Goal: Task Accomplishment & Management: Complete application form

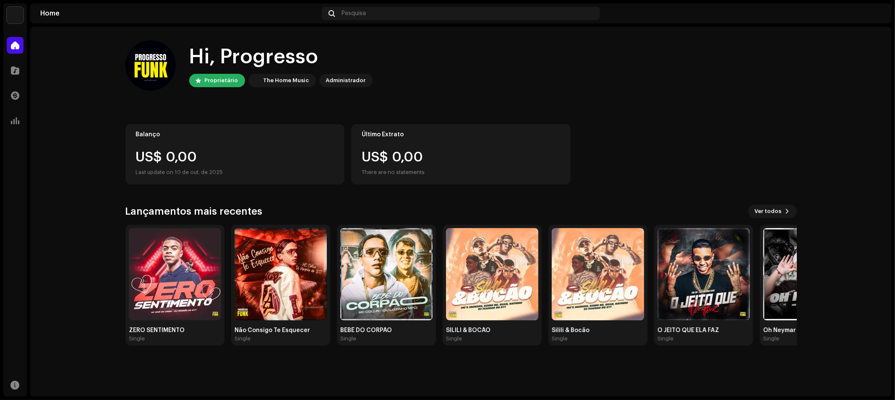
click at [737, 97] on home-user "Hi, Progresso Proprietário The Home Music Administrador" at bounding box center [461, 72] width 672 height 64
click at [11, 68] on span at bounding box center [15, 70] width 8 height 7
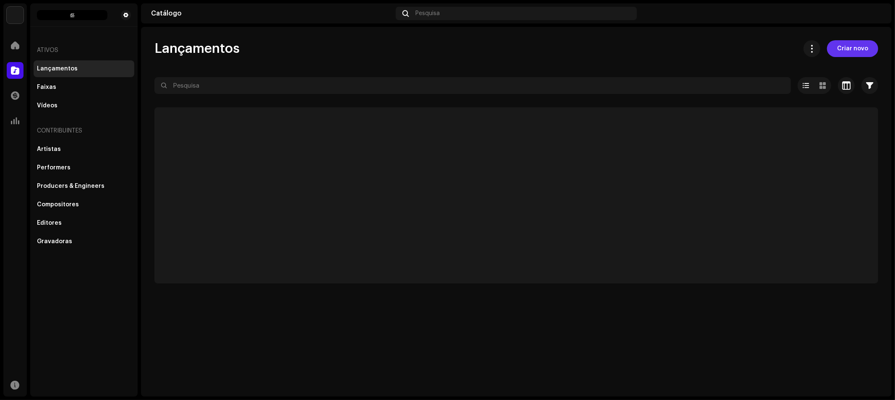
click at [865, 49] on span "Criar novo" at bounding box center [852, 48] width 31 height 17
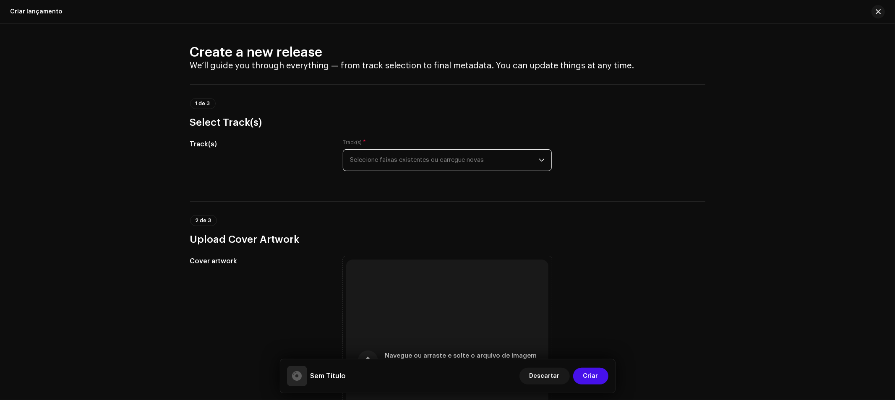
click at [401, 158] on span "Selecione faixas existentes ou carregue novas" at bounding box center [444, 160] width 189 height 21
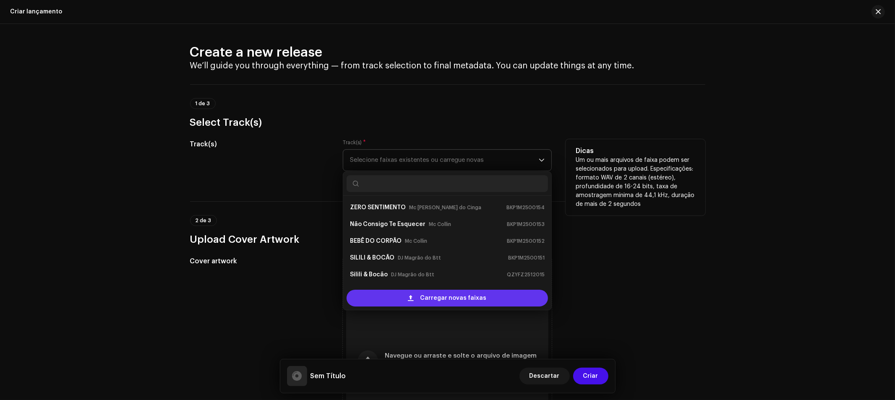
click at [421, 296] on div "Carregar novas faixas" at bounding box center [447, 298] width 201 height 17
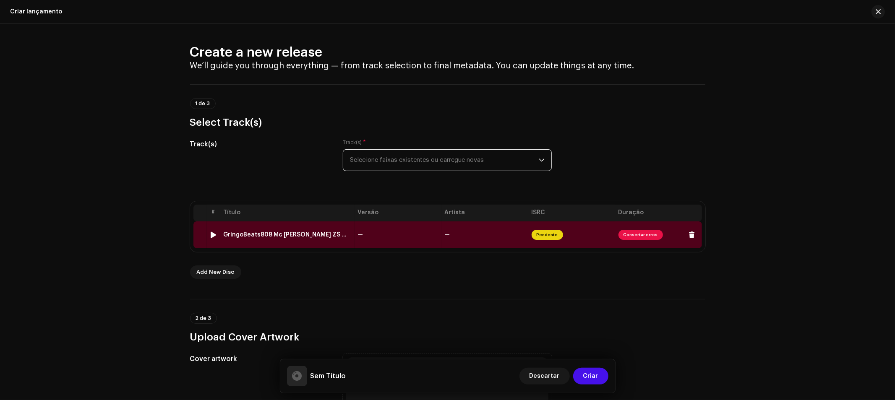
click at [371, 238] on td "—" at bounding box center [398, 235] width 87 height 27
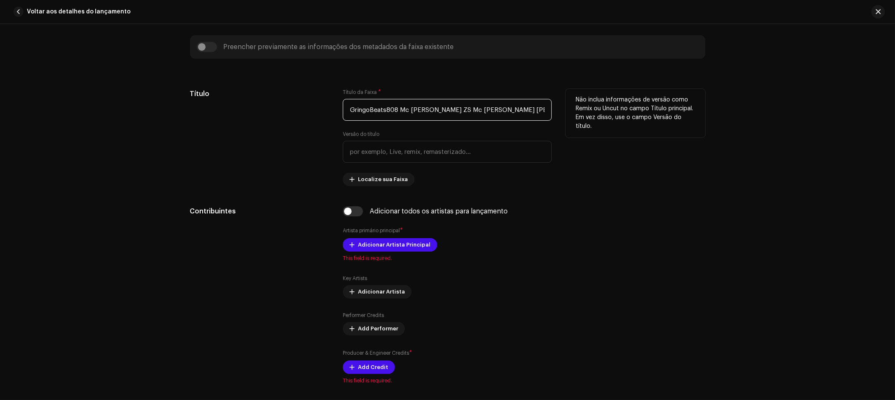
scroll to position [0, 76]
drag, startPoint x: 347, startPoint y: 107, endPoint x: 568, endPoint y: 112, distance: 221.2
click at [568, 112] on div "Título Título da Faixa * GringoBeats808 Mc Leozinho ZS Mc DR Mc Miller Mc Lele …" at bounding box center [447, 137] width 515 height 97
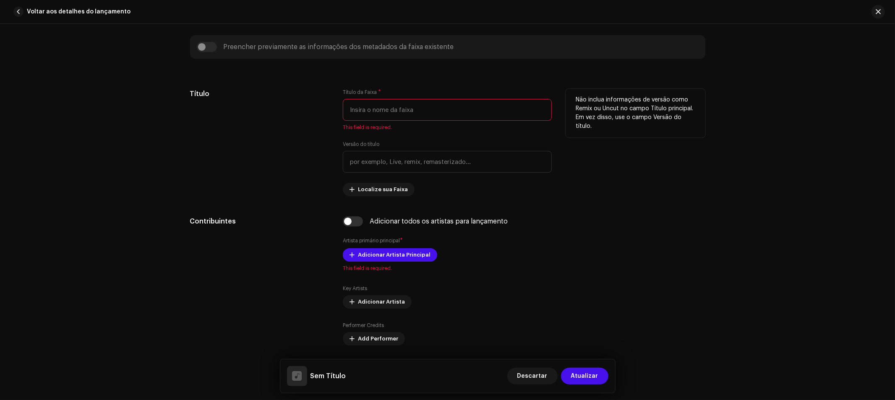
scroll to position [0, 0]
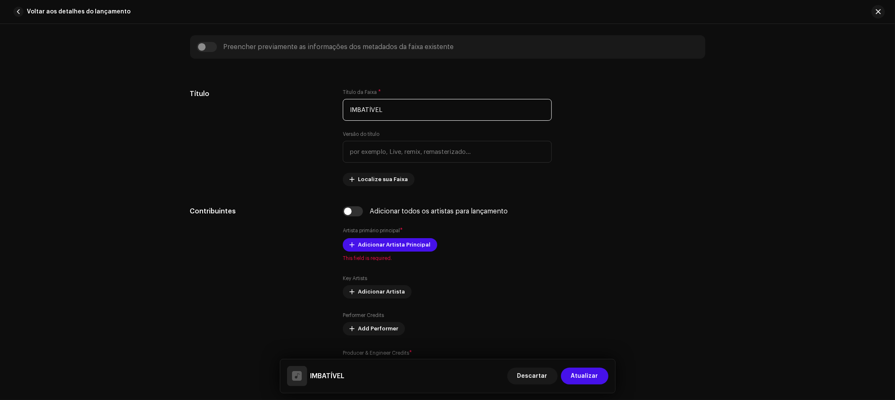
type input "IMBATÍVEL"
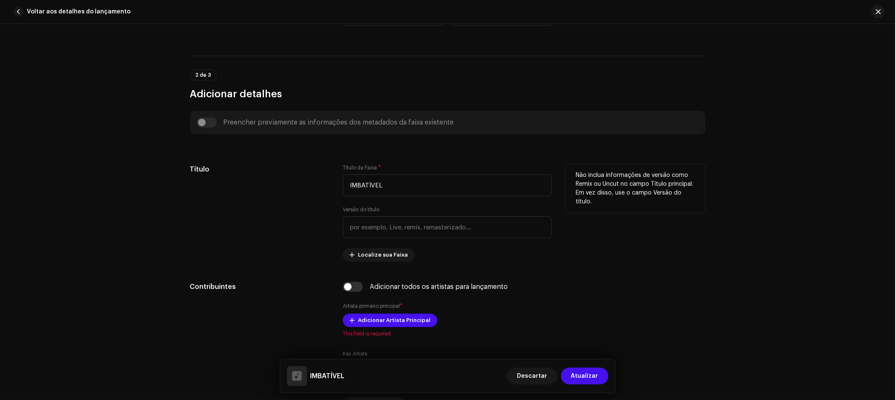
scroll to position [144, 0]
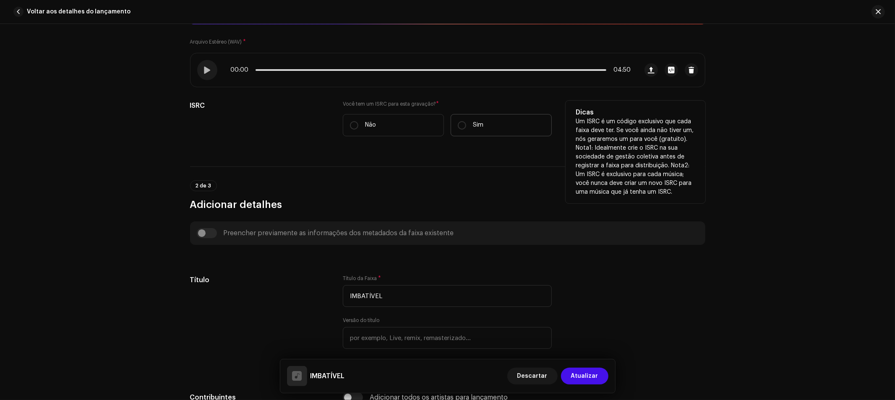
click at [454, 126] on label "Sim" at bounding box center [501, 125] width 101 height 22
click at [458, 126] on input "Sim" at bounding box center [462, 125] width 8 height 8
radio input "true"
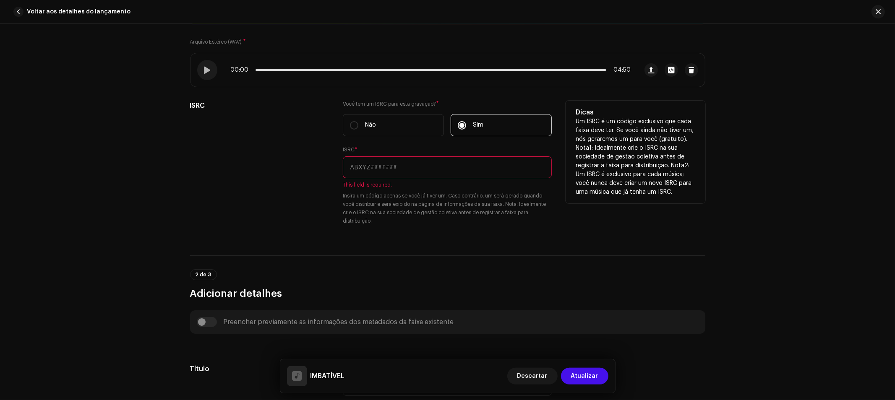
click at [439, 170] on input "text" at bounding box center [447, 168] width 209 height 22
paste input "BKP1M2500155"
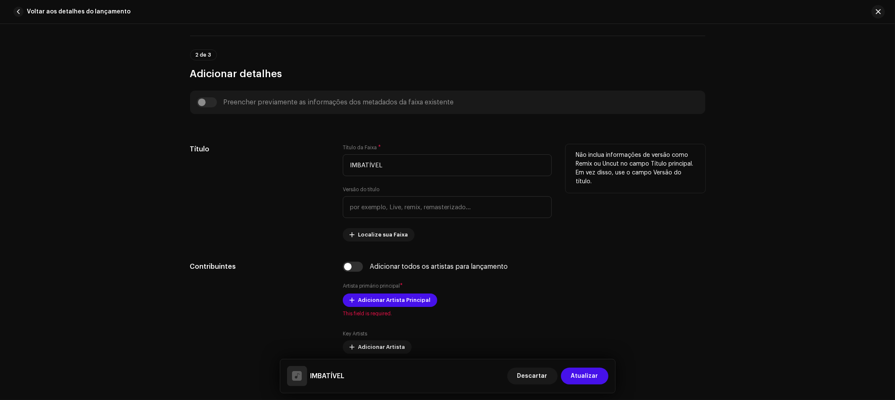
scroll to position [376, 0]
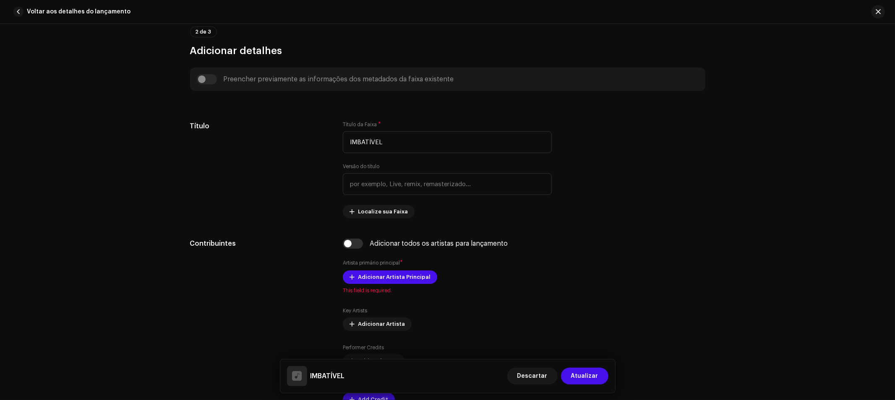
type input "BKP1M2500155"
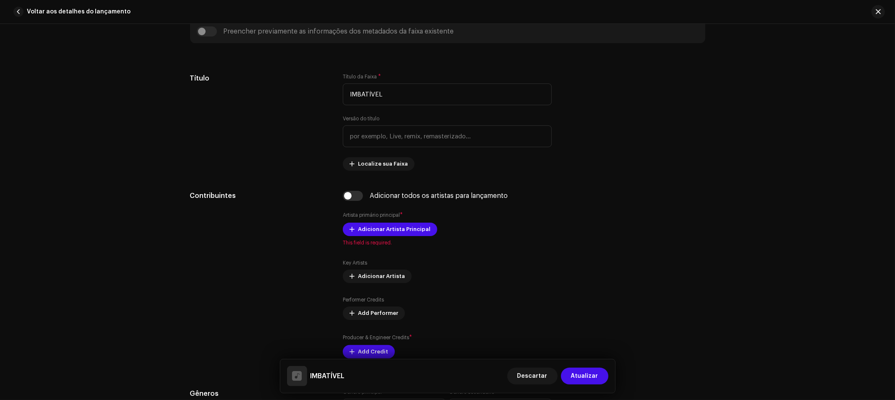
scroll to position [470, 0]
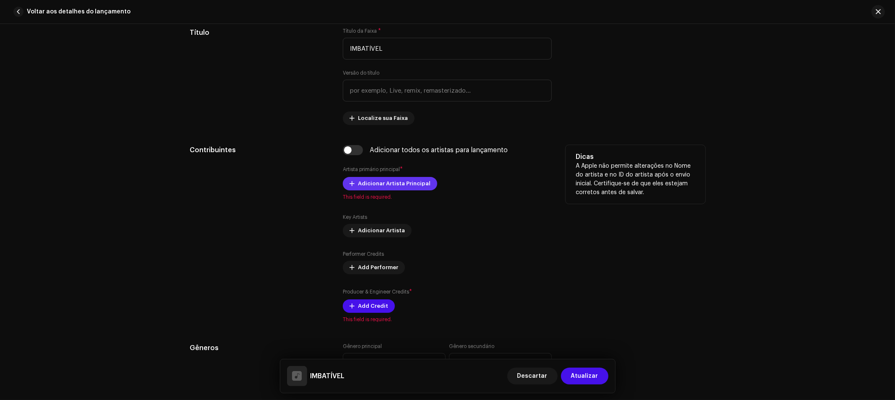
click at [360, 189] on span "Adicionar Artista Principal" at bounding box center [394, 183] width 73 height 17
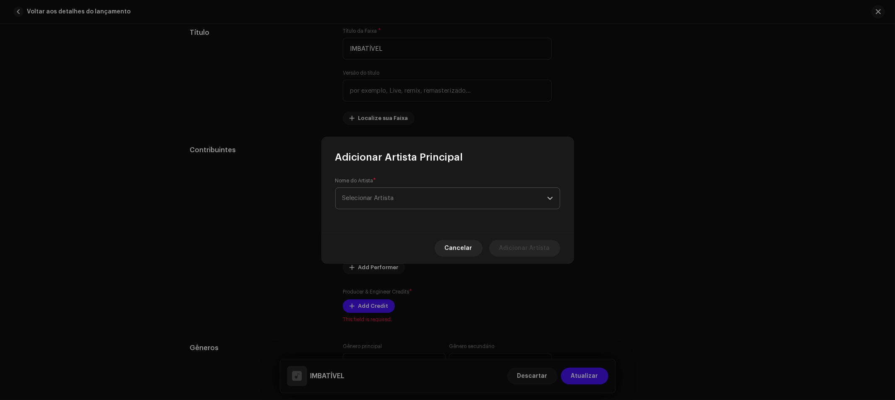
click at [374, 195] on span "Selecionar Artista" at bounding box center [444, 198] width 205 height 21
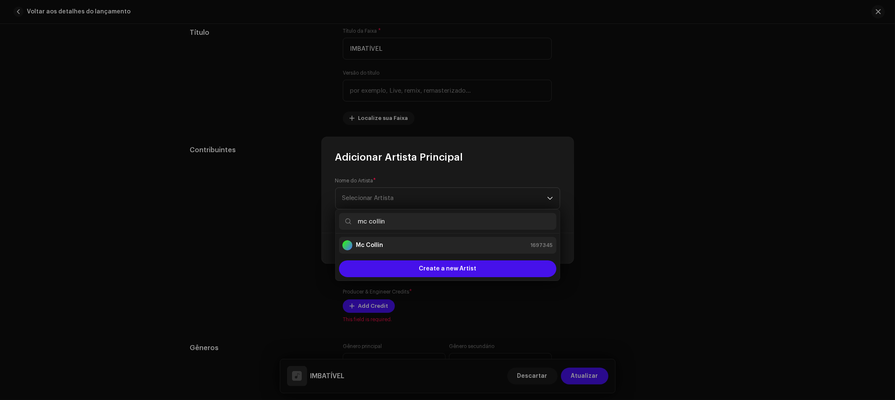
type input "mc collin"
click at [376, 241] on strong "Mc Collin" at bounding box center [369, 245] width 27 height 8
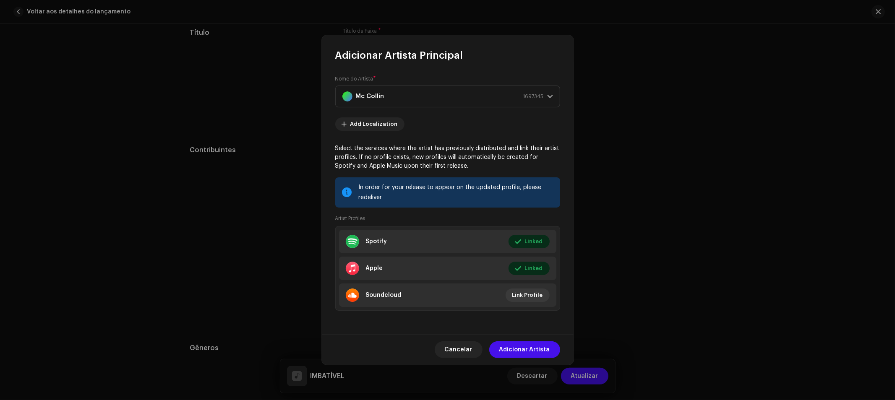
click at [530, 349] on span "Adicionar Artista" at bounding box center [524, 350] width 51 height 17
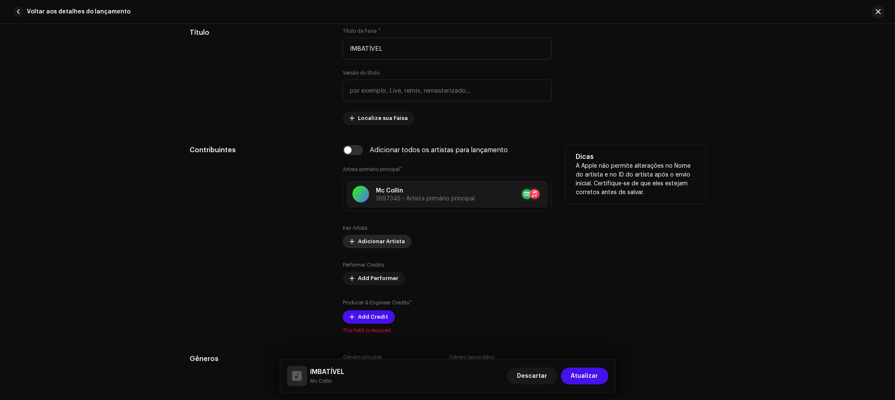
click at [387, 246] on span "Adicionar Artista" at bounding box center [381, 241] width 47 height 17
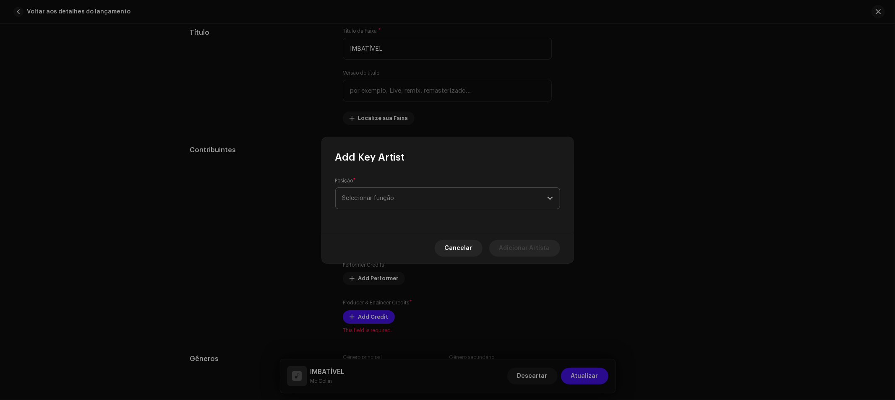
click at [400, 198] on span "Selecionar função" at bounding box center [444, 198] width 205 height 21
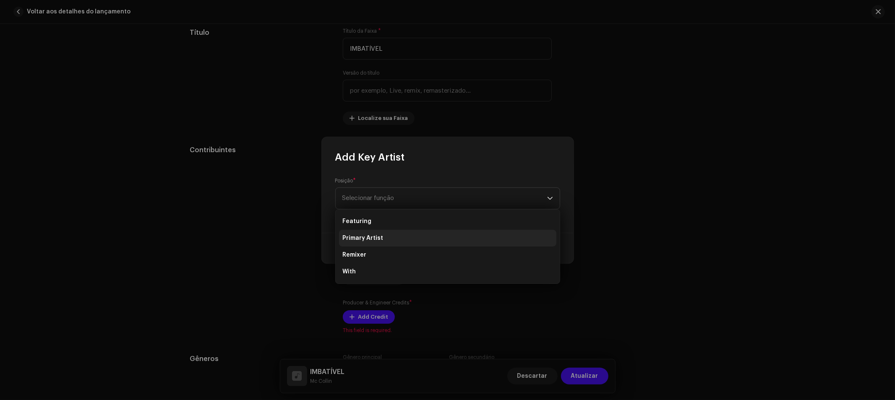
click at [380, 236] on span "Primary Artist" at bounding box center [362, 238] width 41 height 8
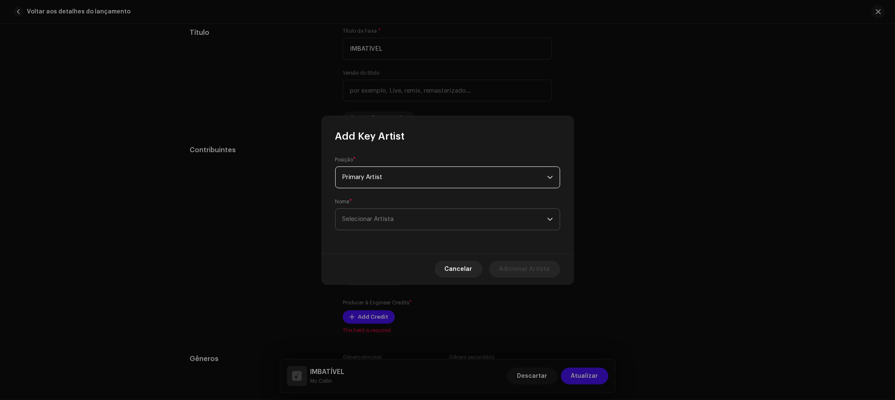
click at [394, 216] on span "Selecionar Artista" at bounding box center [444, 219] width 205 height 21
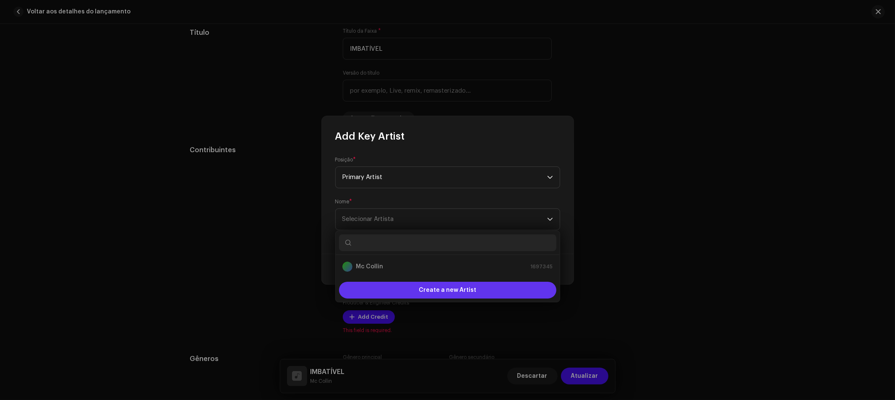
click at [422, 285] on span "Create a new Artist" at bounding box center [448, 290] width 58 height 17
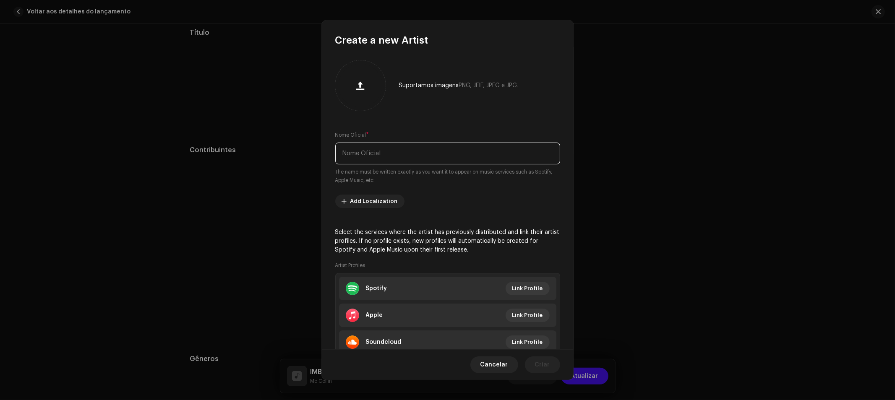
click at [403, 158] on input "text" at bounding box center [447, 154] width 225 height 22
type input "Mc Lele JP"
click at [523, 290] on span "Link Profile" at bounding box center [527, 288] width 31 height 17
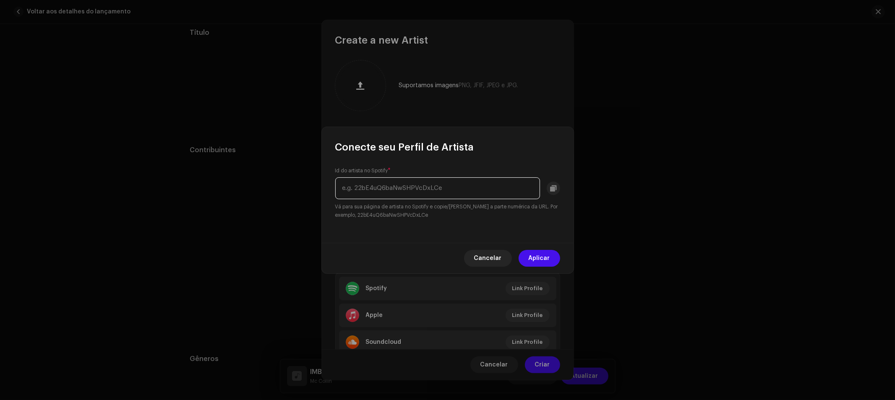
click at [443, 190] on input "text" at bounding box center [437, 189] width 205 height 22
paste input "1mV9h1AwhRXSjBFcYpajgY"
type input "1mV9h1AwhRXSjBFcYpajgY"
click at [535, 254] on span "Aplicar" at bounding box center [539, 258] width 21 height 17
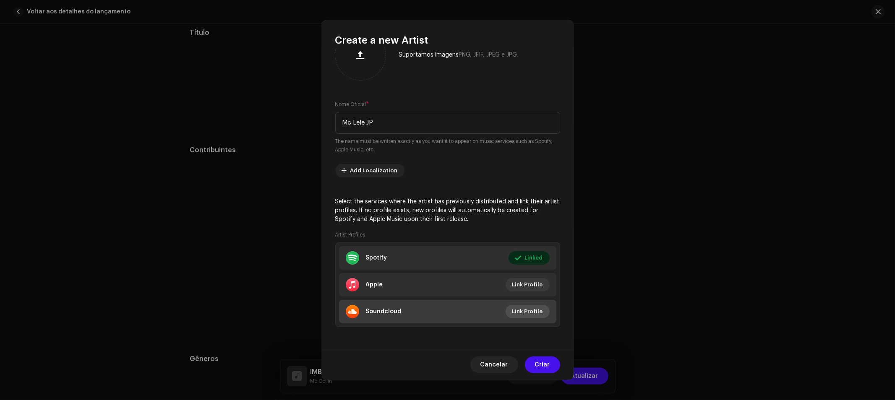
scroll to position [31, 0]
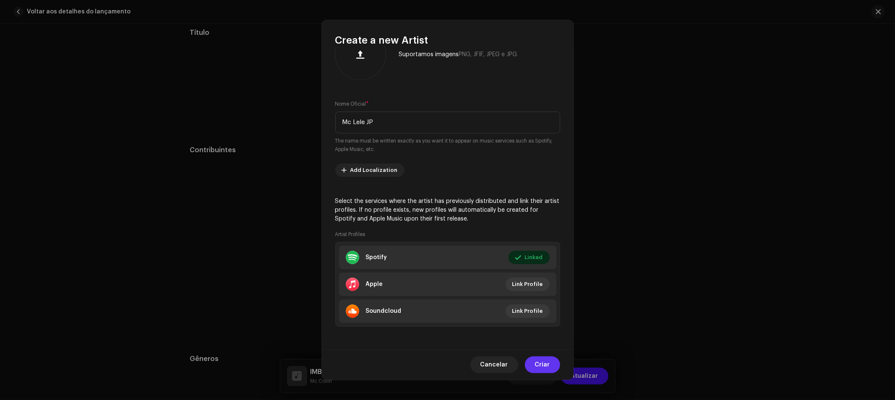
click at [539, 365] on span "Criar" at bounding box center [542, 365] width 15 height 17
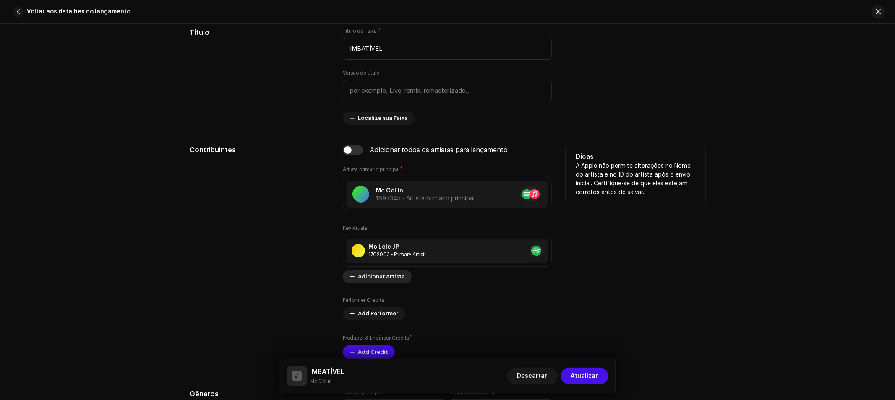
click at [384, 280] on span "Adicionar Artista" at bounding box center [381, 277] width 47 height 17
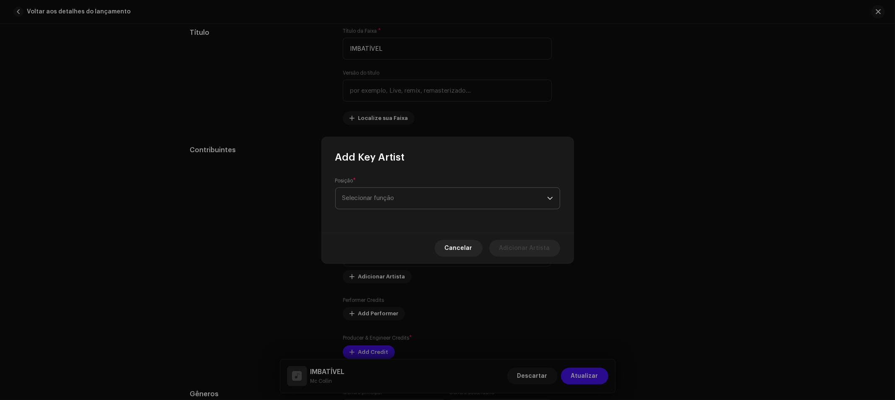
click at [389, 199] on span "Selecionar função" at bounding box center [444, 198] width 205 height 21
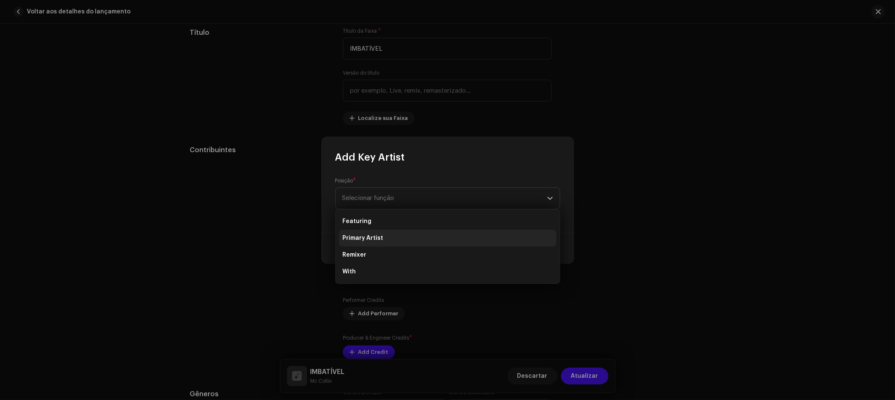
click at [375, 238] on span "Primary Artist" at bounding box center [362, 238] width 41 height 8
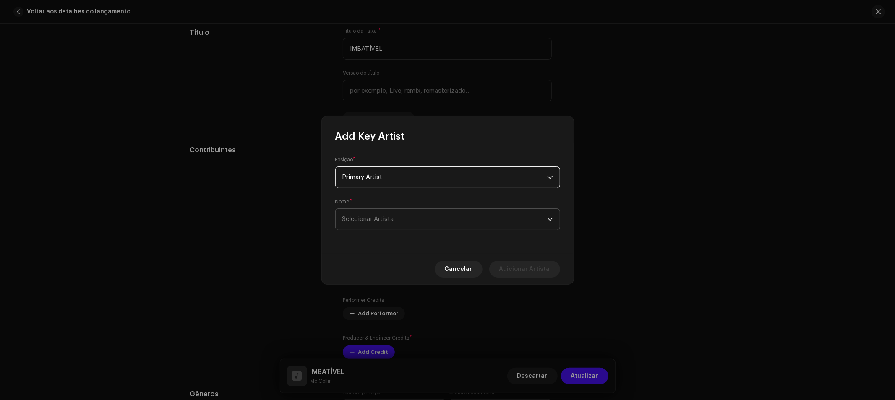
click at [431, 219] on span "Selecionar Artista" at bounding box center [444, 219] width 205 height 21
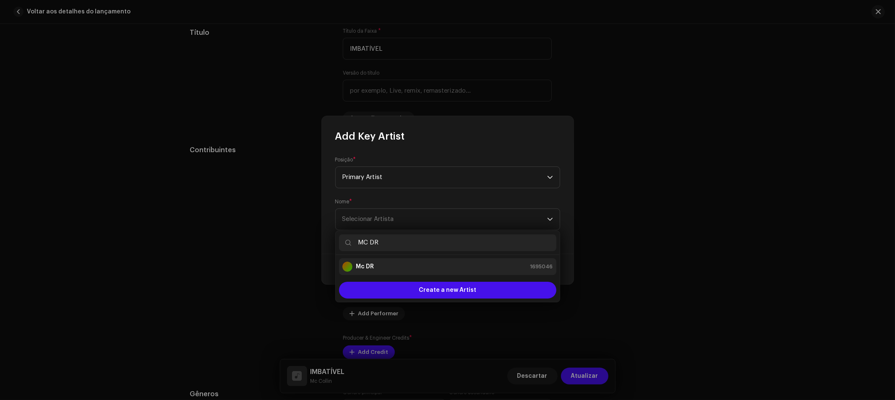
type input "MC DR"
click at [388, 262] on div "Mc DR 1695046" at bounding box center [447, 267] width 211 height 10
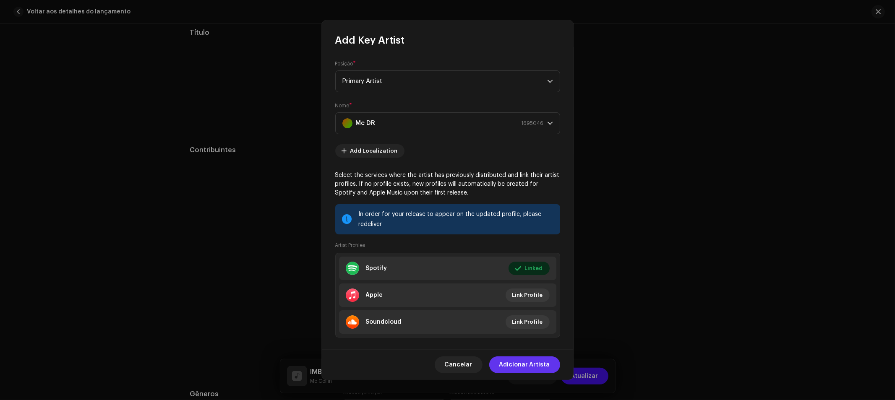
click at [544, 364] on span "Adicionar Artista" at bounding box center [524, 365] width 51 height 17
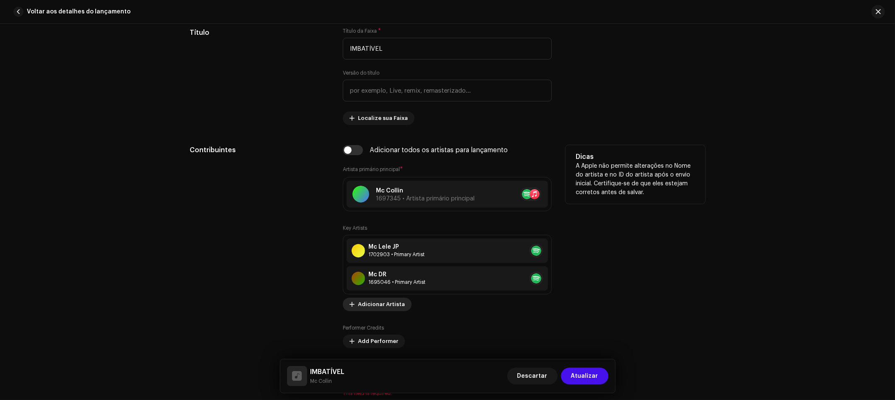
click at [378, 310] on span "Adicionar Artista" at bounding box center [381, 304] width 47 height 17
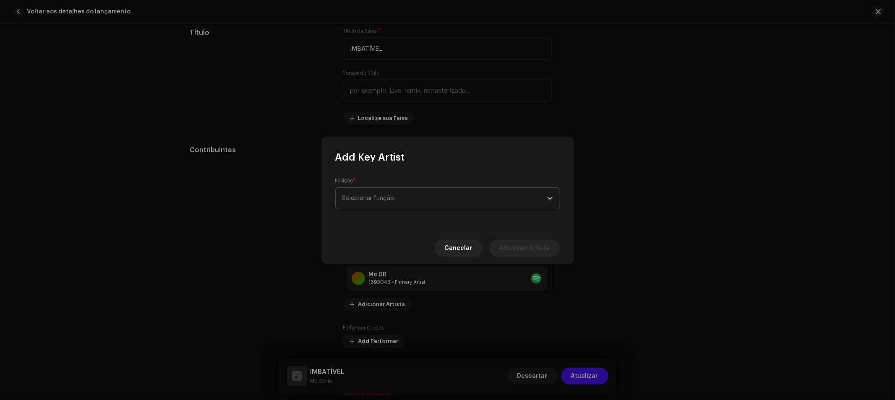
click at [459, 195] on span "Selecionar função" at bounding box center [444, 198] width 205 height 21
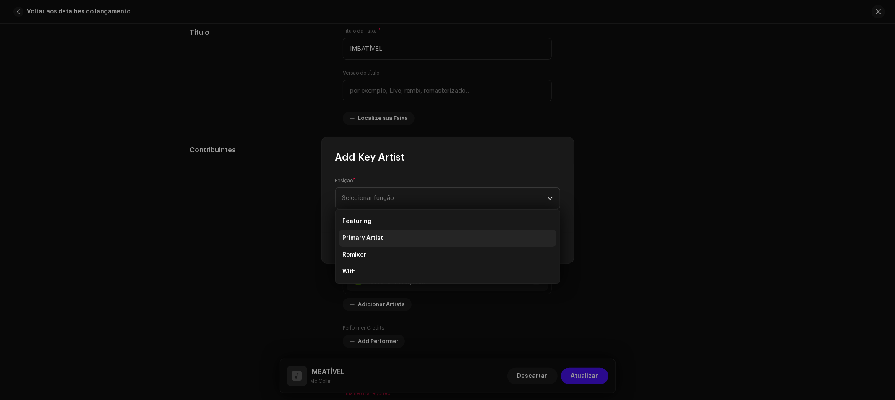
click at [428, 233] on li "Primary Artist" at bounding box center [447, 238] width 217 height 17
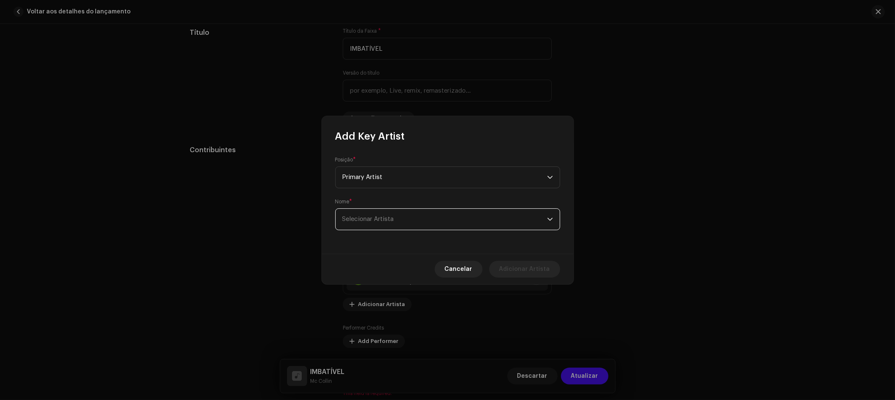
click at [440, 222] on span "Selecionar Artista" at bounding box center [444, 219] width 205 height 21
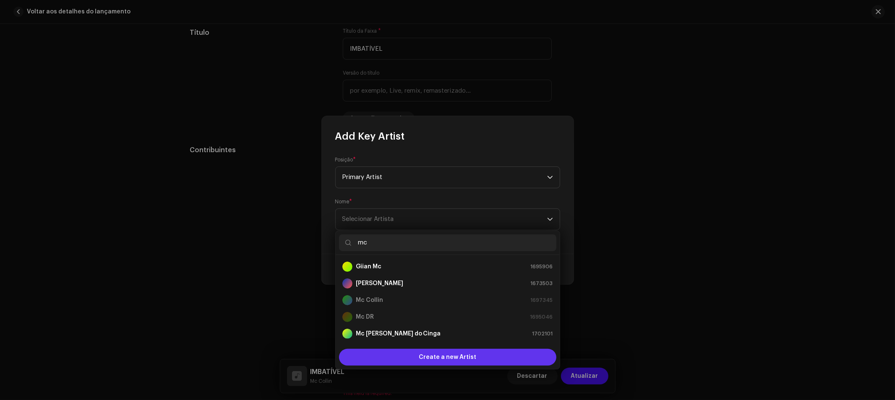
type input "mc"
click at [445, 360] on span "Create a new Artist" at bounding box center [448, 357] width 58 height 17
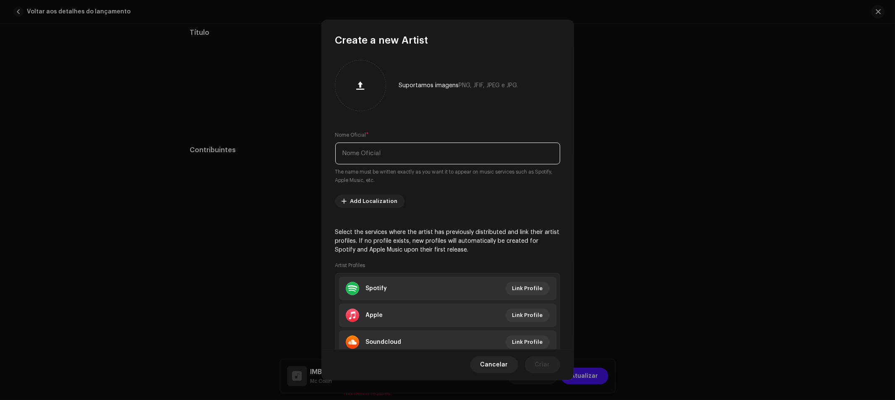
click at [421, 158] on input "text" at bounding box center [447, 154] width 225 height 22
type input "m"
type input "MC Leozinho ZS"
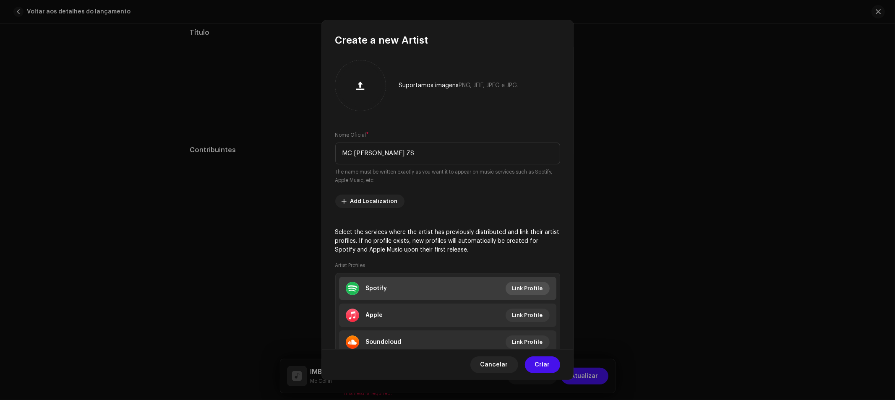
click at [524, 290] on span "Link Profile" at bounding box center [527, 288] width 31 height 17
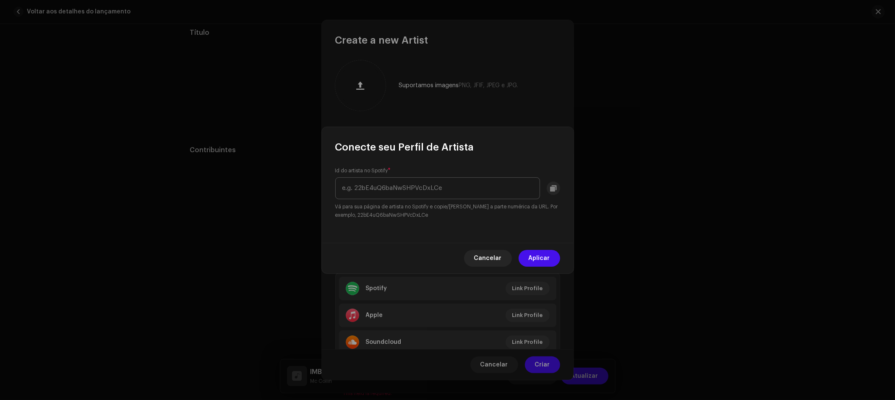
click at [401, 188] on input "text" at bounding box center [437, 189] width 205 height 22
type input "6VyttZwyEMGBl90oGdKCB8"
click at [547, 259] on span "Aplicar" at bounding box center [539, 258] width 21 height 17
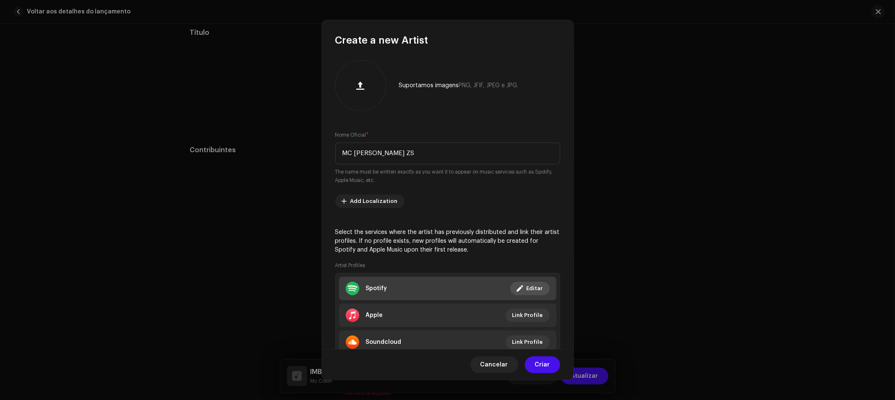
click at [523, 290] on button "Editar" at bounding box center [529, 288] width 39 height 13
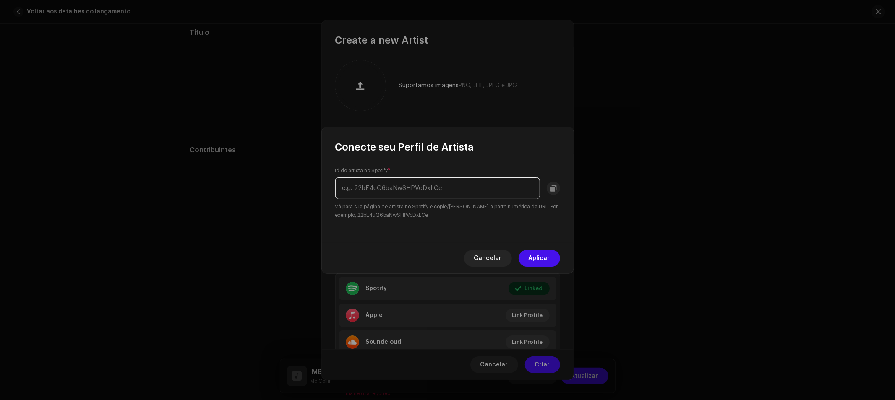
click at [465, 189] on input "text" at bounding box center [437, 189] width 205 height 22
paste input "/6VyttZwyEMGBl90oGdKCB8"
type input "/6VyttZwyEMGBl90oGdKCB8"
click at [343, 186] on input "/6VyttZwyEMGBl90oGdKCB8" at bounding box center [437, 189] width 205 height 22
click at [346, 187] on input "/6VyttZwyEMGBl90oGdKCB8" at bounding box center [437, 189] width 205 height 22
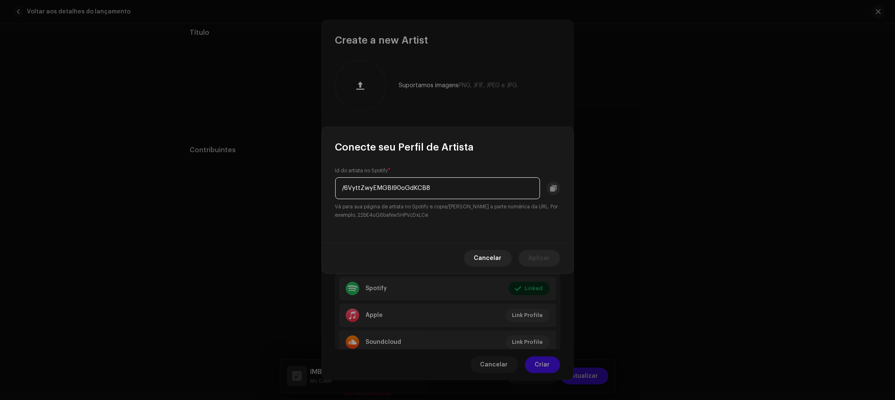
drag, startPoint x: 406, startPoint y: 192, endPoint x: 298, endPoint y: 188, distance: 107.5
click at [298, 188] on div "Conecte seu Perfil de Artista Id do artista no Spotify * /6VyttZwyEMGBl90oGdKCB…" at bounding box center [447, 200] width 895 height 400
paste input "6VyttZwyEMGBl90oGdKCB8"
type input "6VyttZwyEMGBl90oGdKCB8"
click at [544, 258] on span "Aplicar" at bounding box center [539, 258] width 21 height 17
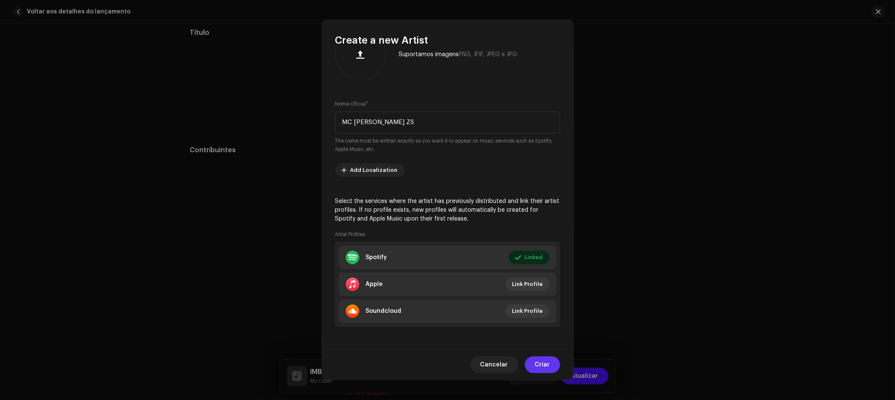
click at [545, 365] on span "Criar" at bounding box center [542, 365] width 15 height 17
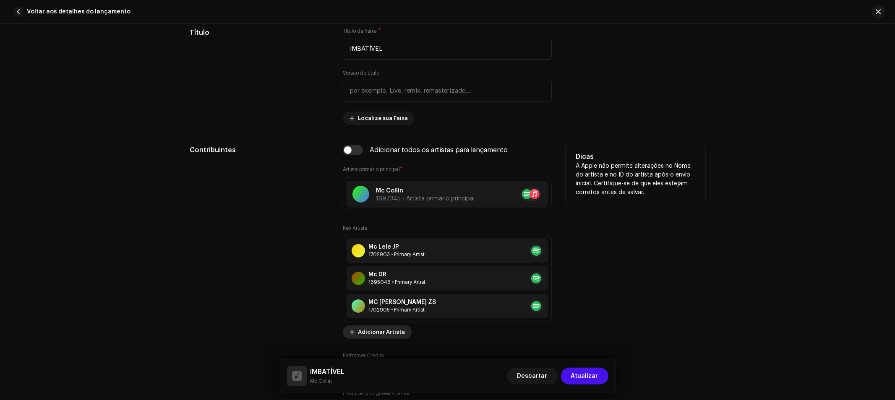
click at [388, 336] on span "Adicionar Artista" at bounding box center [381, 332] width 47 height 17
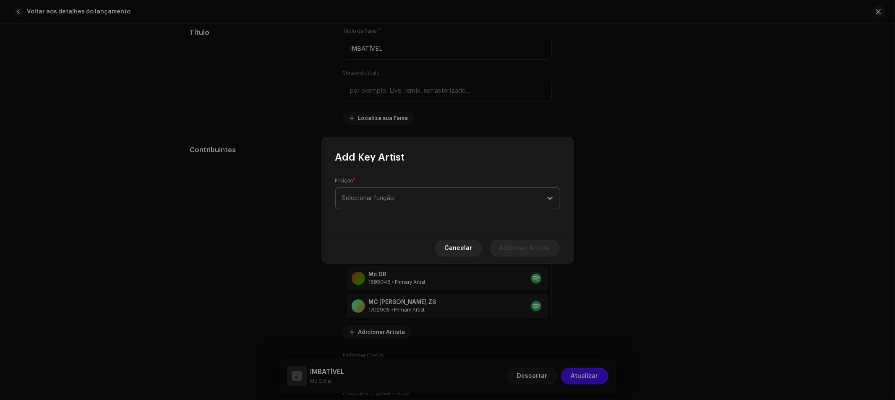
click at [404, 203] on span "Selecionar função" at bounding box center [444, 198] width 205 height 21
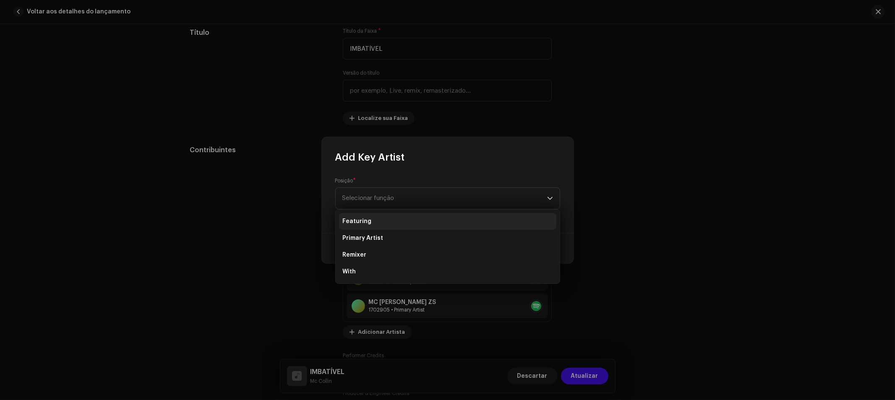
click at [383, 219] on li "Featuring" at bounding box center [447, 221] width 217 height 17
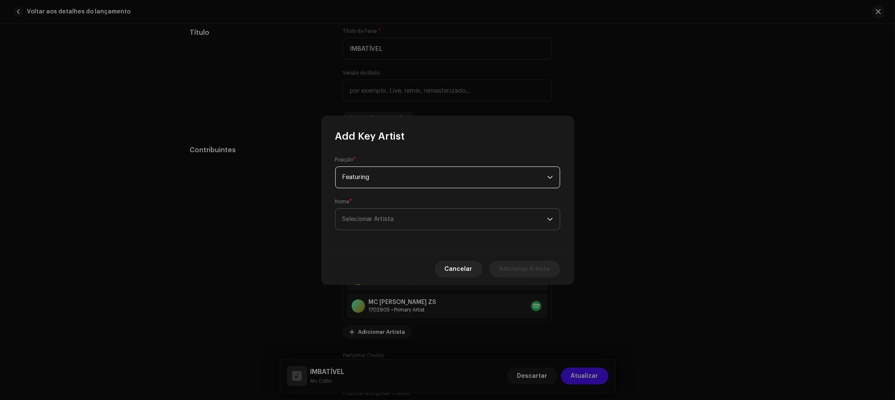
click at [393, 217] on span "Selecionar Artista" at bounding box center [368, 219] width 52 height 6
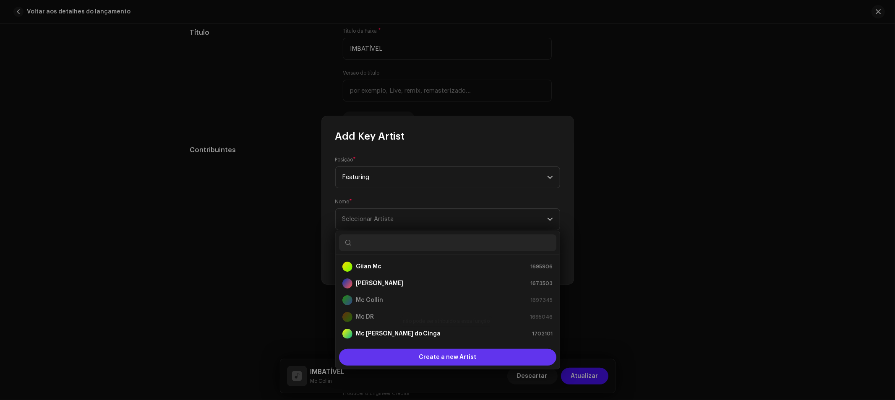
scroll to position [13, 0]
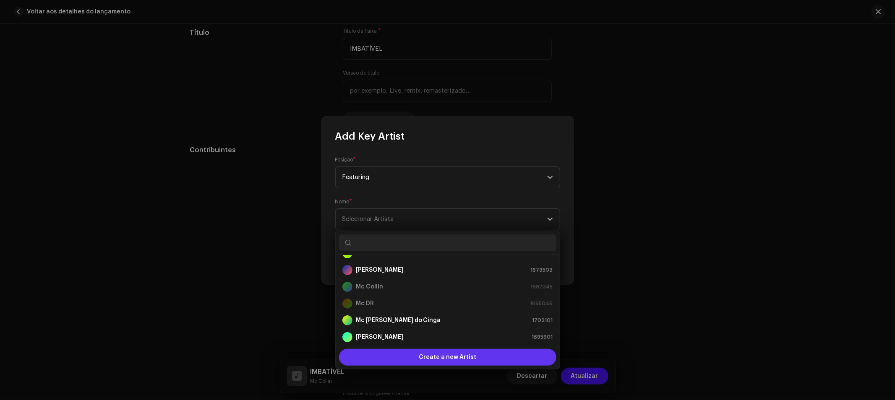
click at [471, 357] on span "Create a new Artist" at bounding box center [448, 357] width 58 height 17
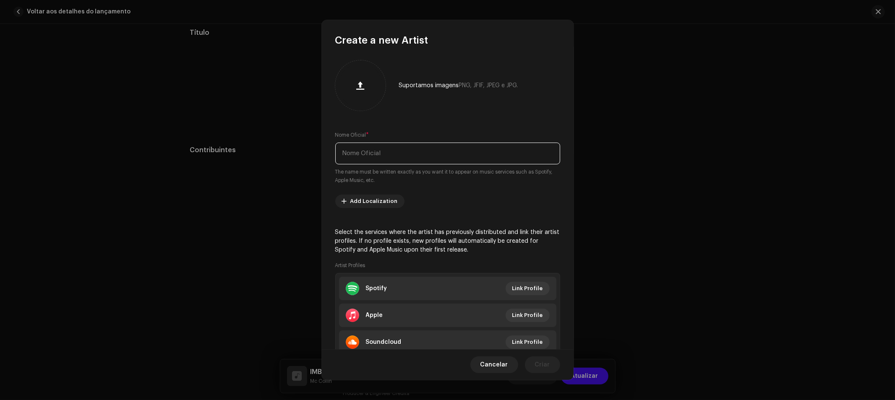
click at [407, 154] on input "text" at bounding box center [447, 154] width 225 height 22
type input "Mc Miller"
click at [539, 290] on span "Link Profile" at bounding box center [527, 288] width 31 height 17
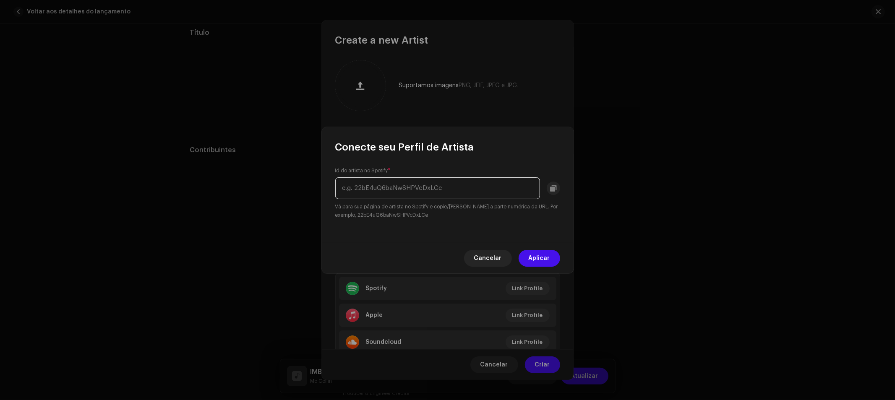
click at [413, 191] on input "text" at bounding box center [437, 189] width 205 height 22
paste input "3lPqoloT6yQMReUyZIkes6"
type input "3lPqoloT6yQMReUyZIkes6"
click at [540, 257] on span "Aplicar" at bounding box center [539, 258] width 21 height 17
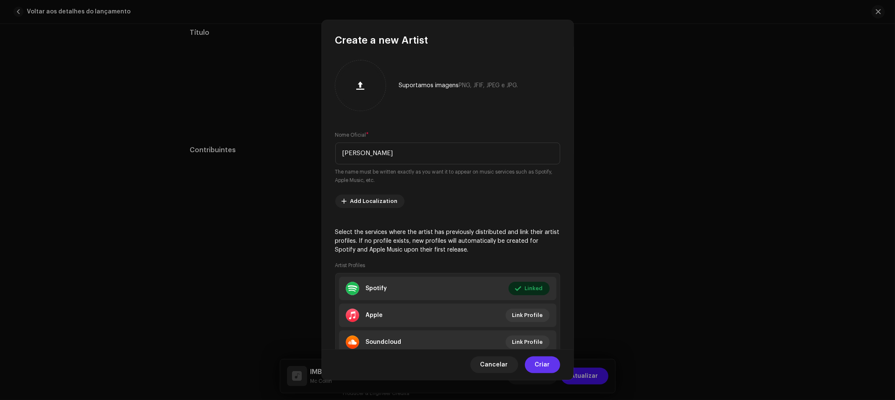
click at [544, 366] on span "Criar" at bounding box center [542, 365] width 15 height 17
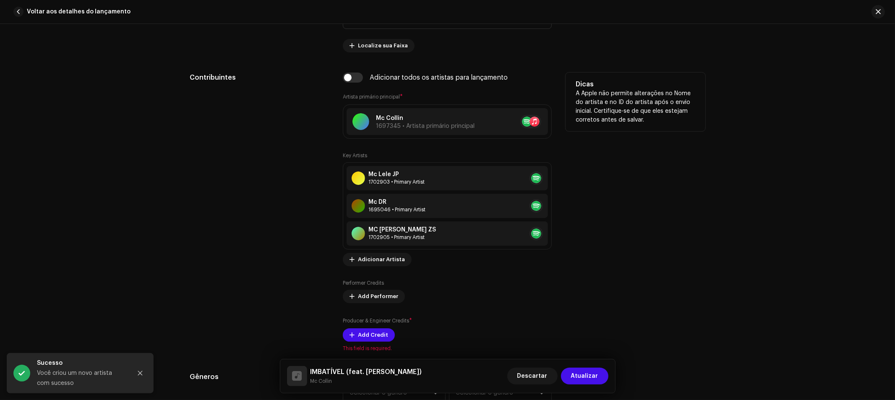
scroll to position [563, 0]
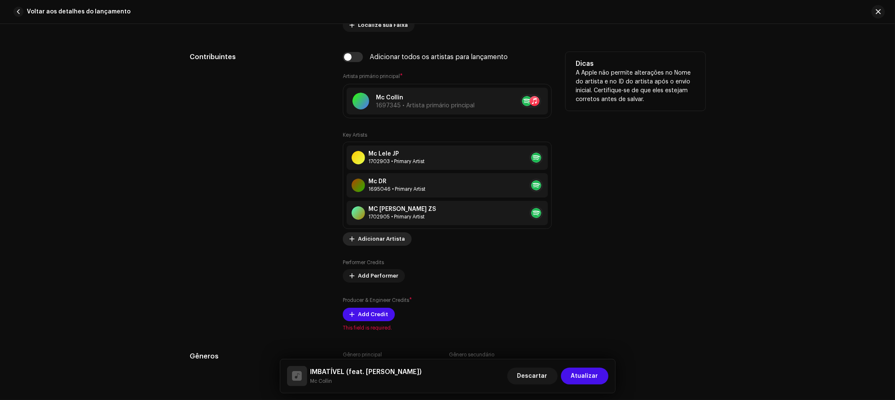
click at [370, 240] on span "Adicionar Artista" at bounding box center [381, 239] width 47 height 17
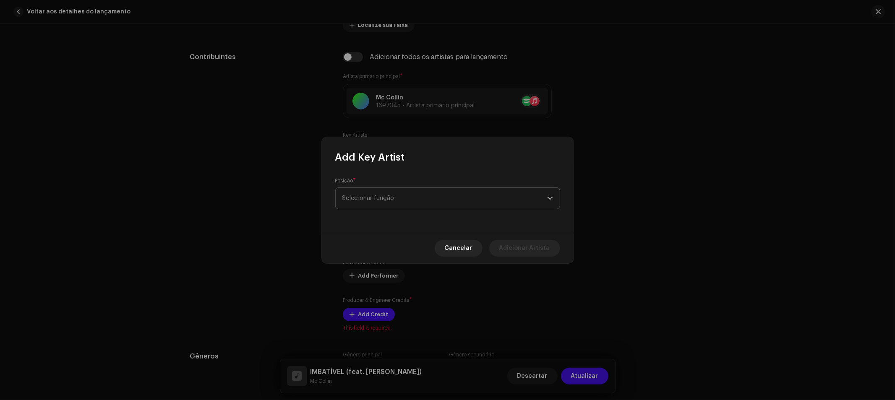
click at [471, 204] on span "Selecionar função" at bounding box center [444, 198] width 205 height 21
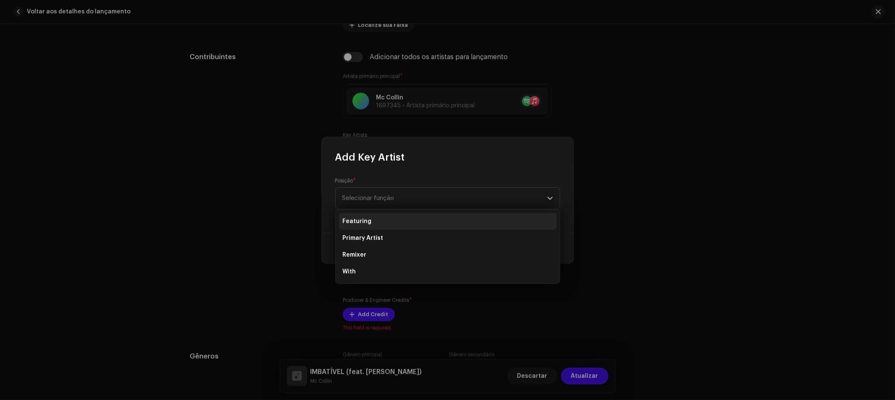
click at [379, 224] on li "Featuring" at bounding box center [447, 221] width 217 height 17
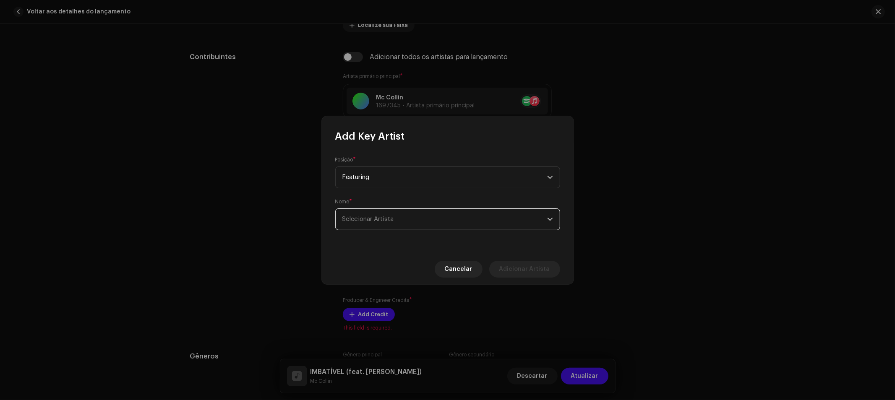
click at [481, 229] on span "Selecionar Artista" at bounding box center [444, 219] width 205 height 21
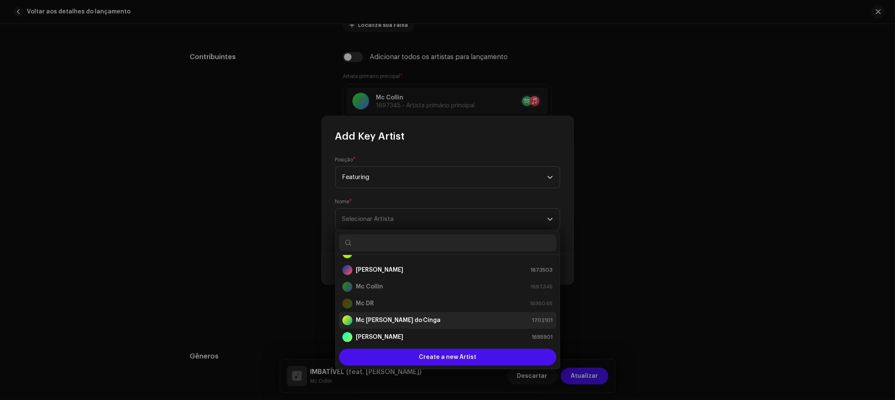
scroll to position [30, 0]
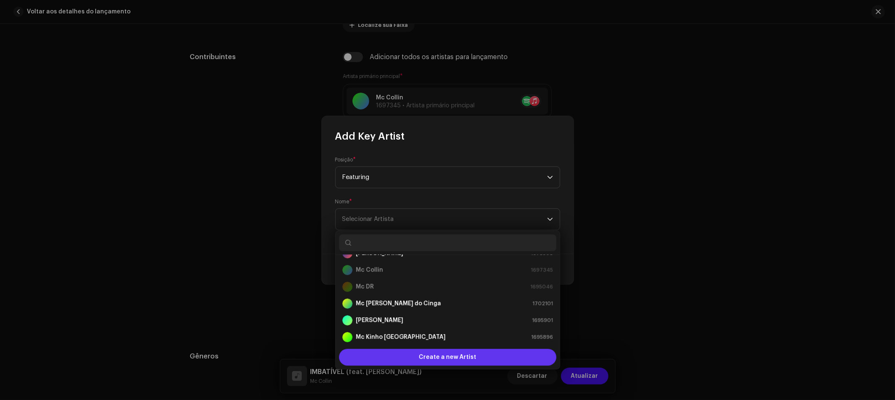
click at [464, 354] on span "Create a new Artist" at bounding box center [448, 357] width 58 height 17
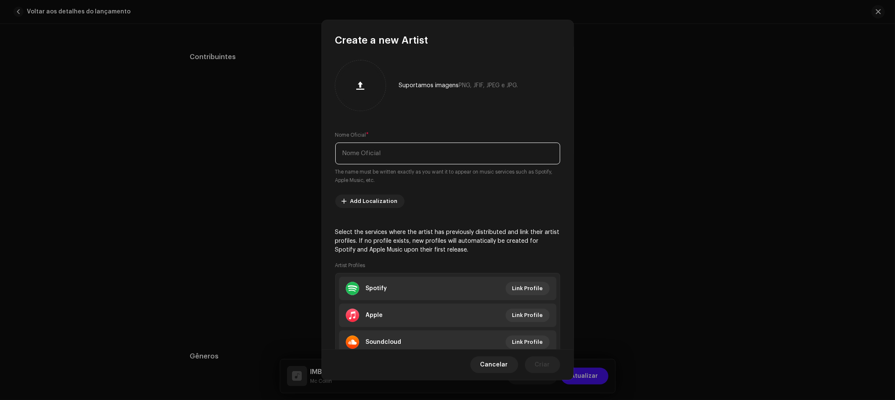
click at [425, 160] on input "text" at bounding box center [447, 154] width 225 height 22
type input "GringoBeats808"
click at [536, 285] on span "Link Profile" at bounding box center [527, 288] width 31 height 17
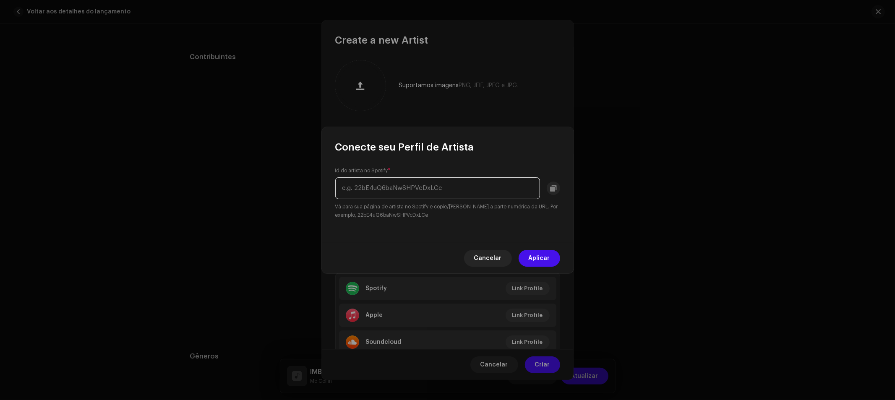
click at [439, 183] on input "text" at bounding box center [437, 189] width 205 height 22
paste input "5H2zqAv4kVidX9S98sanYa"
type input "5H2zqAv4kVidX9S98sanYa"
click at [551, 260] on button "Aplicar" at bounding box center [540, 258] width 42 height 17
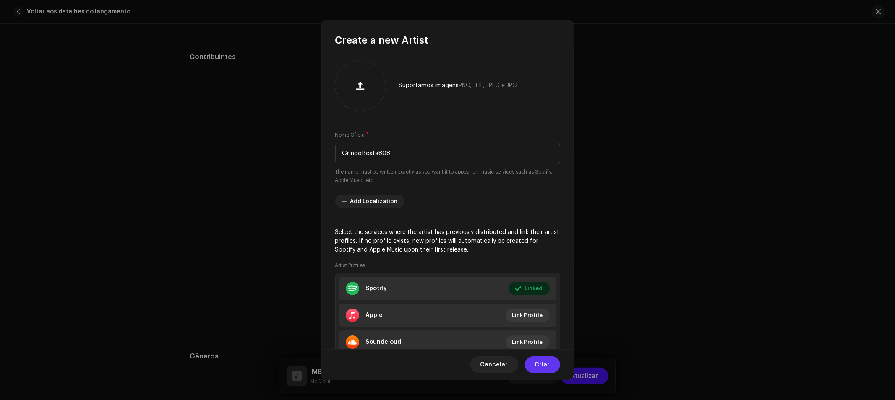
click at [552, 365] on button "Criar" at bounding box center [542, 365] width 35 height 17
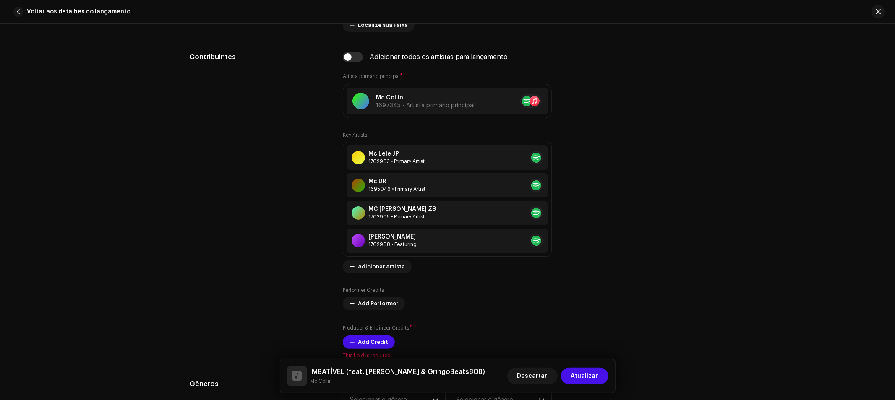
click at [794, 199] on div "Detalhes da faixa Complete o seguinte para finalizar sua faixa. 1 de 3 Adiciona…" at bounding box center [447, 212] width 895 height 376
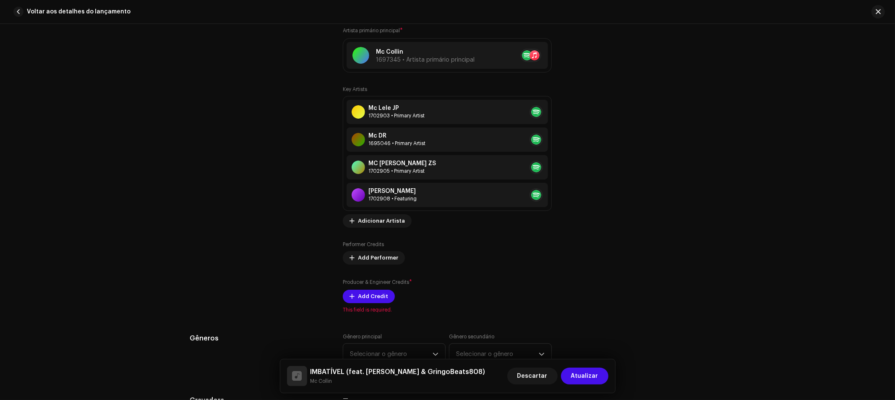
scroll to position [610, 0]
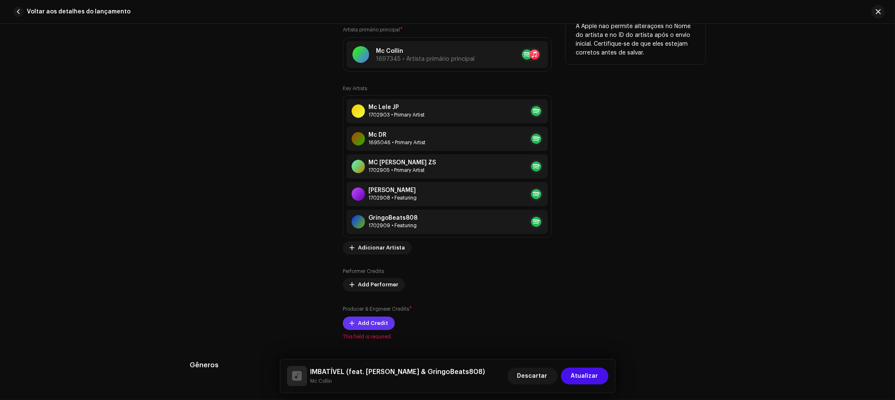
click at [378, 322] on span "Add Credit" at bounding box center [373, 323] width 30 height 17
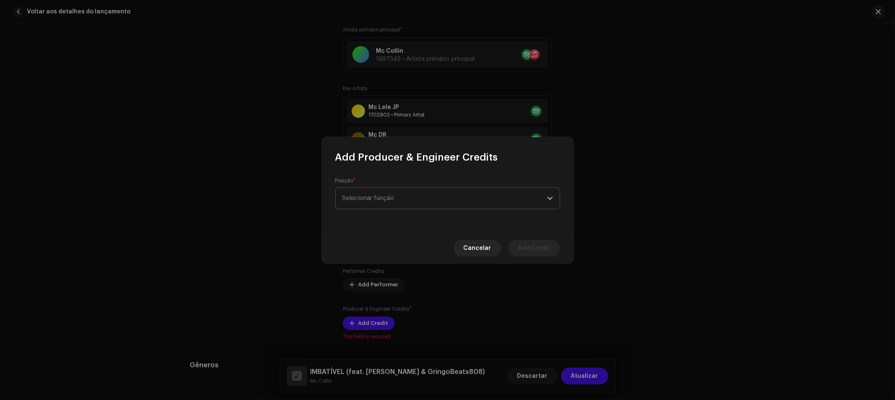
click at [388, 195] on span "Selecionar função" at bounding box center [444, 198] width 205 height 21
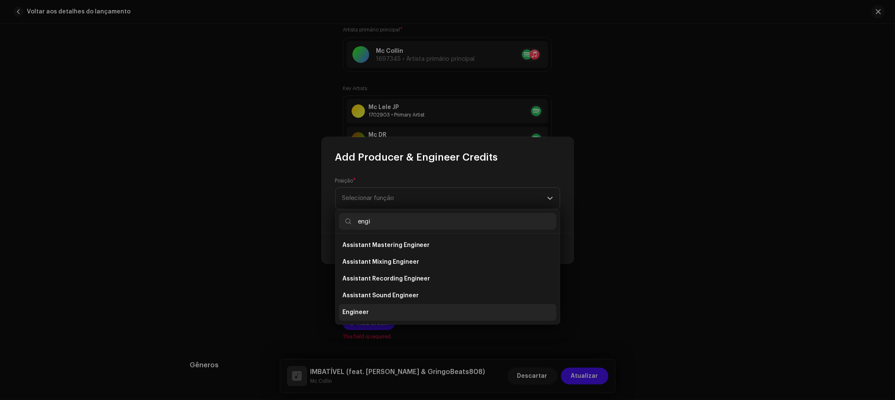
type input "engi"
click at [363, 313] on span "Engineer" at bounding box center [355, 312] width 26 height 8
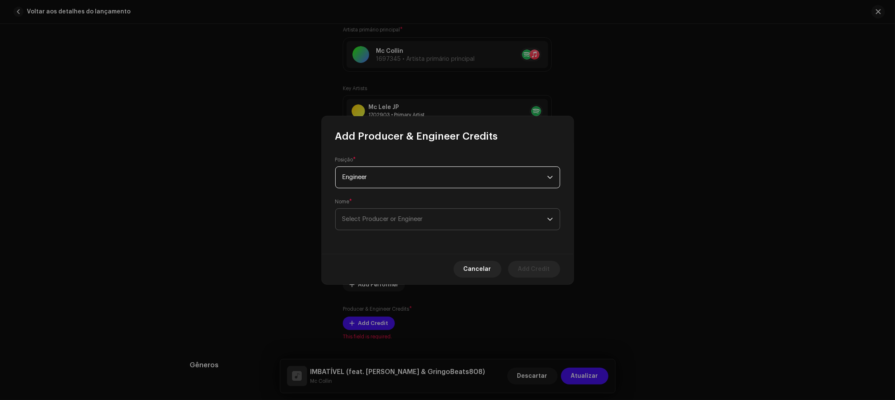
click at [385, 219] on span "Select Producer or Engineer" at bounding box center [382, 219] width 81 height 6
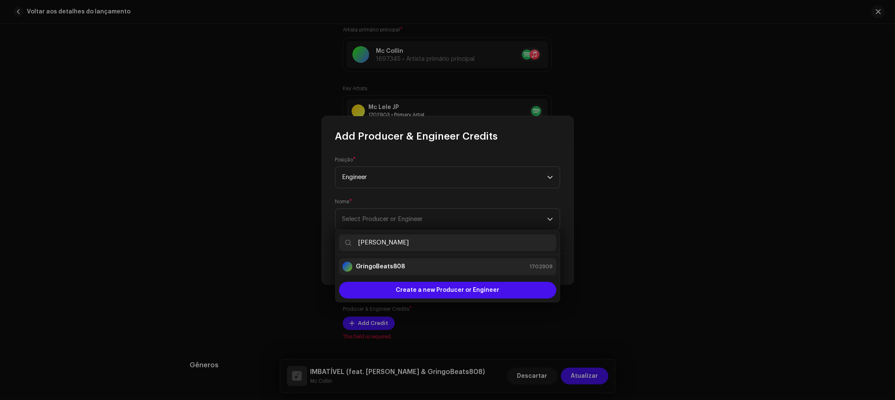
type input "gring"
click at [383, 263] on strong "GringoBeats808" at bounding box center [380, 267] width 49 height 8
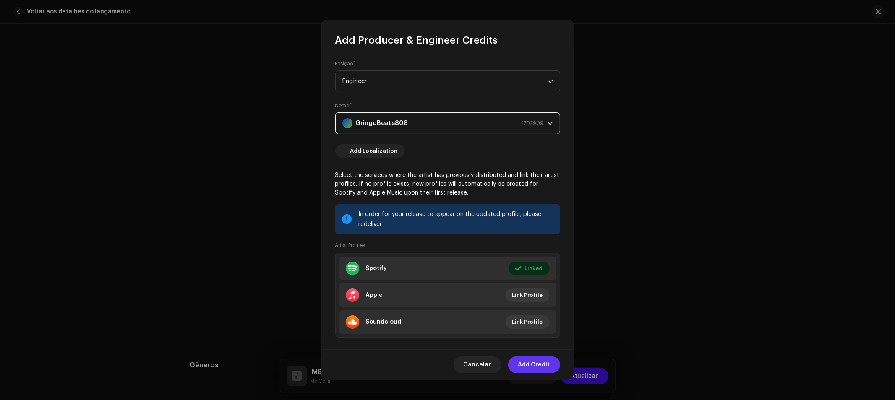
click at [544, 366] on span "Add Credit" at bounding box center [534, 365] width 32 height 17
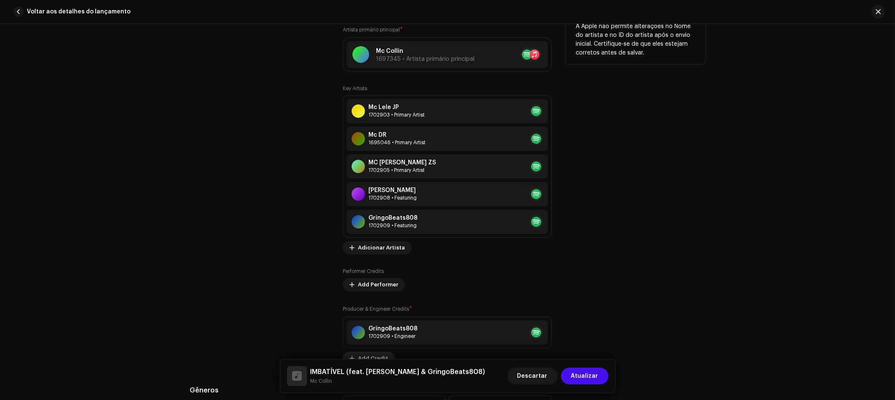
click at [370, 326] on div "GringoBeats808 1702909 • Engineer" at bounding box center [447, 333] width 201 height 24
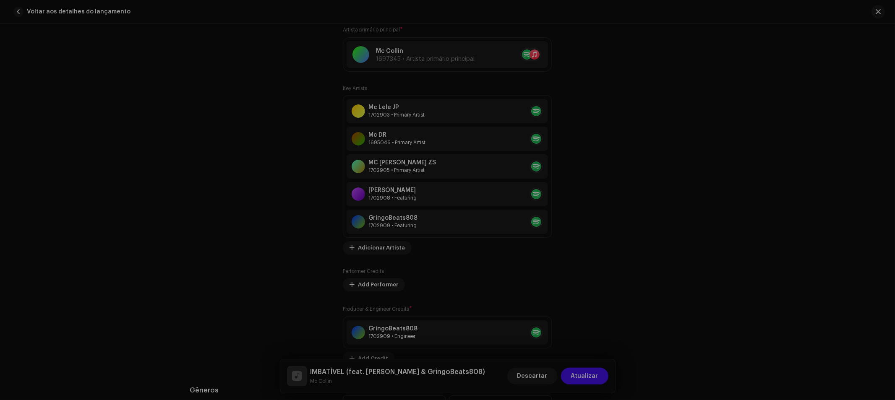
click at [701, 141] on div "Update Producer & Engineer Credits Posição * Engineer Nome * GringoBeats808 170…" at bounding box center [447, 200] width 895 height 400
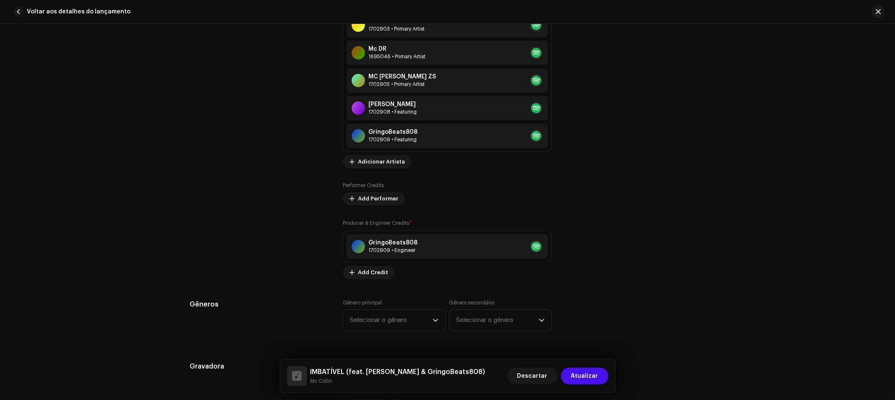
scroll to position [703, 0]
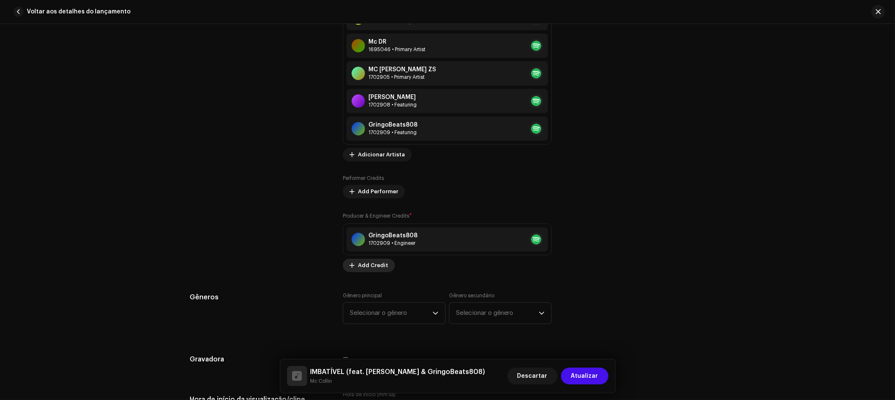
click at [376, 269] on span "Add Credit" at bounding box center [373, 265] width 30 height 17
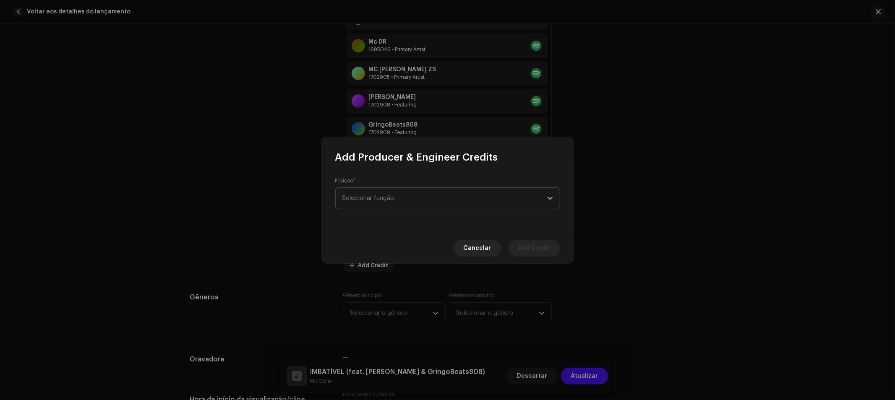
click at [408, 199] on span "Selecionar função" at bounding box center [444, 198] width 205 height 21
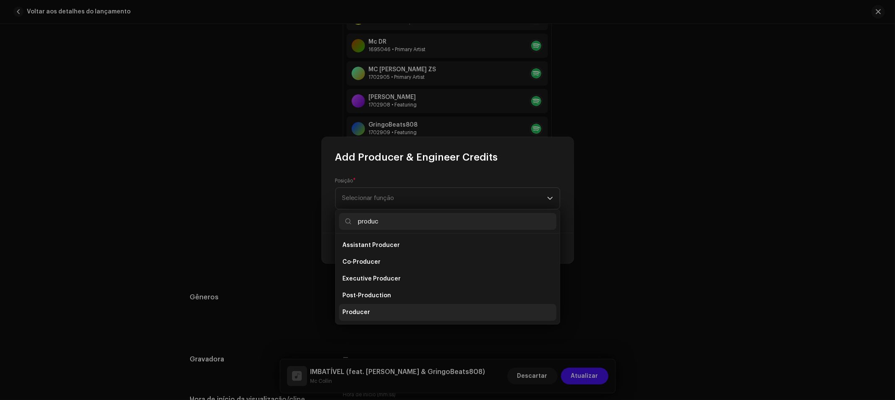
type input "produc"
click at [372, 314] on li "Producer" at bounding box center [447, 312] width 217 height 17
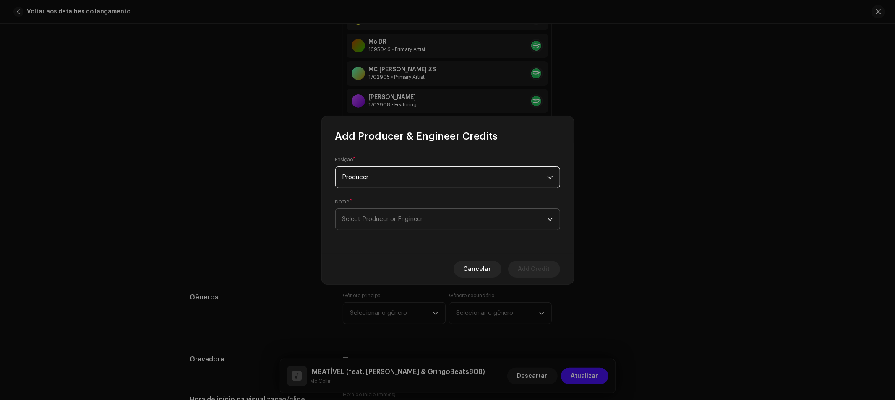
click at [534, 225] on span "Select Producer or Engineer" at bounding box center [444, 219] width 205 height 21
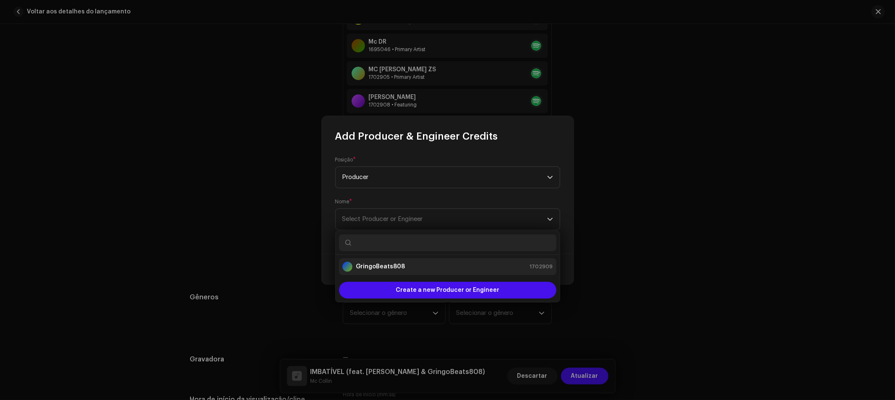
click at [431, 265] on div "GringoBeats808 1702909" at bounding box center [447, 267] width 211 height 10
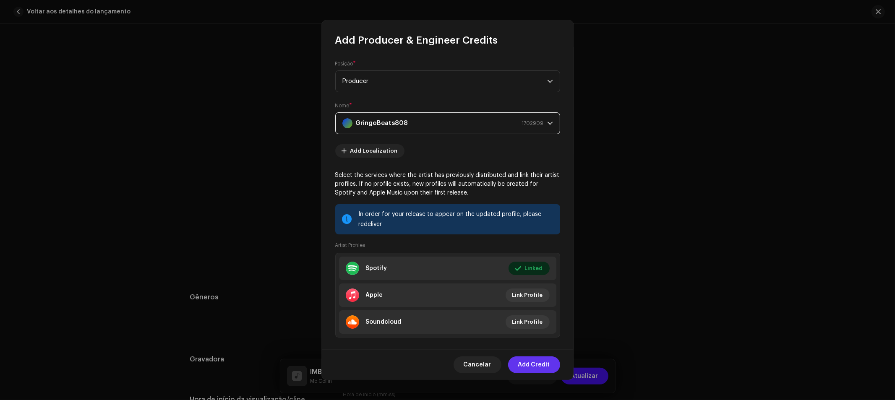
click at [547, 367] on span "Add Credit" at bounding box center [534, 365] width 32 height 17
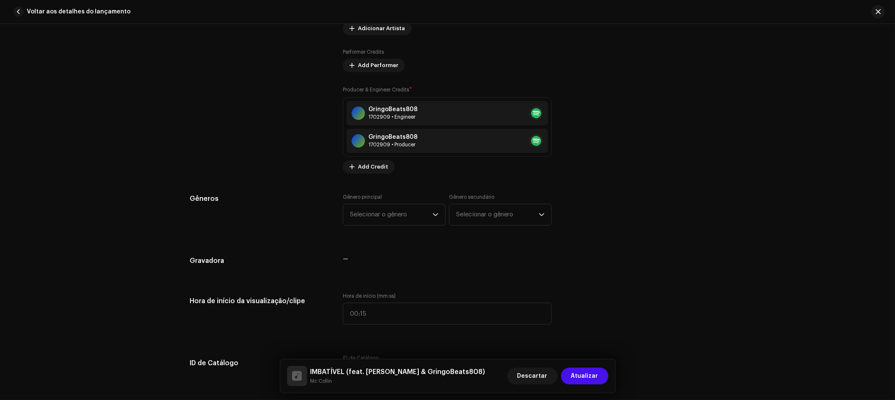
scroll to position [843, 0]
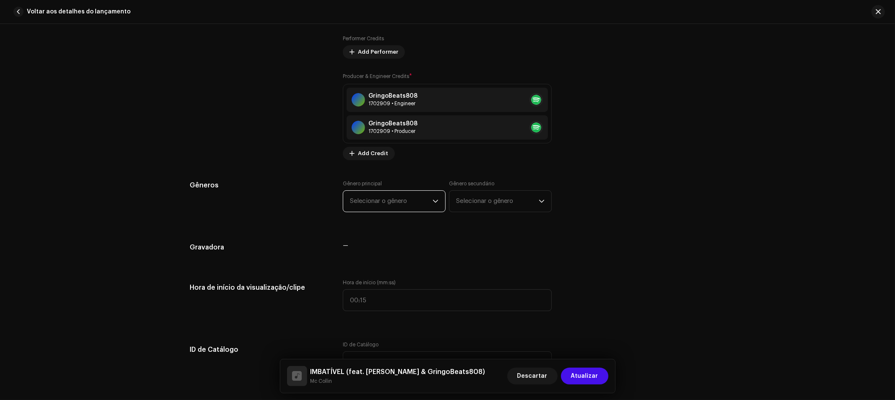
click at [389, 200] on span "Selecionar o gênero" at bounding box center [391, 201] width 83 height 21
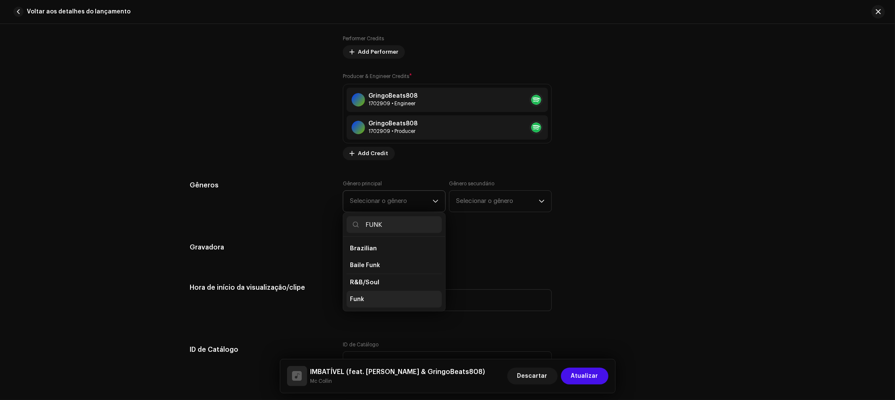
type input "FUNK"
click at [366, 300] on li "Funk" at bounding box center [394, 299] width 95 height 17
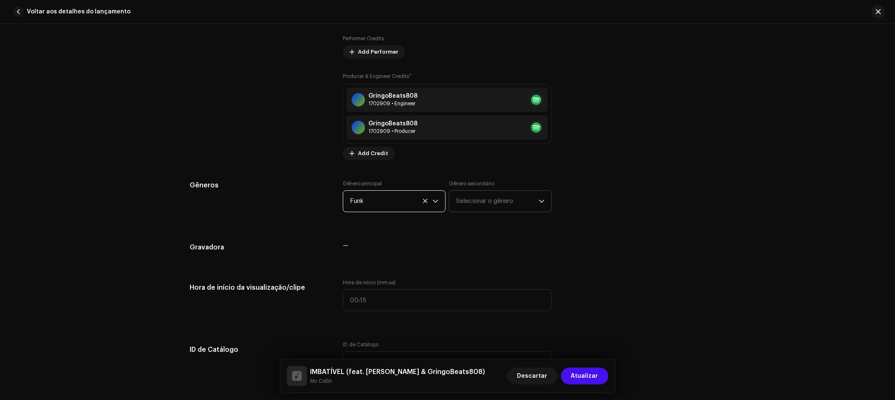
click at [480, 202] on span "Selecionar o gênero" at bounding box center [497, 201] width 83 height 21
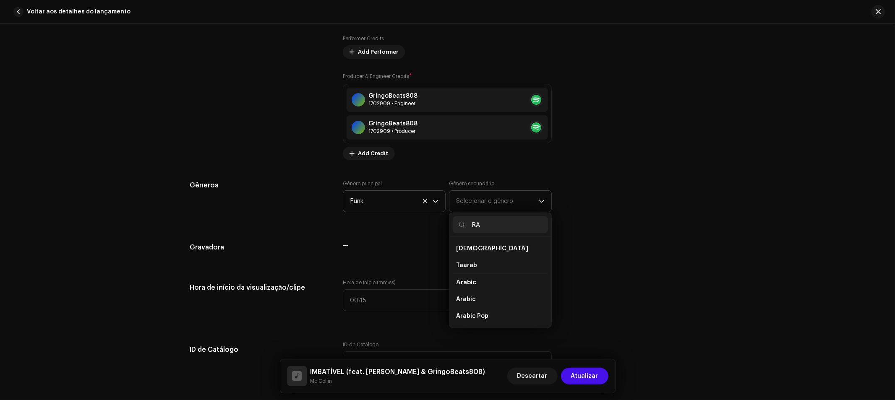
type input "R"
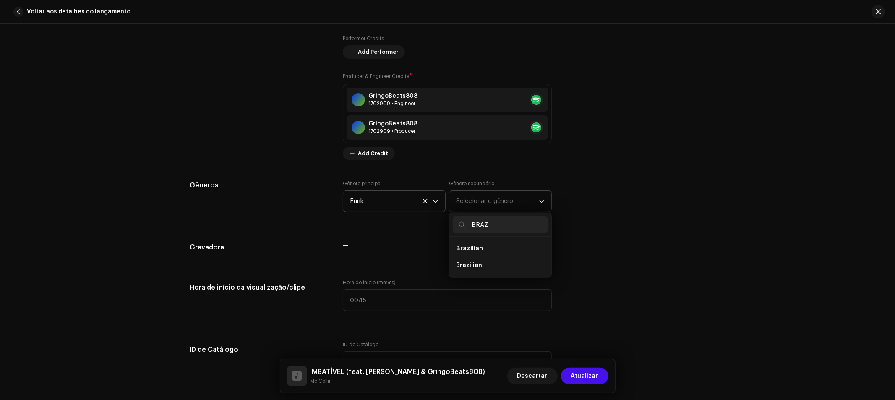
type input "BRAZ"
click at [478, 247] on span "Brazilian" at bounding box center [469, 249] width 27 height 6
click at [471, 269] on span "Brazilian" at bounding box center [469, 265] width 26 height 8
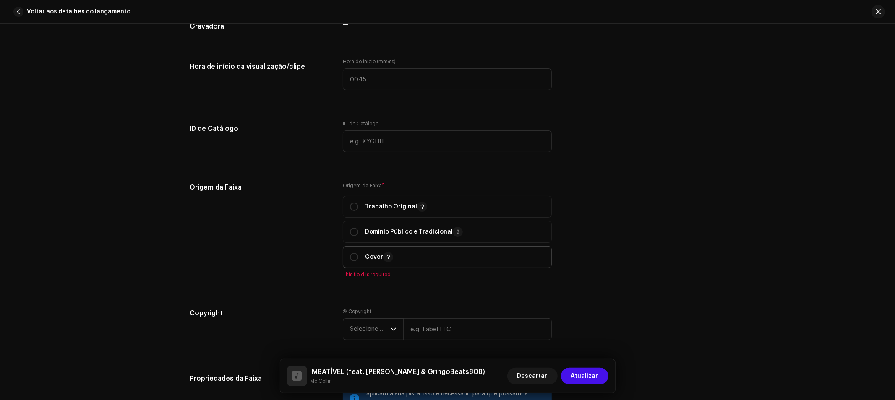
scroll to position [1076, 0]
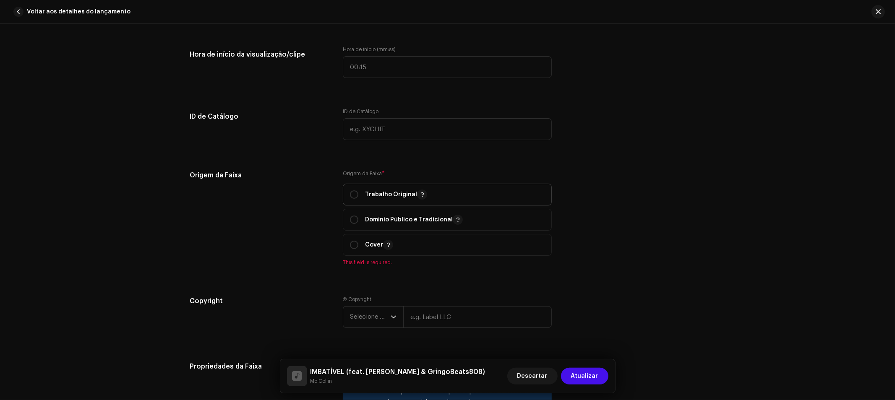
click at [358, 195] on div "Trabalho Original" at bounding box center [388, 195] width 77 height 10
radio input "true"
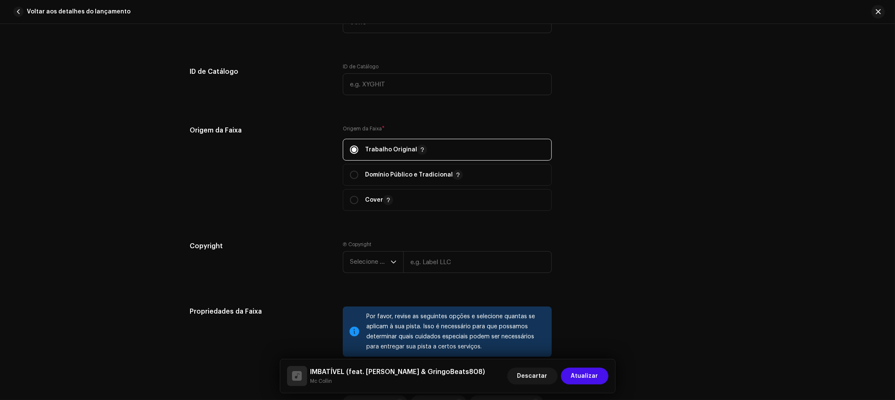
scroll to position [1123, 0]
click at [387, 263] on span "Selecione o ano" at bounding box center [370, 260] width 41 height 21
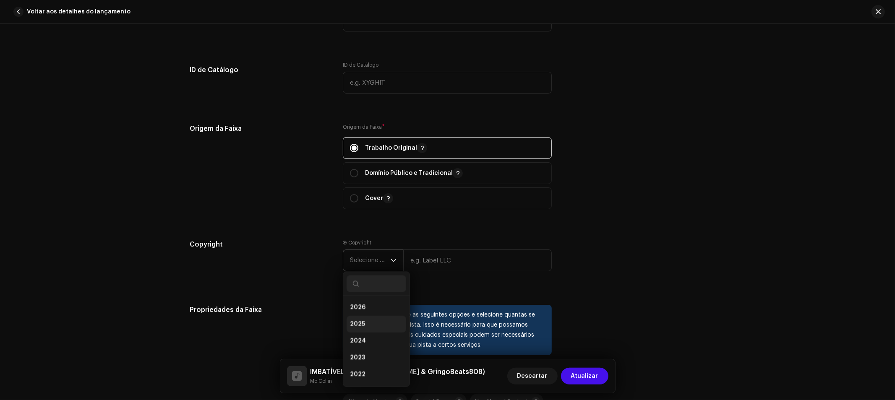
click at [370, 320] on li "2025" at bounding box center [377, 324] width 60 height 17
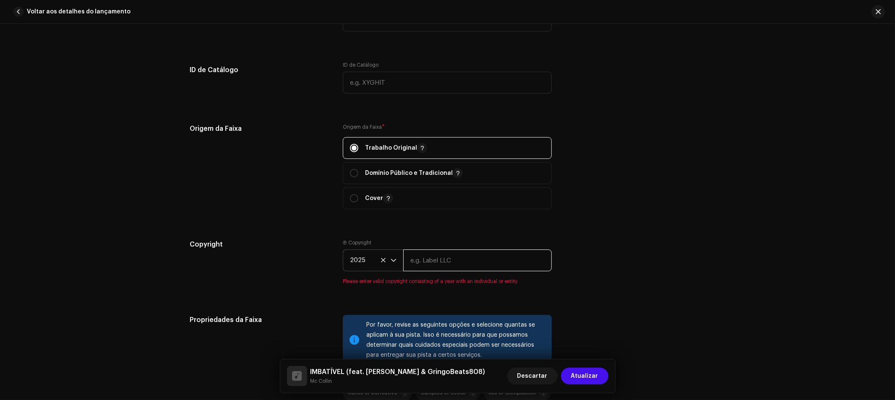
click at [431, 262] on input "text" at bounding box center [477, 261] width 149 height 22
type input "Progresso Music"
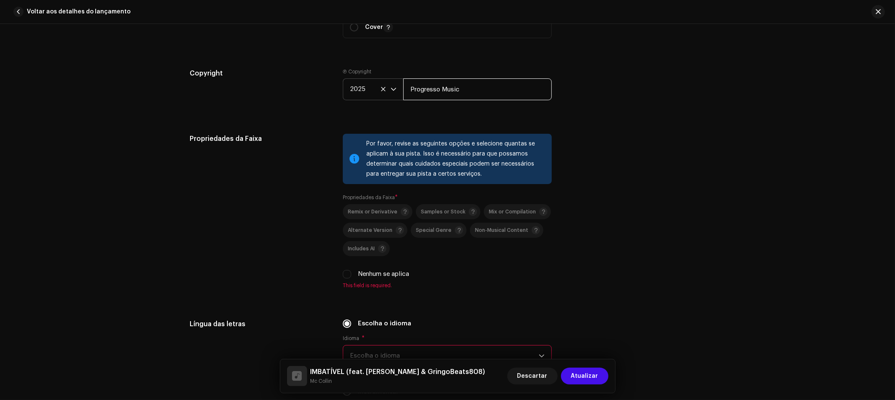
scroll to position [1310, 0]
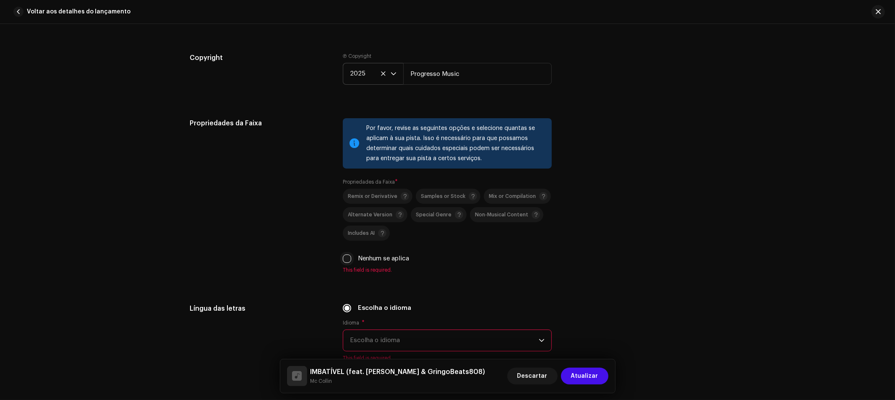
click at [347, 263] on input "Nenhum se aplica" at bounding box center [347, 259] width 8 height 8
checkbox input "true"
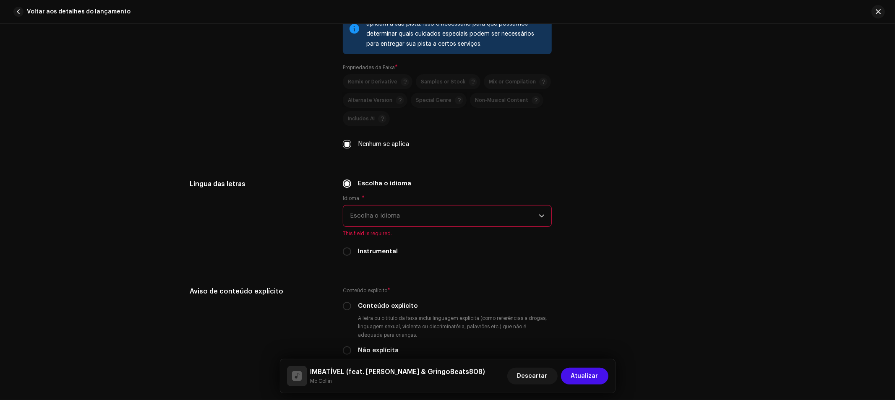
scroll to position [1449, 0]
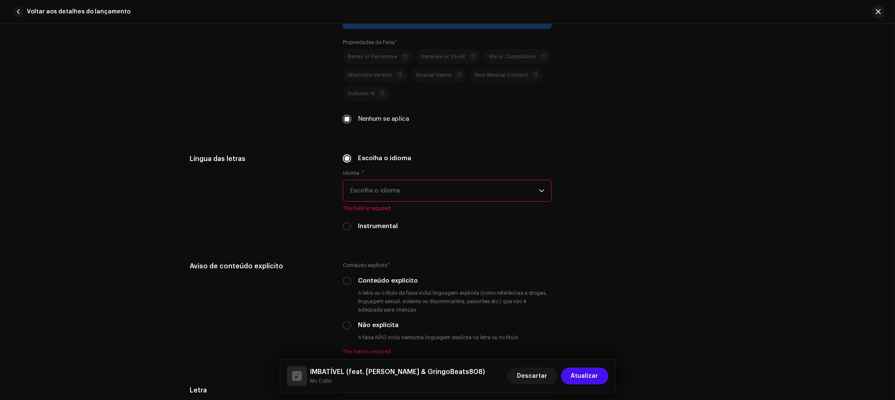
click at [434, 186] on span "Escolha o idioma" at bounding box center [444, 190] width 189 height 21
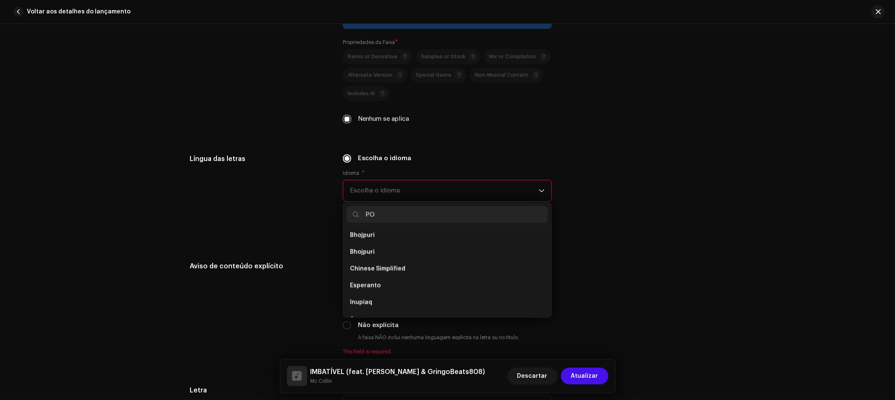
scroll to position [0, 0]
type input "POR"
click at [396, 245] on li "Portuguese" at bounding box center [447, 238] width 201 height 17
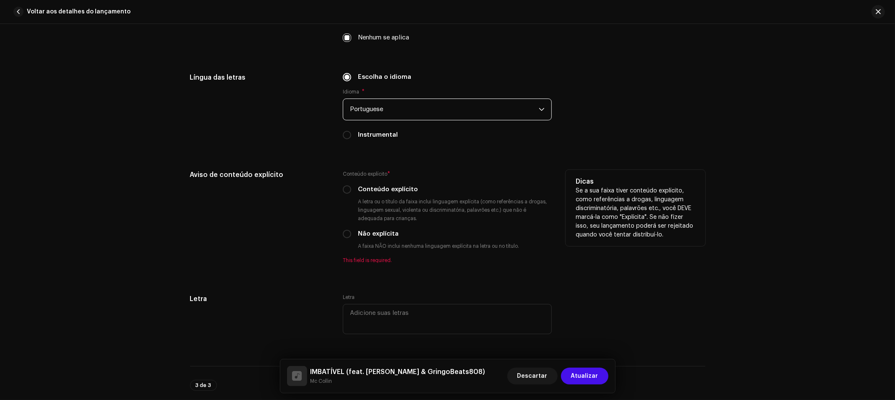
scroll to position [1542, 0]
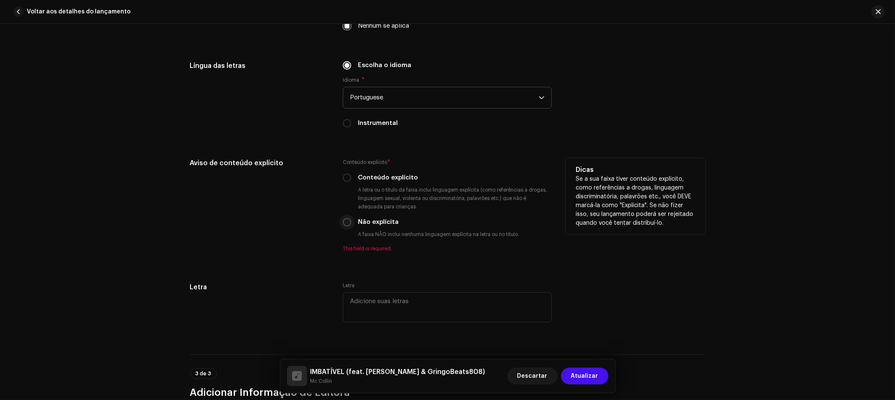
click at [347, 227] on input "Não explícita" at bounding box center [347, 222] width 8 height 8
radio input "true"
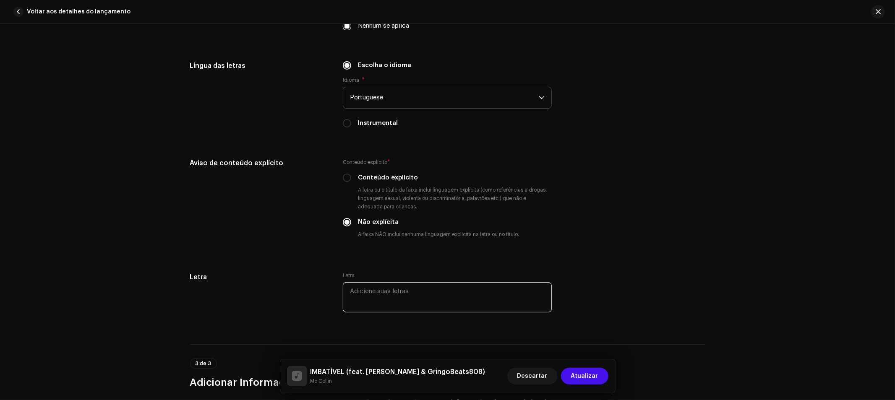
click at [366, 305] on textarea at bounding box center [447, 297] width 209 height 30
paste textarea "E as adversidade serviu de combustível Fonte de superação e vou sacar o foguete…"
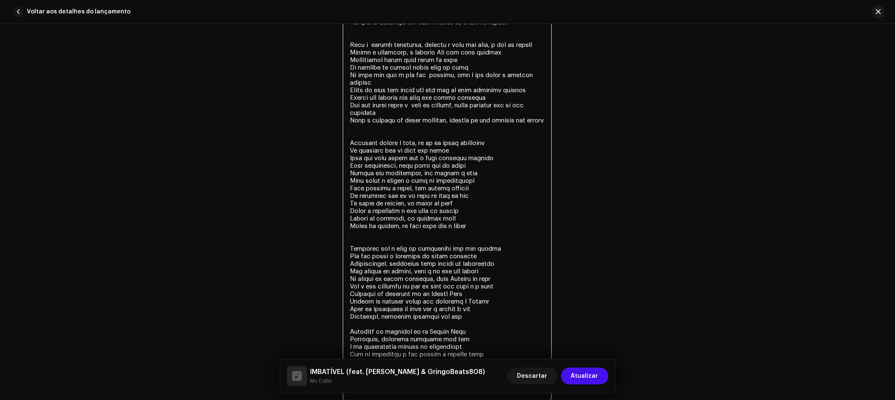
scroll to position [2444, 0]
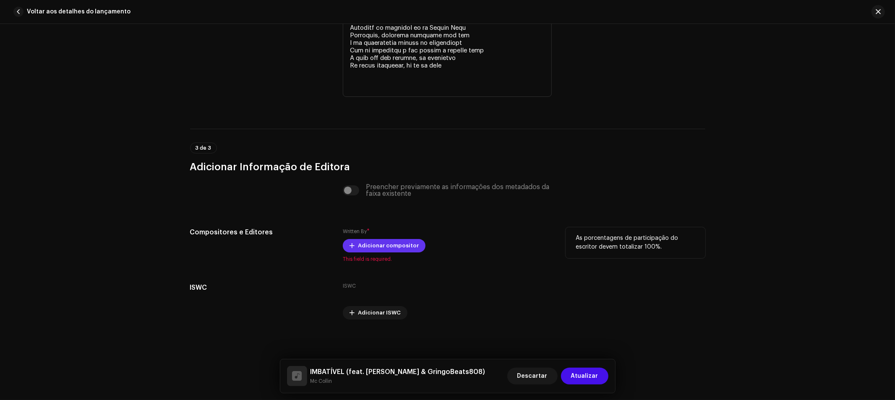
type textarea "E as adversidade serviu de combustível Fonte de superação e vou sacar o foguete…"
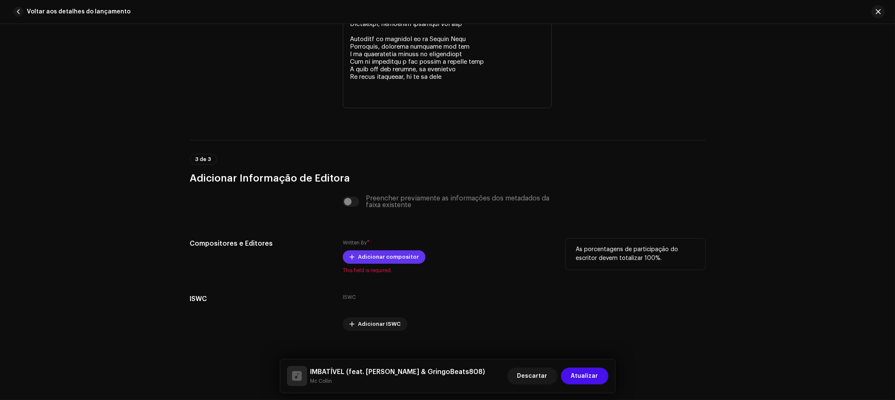
click at [404, 249] on span "Adicionar compositor" at bounding box center [388, 257] width 61 height 17
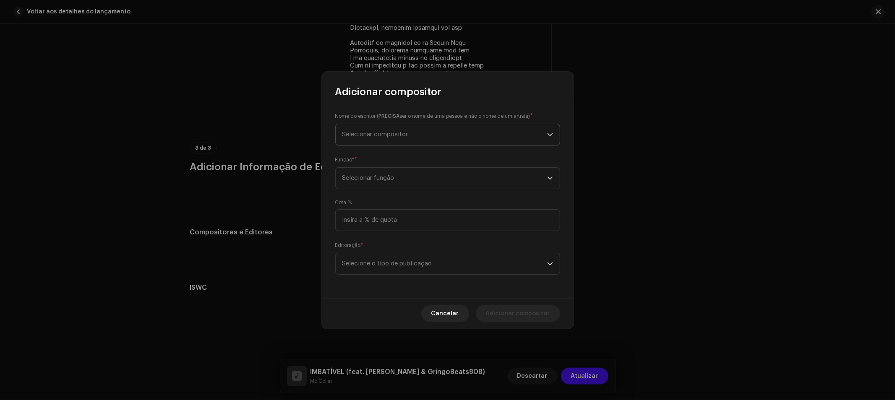
click at [399, 131] on span "Selecionar compositor" at bounding box center [444, 134] width 205 height 21
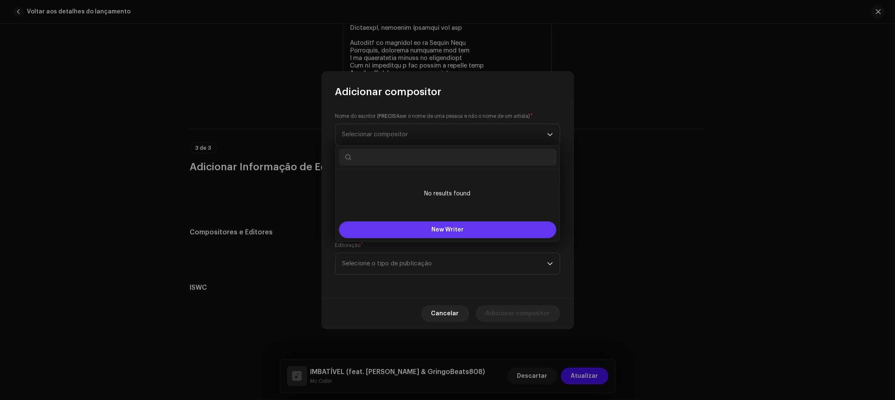
click at [427, 228] on button "New Writer" at bounding box center [447, 230] width 217 height 17
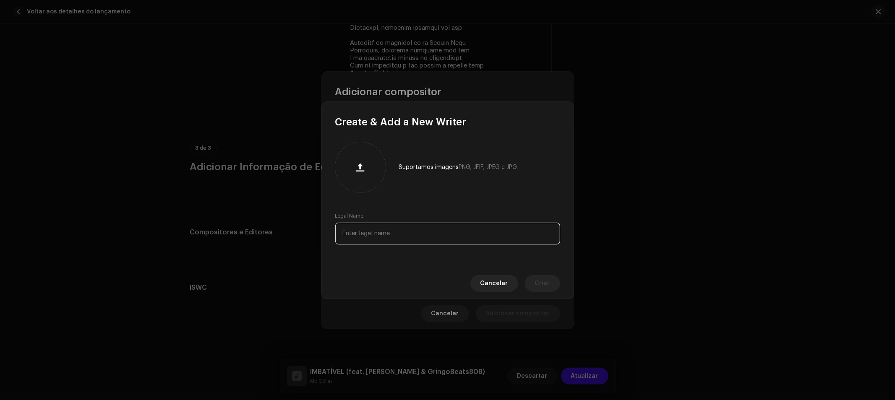
click at [398, 236] on input "text" at bounding box center [447, 234] width 225 height 22
paste input "ALEX OLIVEIRA SANTOS"
type input "ALEX OLIVEIRA SANTOS"
click at [554, 282] on button "Criar" at bounding box center [542, 283] width 35 height 17
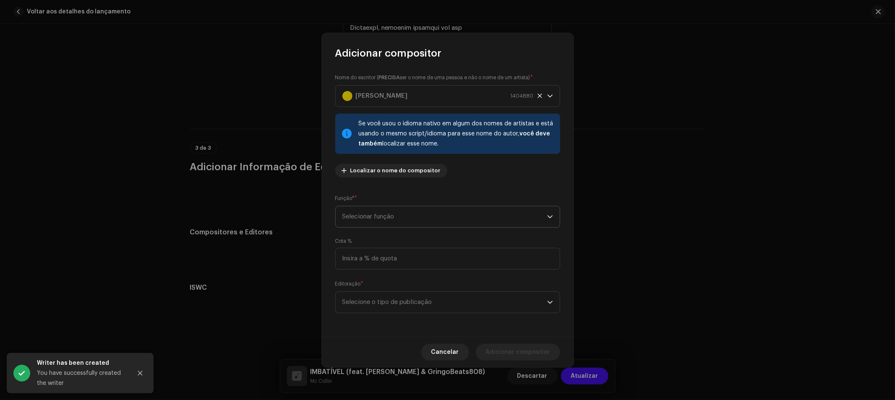
click at [447, 223] on span "Selecionar função" at bounding box center [444, 216] width 205 height 21
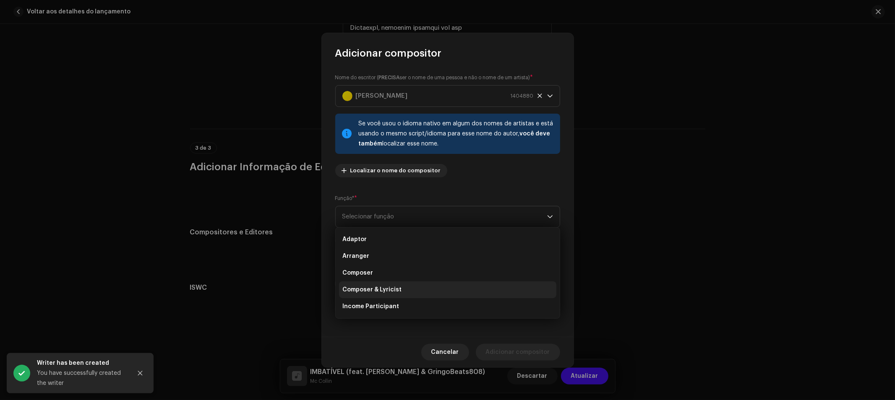
click at [428, 287] on li "Composer & Lyricist" at bounding box center [447, 290] width 217 height 17
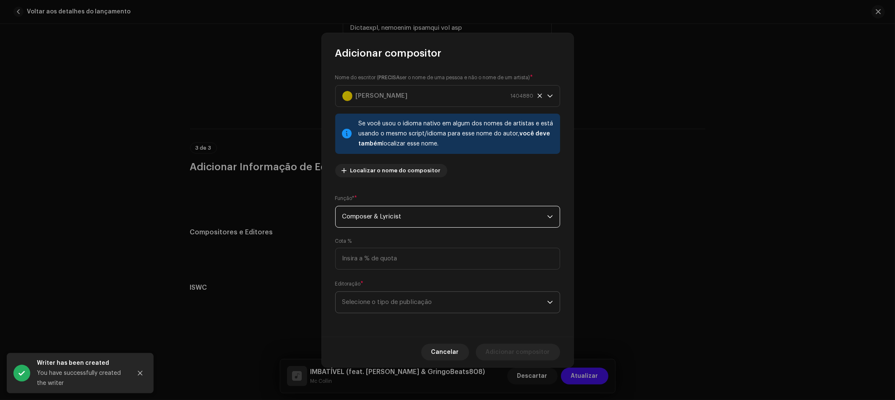
click at [450, 303] on span "Selecione o tipo de publicação" at bounding box center [444, 302] width 205 height 21
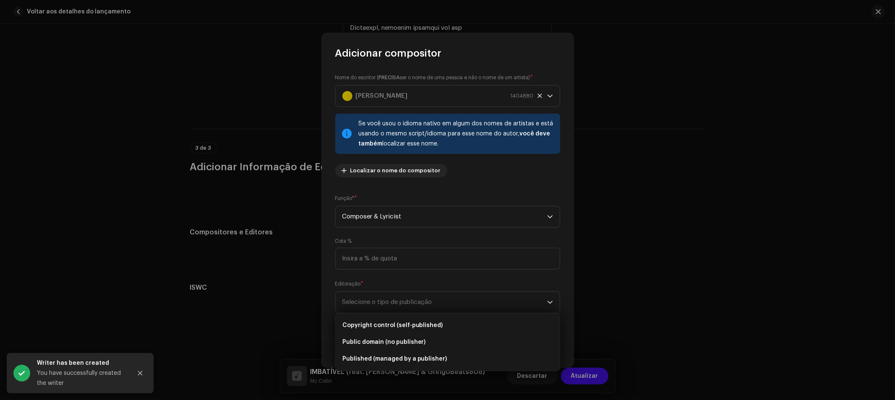
click at [437, 322] on span "Copyright control (self-published)" at bounding box center [392, 326] width 101 height 8
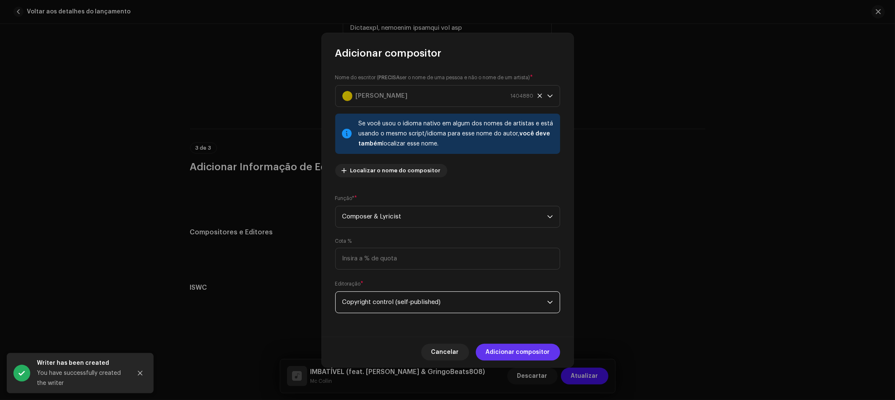
click at [517, 350] on span "Adicionar compositor" at bounding box center [518, 352] width 64 height 17
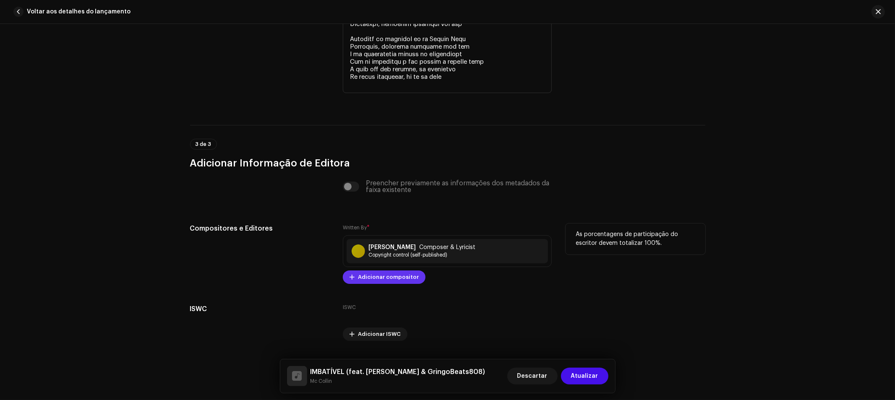
click at [385, 283] on span "Adicionar compositor" at bounding box center [388, 277] width 61 height 17
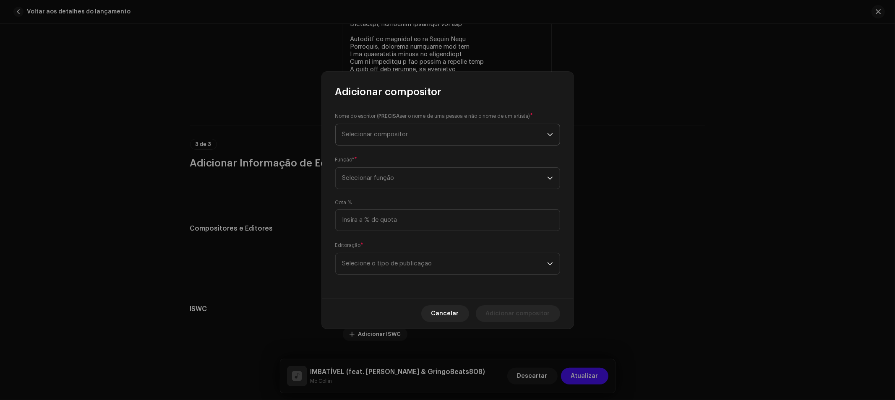
click at [384, 138] on span "Selecionar compositor" at bounding box center [444, 134] width 205 height 21
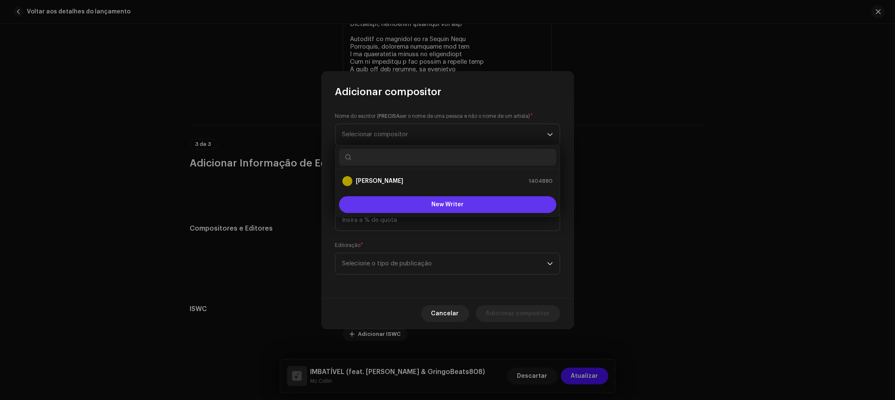
click at [418, 206] on button "New Writer" at bounding box center [447, 204] width 217 height 17
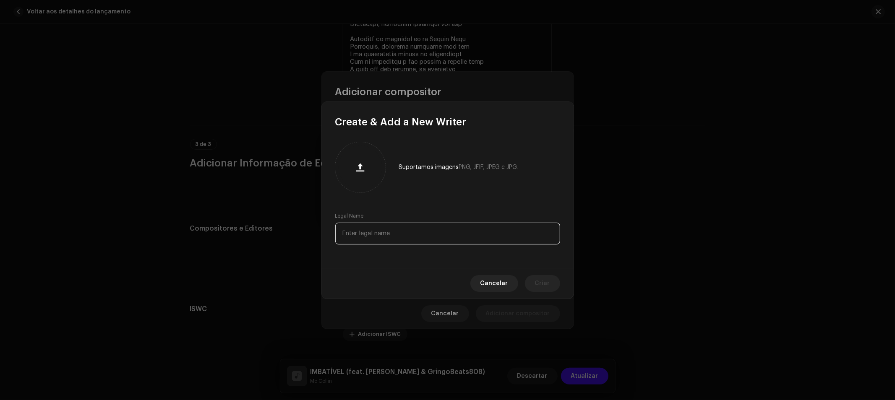
click at [390, 236] on input "text" at bounding box center [447, 234] width 225 height 22
paste input "Alessandro Venâncio Silva"
type input "Alessandro Venâncio Silva"
click at [537, 282] on span "Criar" at bounding box center [542, 283] width 15 height 17
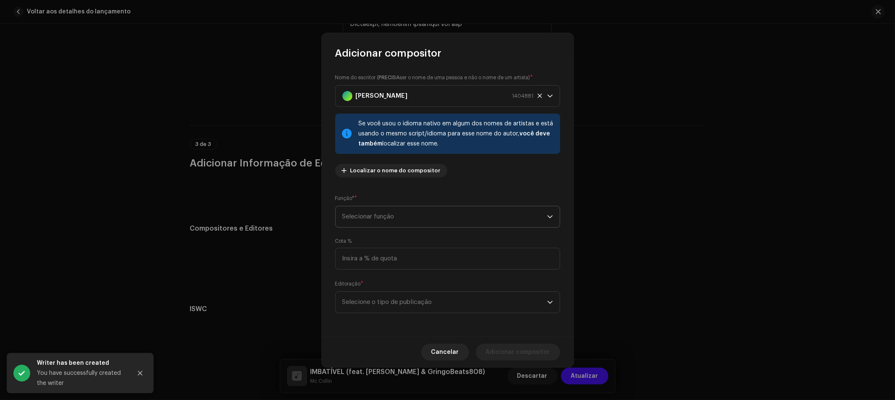
click at [445, 219] on span "Selecionar função" at bounding box center [444, 216] width 205 height 21
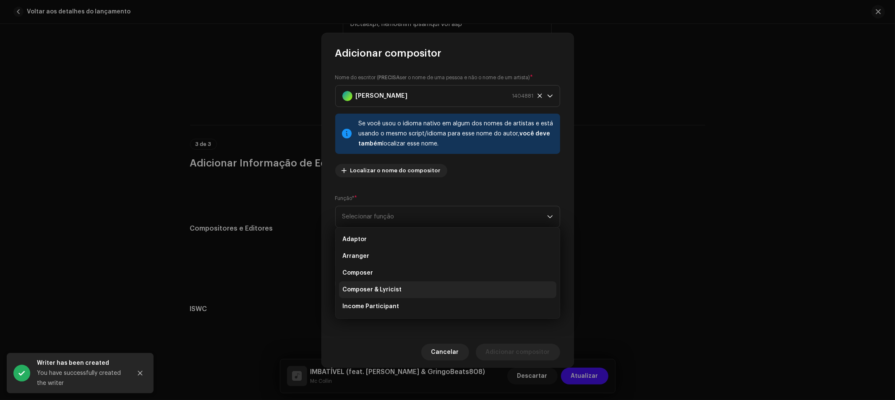
click at [416, 286] on li "Composer & Lyricist" at bounding box center [447, 290] width 217 height 17
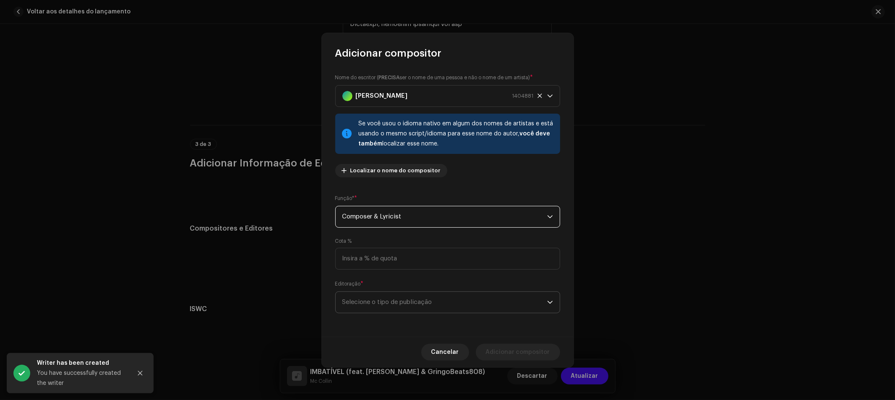
click at [433, 302] on span "Selecione o tipo de publicação" at bounding box center [444, 302] width 205 height 21
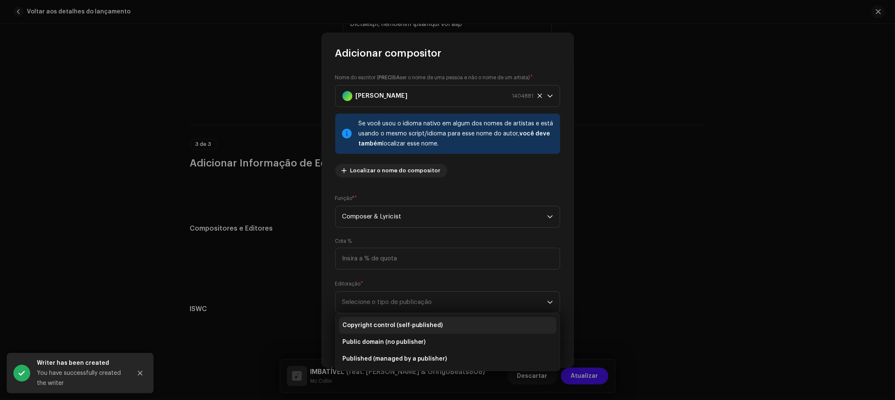
click at [419, 324] on span "Copyright control (self-published)" at bounding box center [392, 326] width 101 height 8
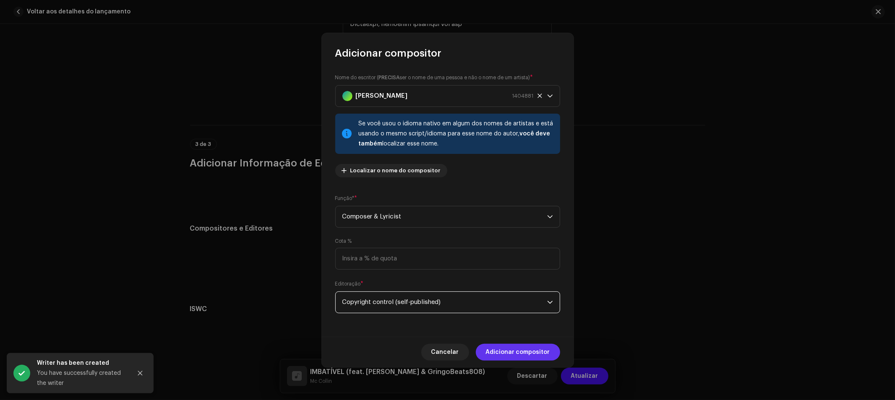
click at [533, 354] on span "Adicionar compositor" at bounding box center [518, 352] width 64 height 17
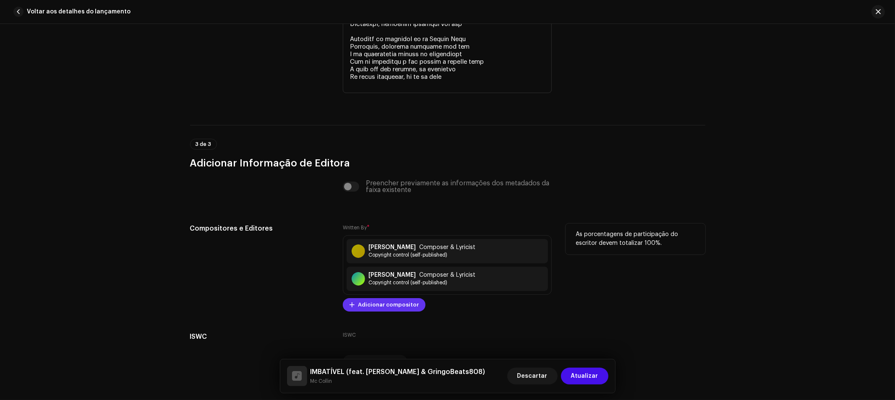
click at [378, 311] on span "Adicionar compositor" at bounding box center [388, 305] width 61 height 17
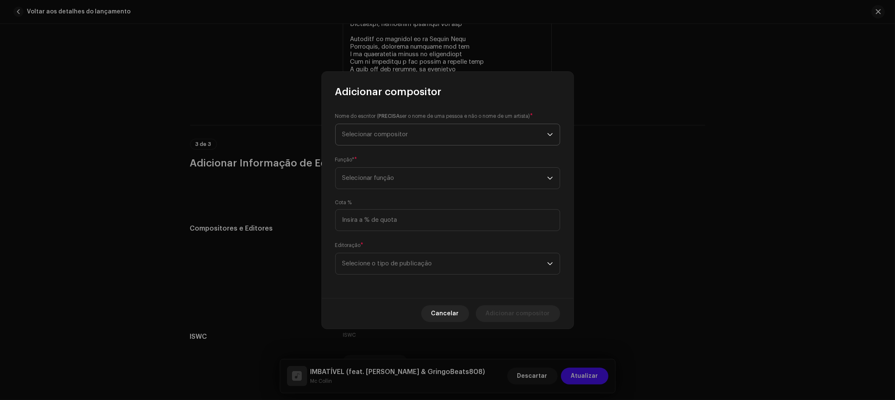
click at [371, 136] on span "Selecionar compositor" at bounding box center [375, 134] width 66 height 6
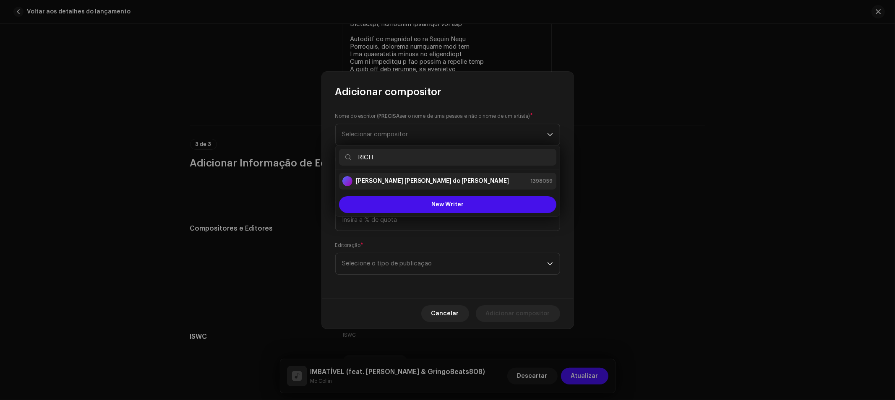
type input "RICH"
click at [408, 177] on div "Richardson Freire do Nascimento" at bounding box center [425, 181] width 167 height 10
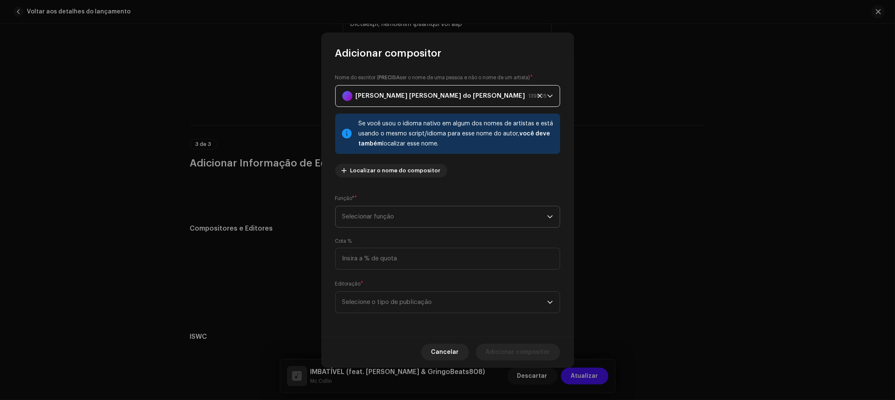
click at [499, 221] on span "Selecionar função" at bounding box center [444, 216] width 205 height 21
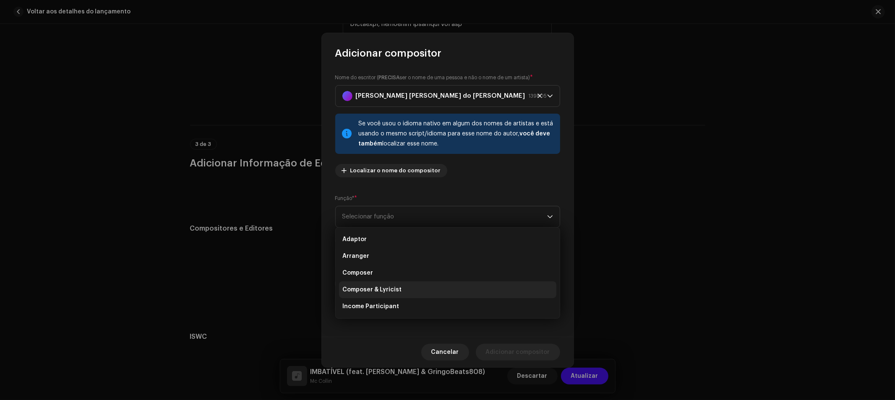
click at [439, 292] on li "Composer & Lyricist" at bounding box center [447, 290] width 217 height 17
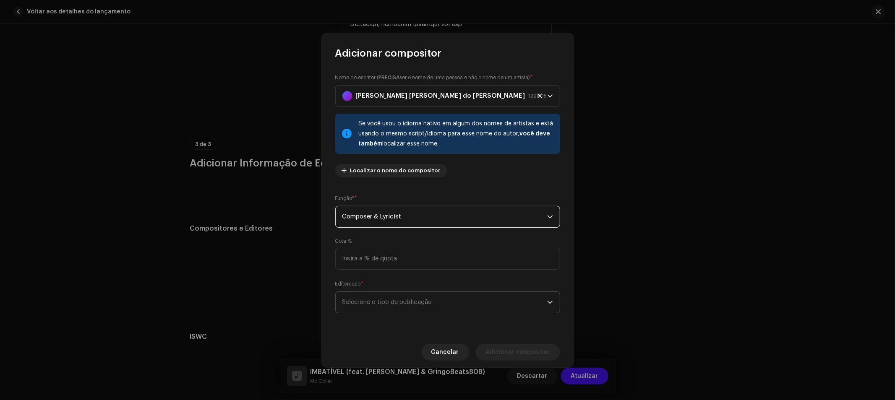
click at [456, 306] on span "Selecione o tipo de publicação" at bounding box center [444, 302] width 205 height 21
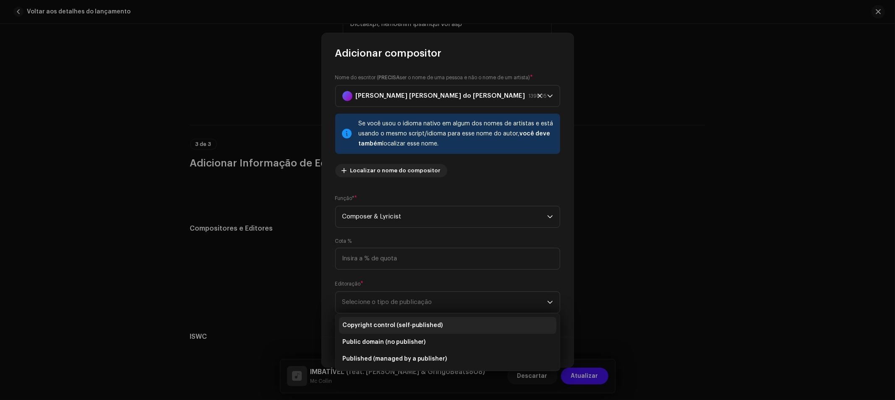
click at [427, 329] on span "Copyright control (self-published)" at bounding box center [392, 326] width 101 height 8
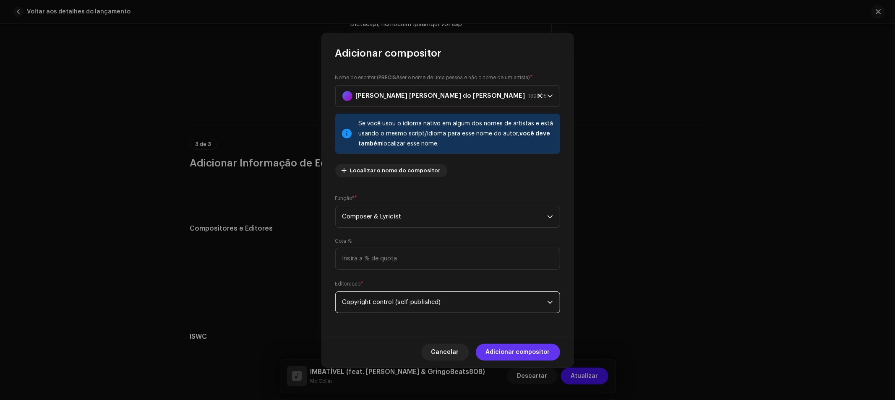
click at [521, 352] on span "Adicionar compositor" at bounding box center [518, 352] width 64 height 17
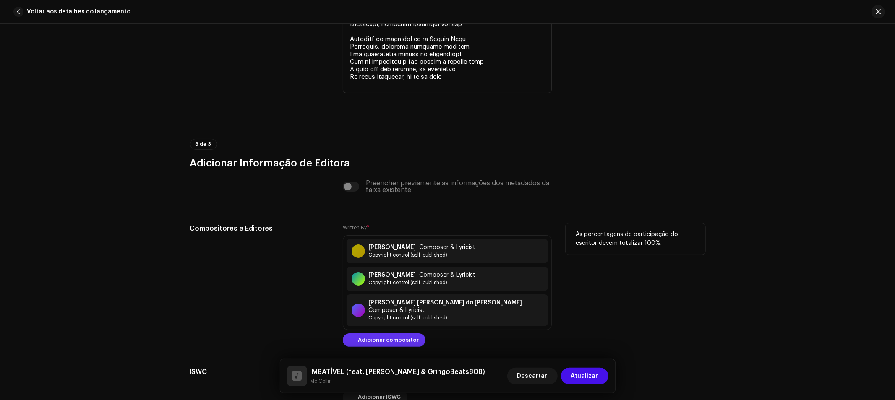
click at [395, 338] on span "Adicionar compositor" at bounding box center [388, 340] width 61 height 17
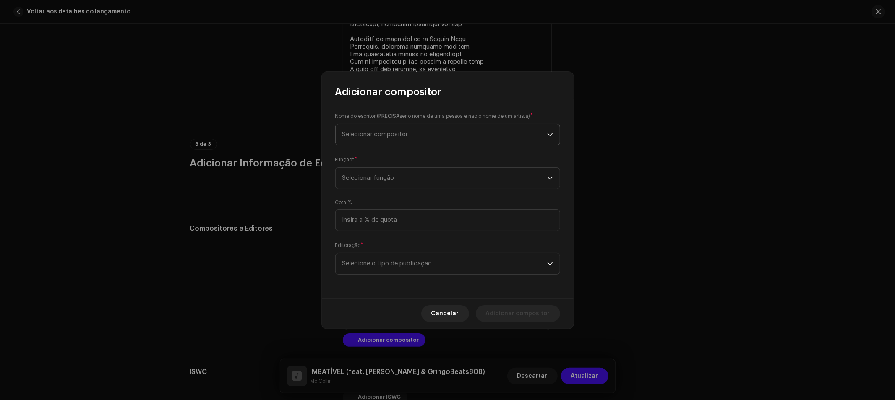
click at [389, 139] on span "Selecionar compositor" at bounding box center [444, 134] width 205 height 21
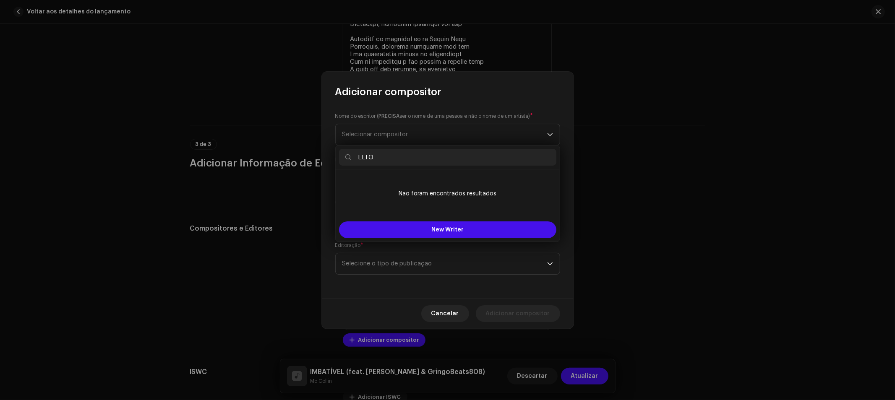
type input "ELTO"
drag, startPoint x: 355, startPoint y: 159, endPoint x: 308, endPoint y: 156, distance: 48.0
click at [312, 159] on body "Progresso Funk Home Catálogo Transações Análise Recursos Ativos Lançamentos Fai…" at bounding box center [447, 200] width 895 height 400
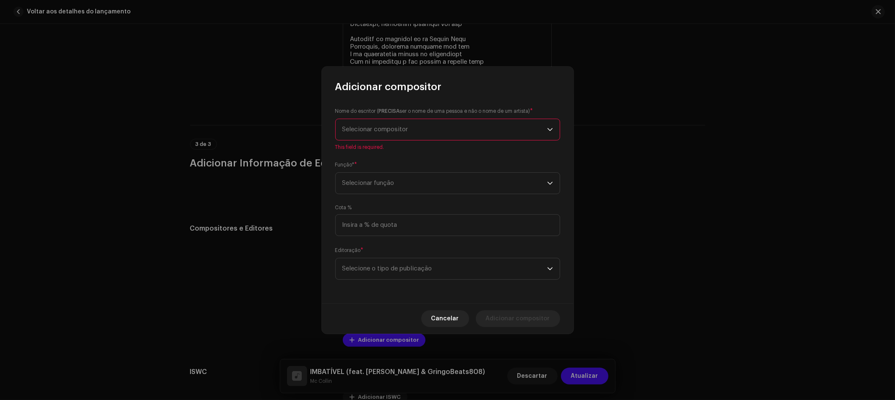
click at [399, 125] on span "Selecionar compositor" at bounding box center [444, 129] width 205 height 21
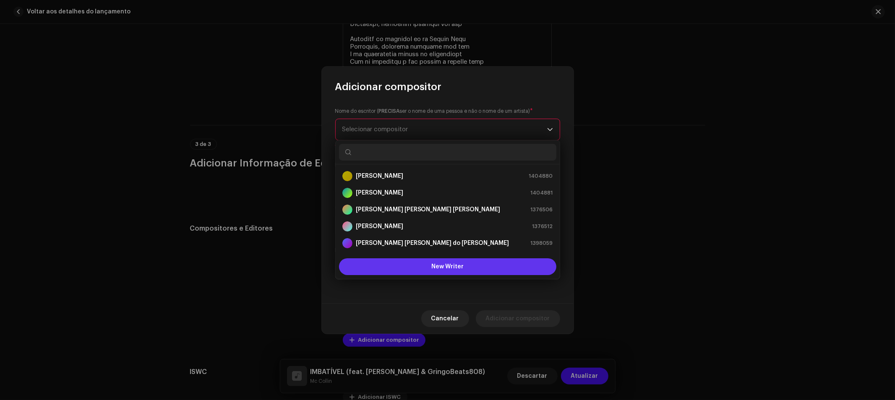
scroll to position [13, 0]
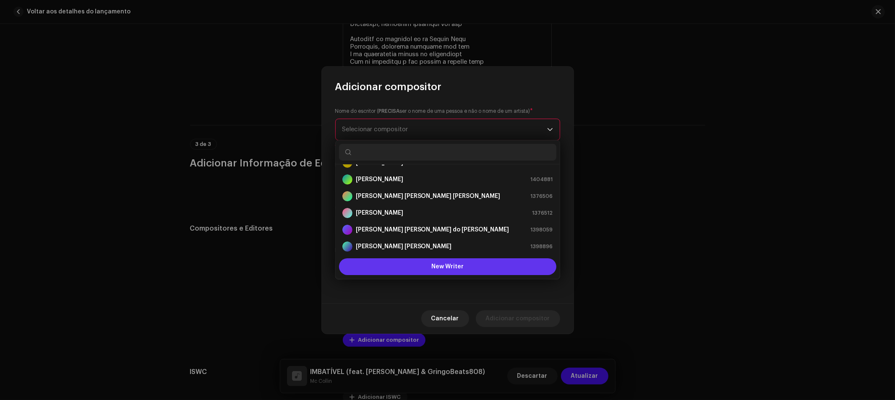
click at [445, 267] on span "New Writer" at bounding box center [447, 267] width 32 height 6
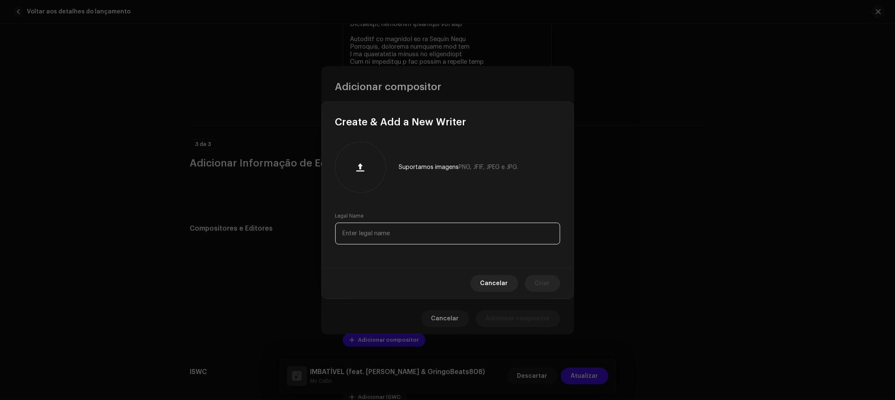
click at [429, 234] on input "text" at bounding box center [447, 234] width 225 height 22
paste input "Elton Eduardo Araújo Nunes"
type input "Elton Eduardo Araújo Nunes"
click at [548, 287] on span "Criar" at bounding box center [542, 283] width 15 height 17
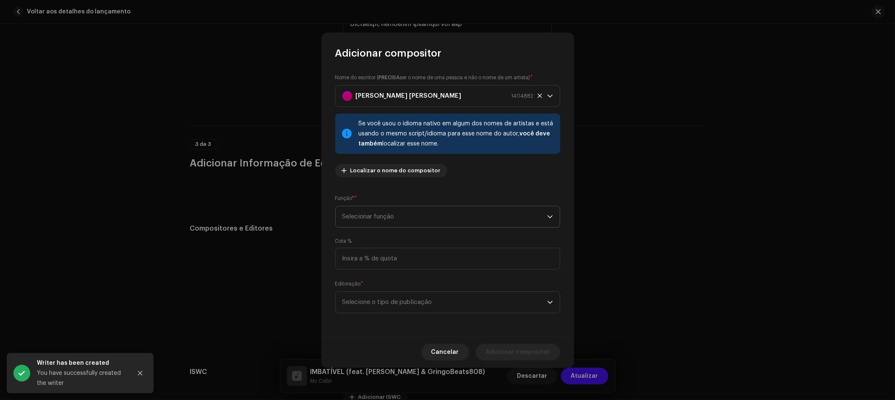
click at [452, 213] on span "Selecionar função" at bounding box center [444, 216] width 205 height 21
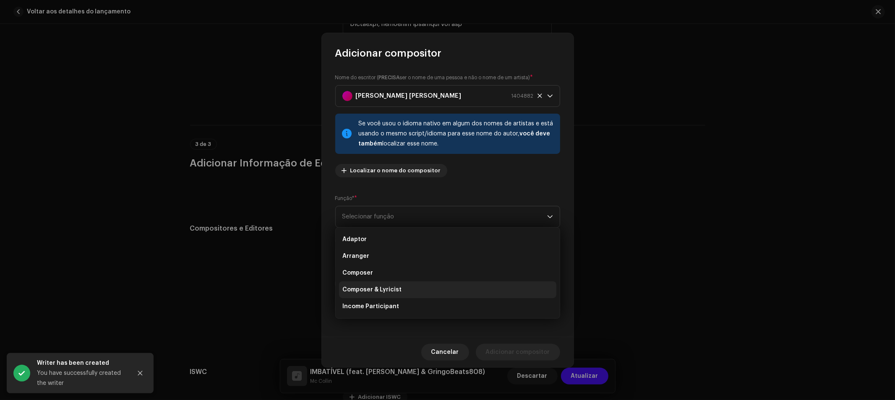
click at [421, 286] on li "Composer & Lyricist" at bounding box center [447, 290] width 217 height 17
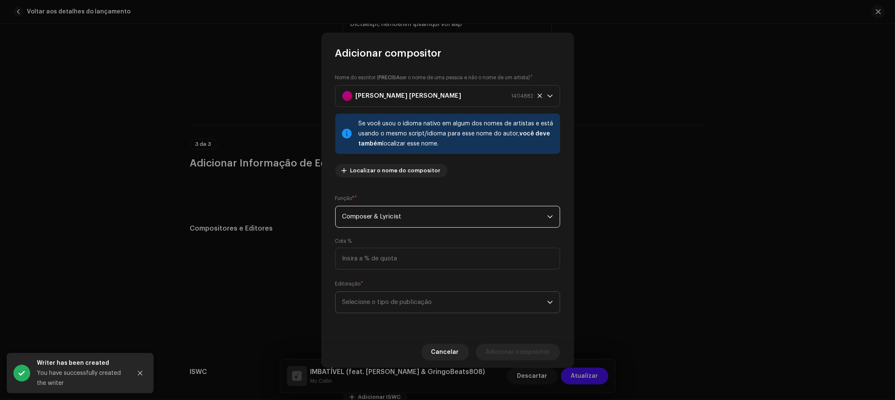
click at [456, 306] on span "Selecione o tipo de publicação" at bounding box center [444, 302] width 205 height 21
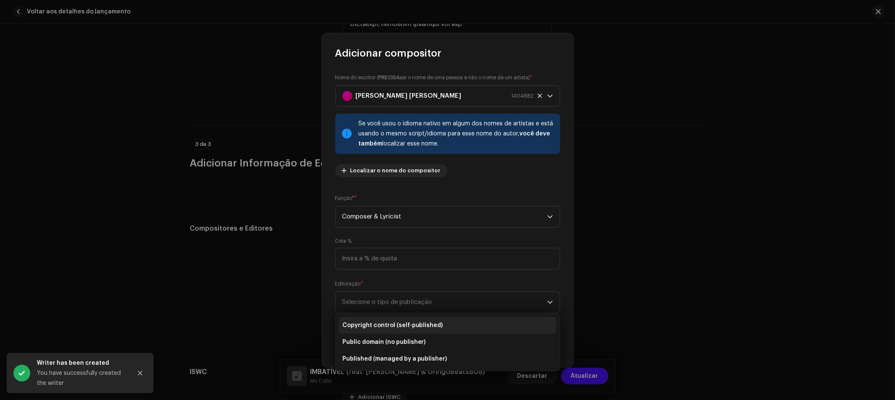
click at [432, 325] on span "Copyright control (self-published)" at bounding box center [392, 326] width 101 height 8
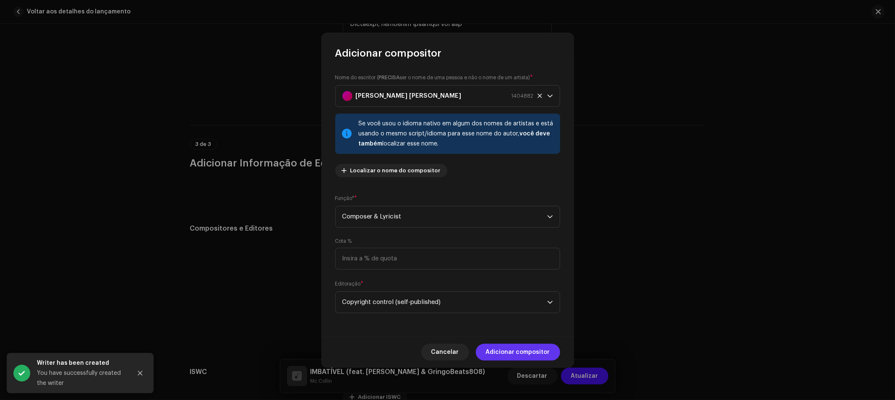
click at [530, 351] on span "Adicionar compositor" at bounding box center [518, 352] width 64 height 17
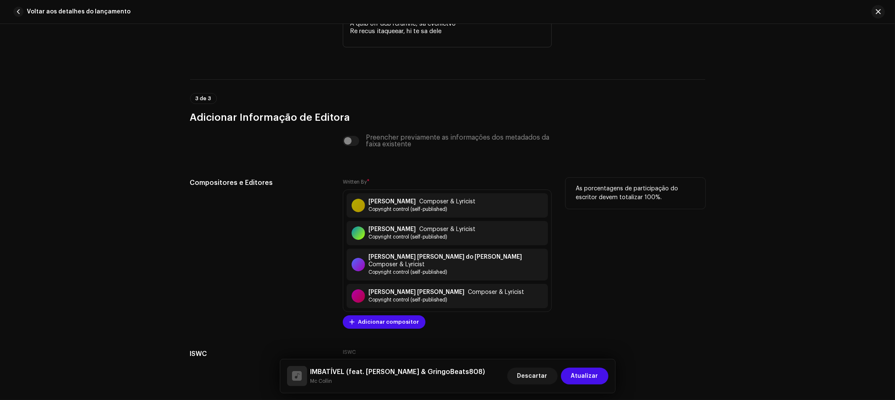
scroll to position [2476, 0]
click at [390, 321] on span "Adicionar compositor" at bounding box center [388, 321] width 61 height 17
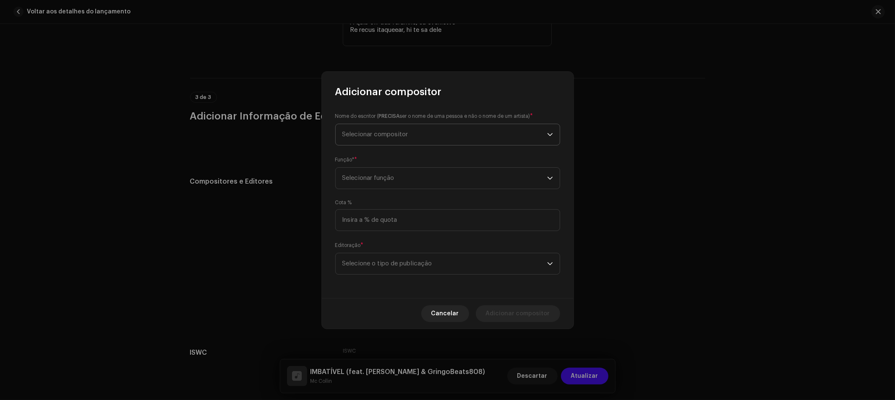
click at [440, 135] on span "Selecionar compositor" at bounding box center [444, 134] width 205 height 21
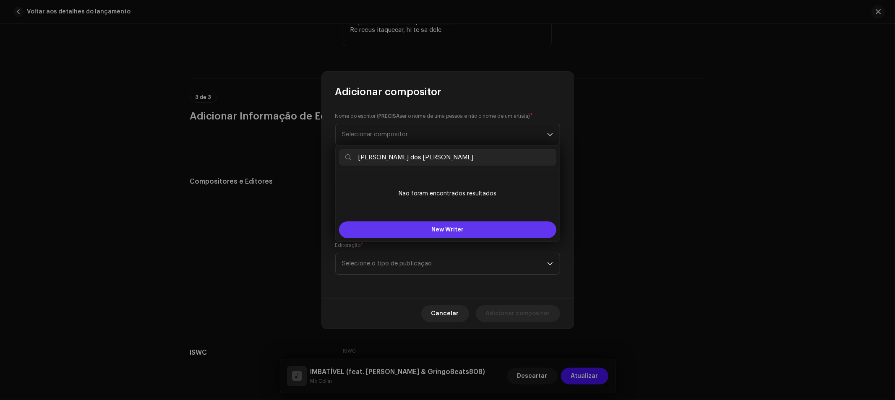
type input "Lucas Duarte dos Santos"
click at [456, 228] on span "New Writer" at bounding box center [447, 230] width 32 height 6
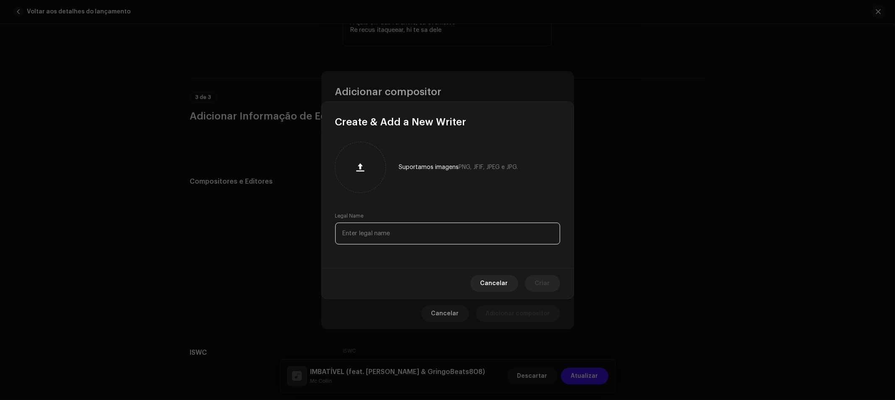
click at [416, 243] on input "text" at bounding box center [447, 234] width 225 height 22
paste input "Lucas Duarte dos Santos"
type input "Lucas Duarte dos Santos"
click at [544, 280] on span "Criar" at bounding box center [542, 283] width 15 height 17
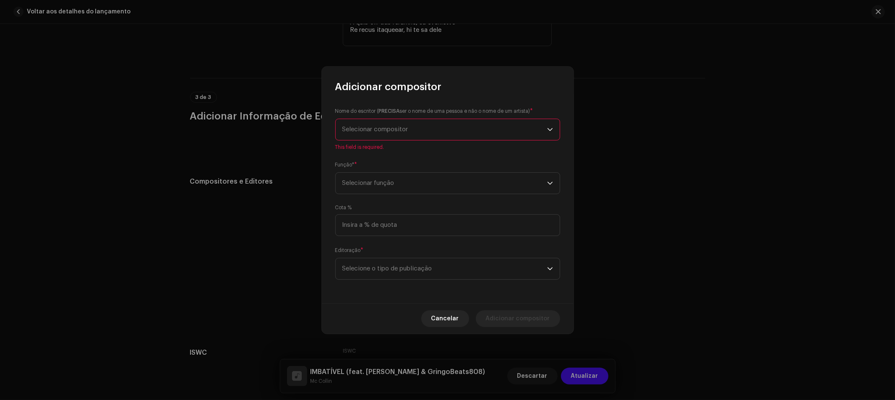
click at [447, 190] on div "Nome do escritor ( PRECISA ser o nome de uma pessoa e não o nome de um artista)…" at bounding box center [448, 199] width 252 height 210
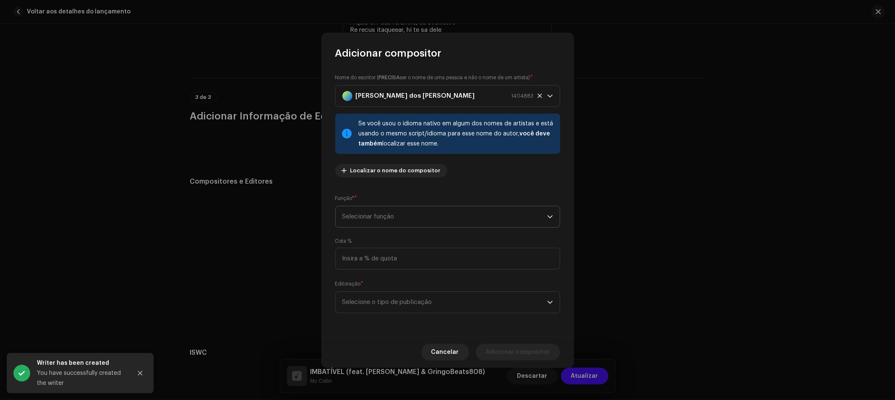
click at [442, 225] on span "Selecionar função" at bounding box center [444, 216] width 205 height 21
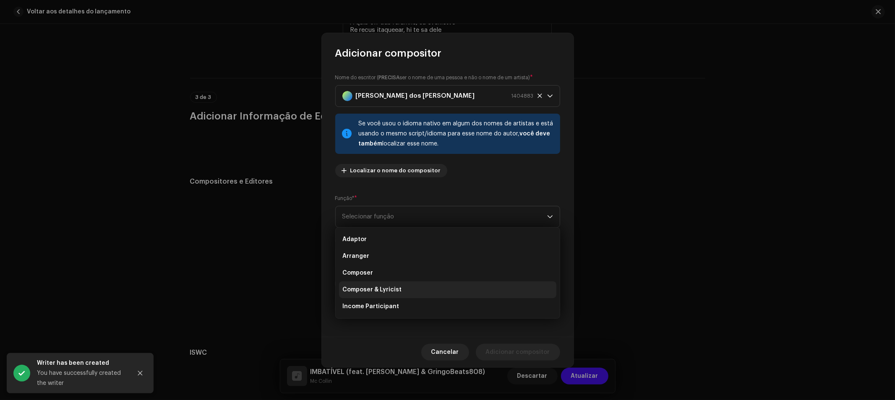
click at [414, 291] on li "Composer & Lyricist" at bounding box center [447, 290] width 217 height 17
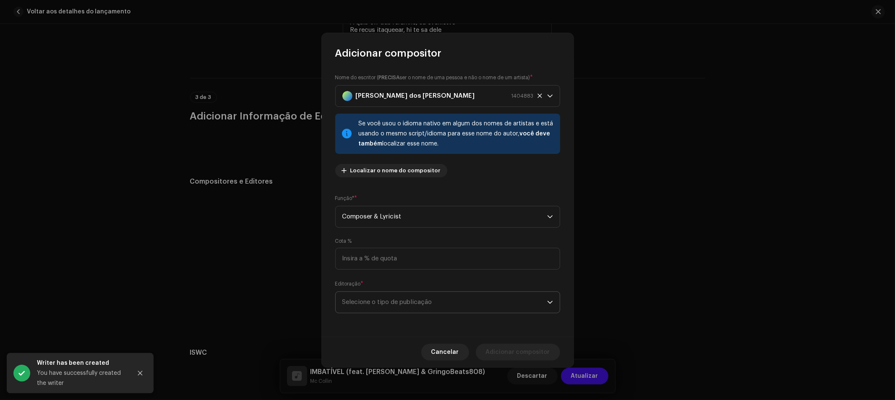
click at [421, 303] on span "Selecione o tipo de publicação" at bounding box center [444, 302] width 205 height 21
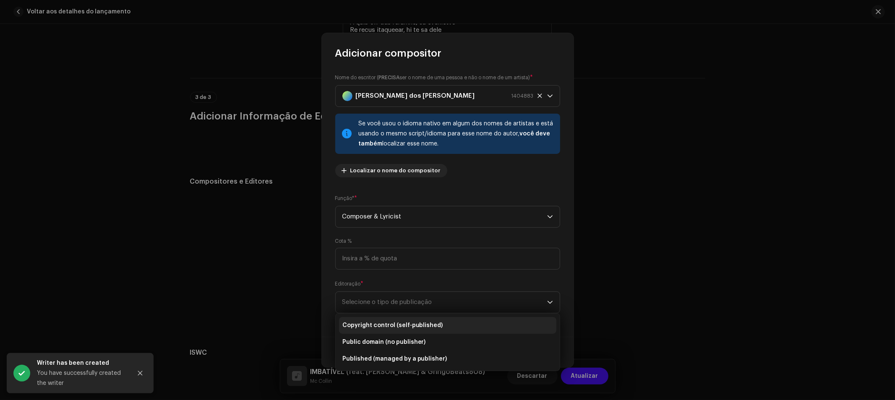
click at [431, 322] on span "Copyright control (self-published)" at bounding box center [392, 326] width 101 height 8
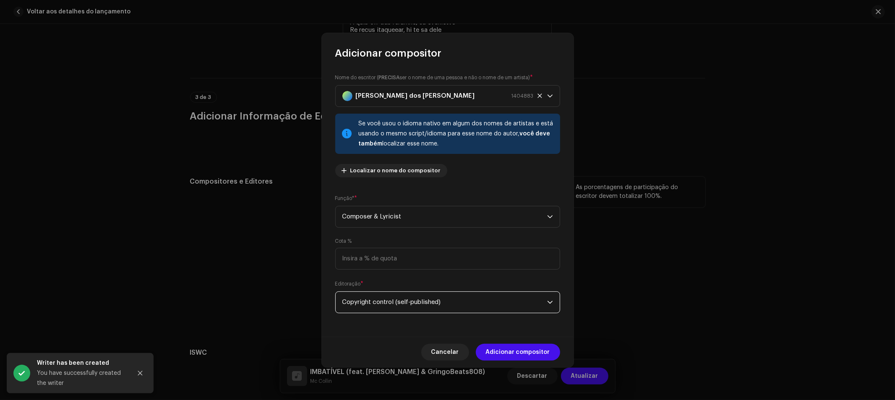
click at [518, 349] on span "Adicionar compositor" at bounding box center [518, 352] width 64 height 17
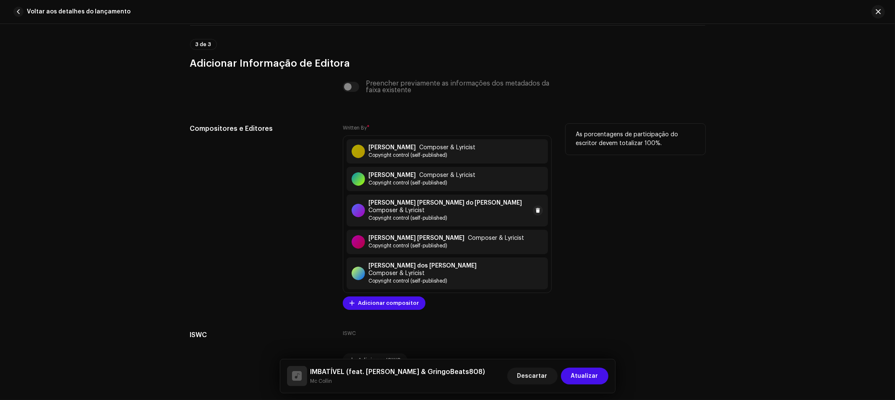
scroll to position [2566, 0]
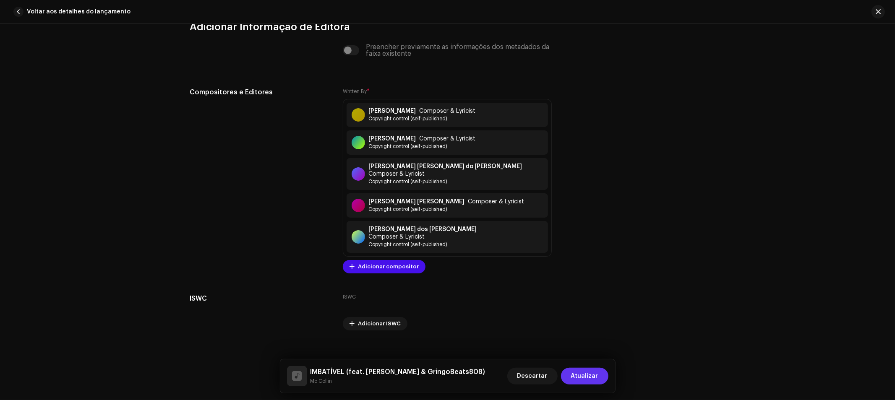
click at [590, 379] on span "Atualizar" at bounding box center [584, 376] width 27 height 17
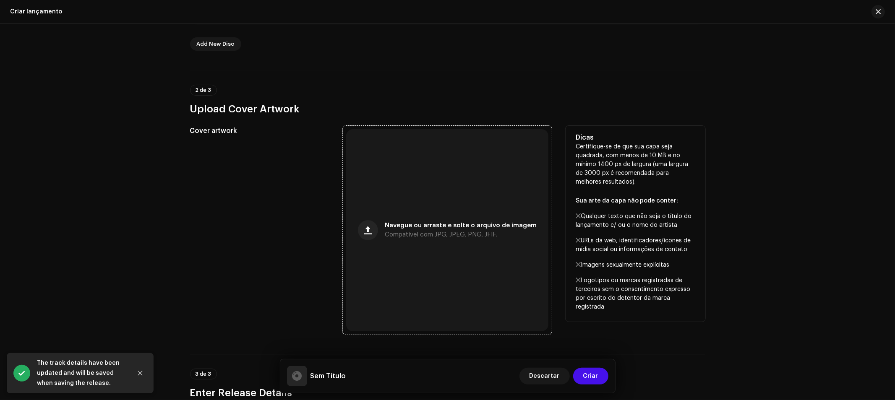
scroll to position [233, 0]
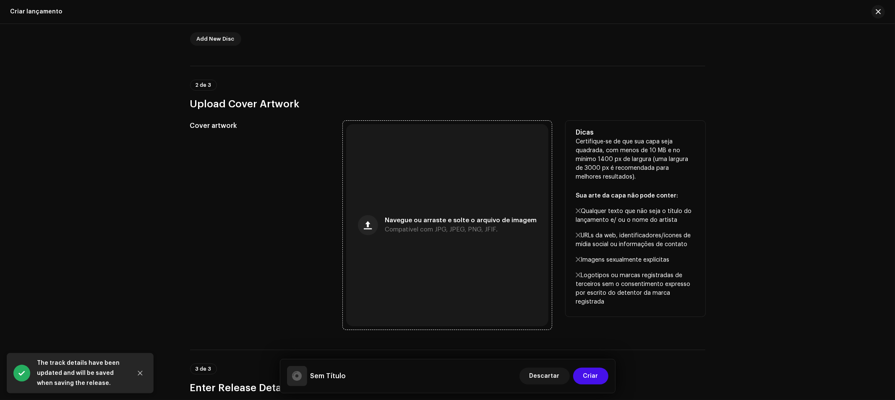
click at [425, 216] on div "Navegue ou arraste e solte o arquivo de imagem Compatível com JPG, JPEG, PNG, J…" at bounding box center [447, 225] width 202 height 202
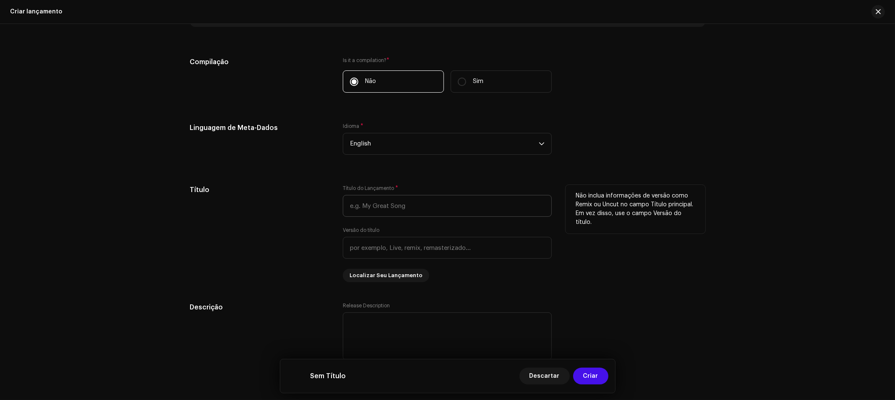
scroll to position [699, 0]
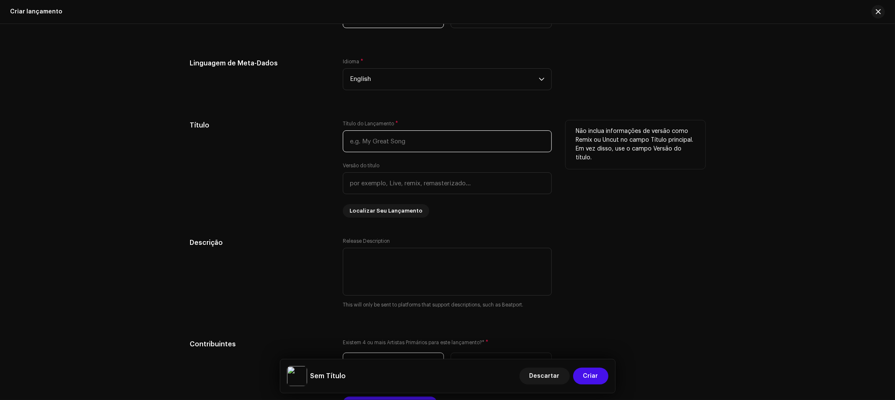
click at [445, 144] on input "text" at bounding box center [447, 142] width 209 height 22
type input "i"
type input "IMBATÍVEL"
click at [713, 274] on div "Create a new release We’ll guide you through everything — from track selection …" at bounding box center [448, 142] width 542 height 1594
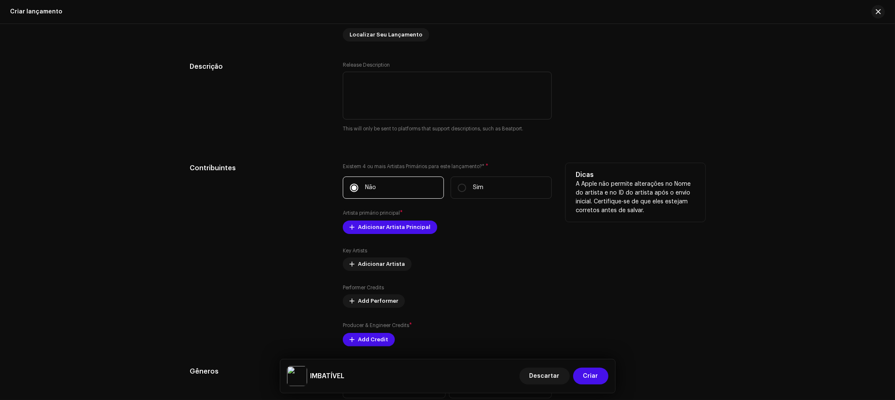
scroll to position [886, 0]
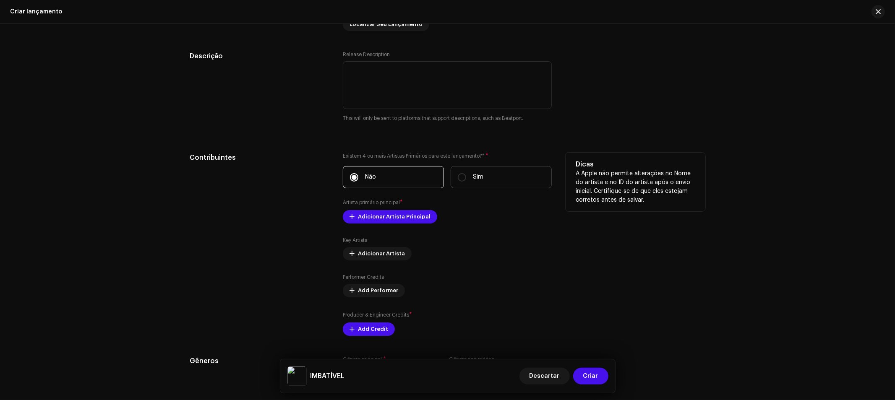
click at [465, 179] on label "Sim" at bounding box center [501, 177] width 101 height 22
click at [465, 179] on input "Sim" at bounding box center [462, 177] width 8 height 8
radio input "true"
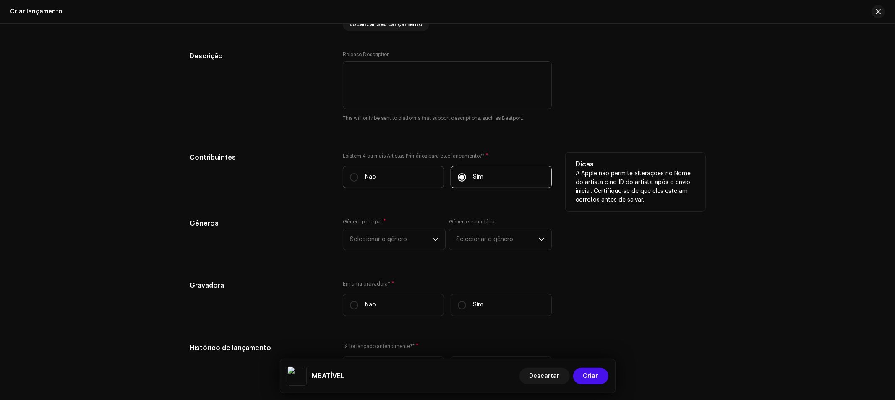
click at [358, 180] on label "Não" at bounding box center [393, 177] width 101 height 22
click at [358, 180] on input "Não" at bounding box center [354, 177] width 8 height 8
radio input "true"
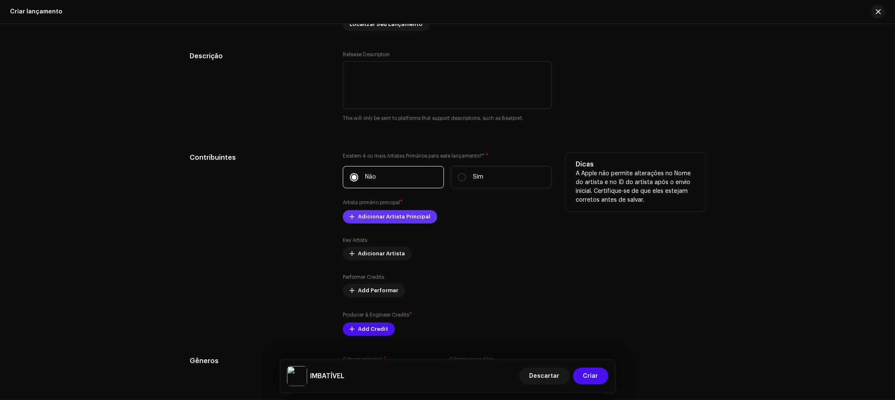
click at [414, 222] on span "Adicionar Artista Principal" at bounding box center [394, 217] width 73 height 17
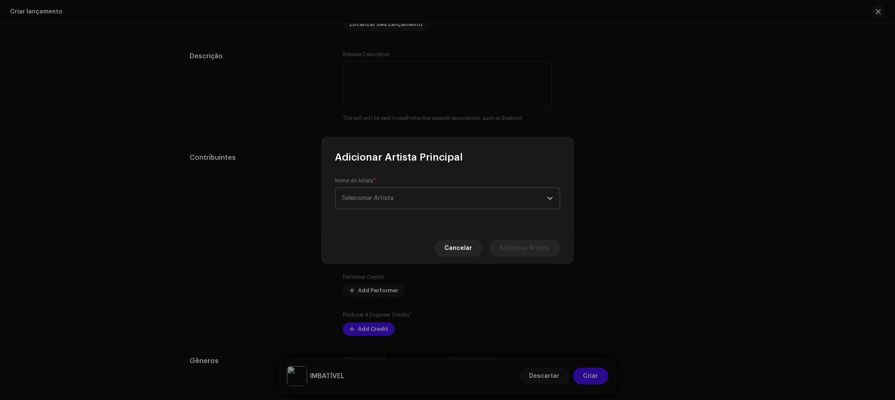
click at [414, 196] on span "Selecionar Artista" at bounding box center [444, 198] width 205 height 21
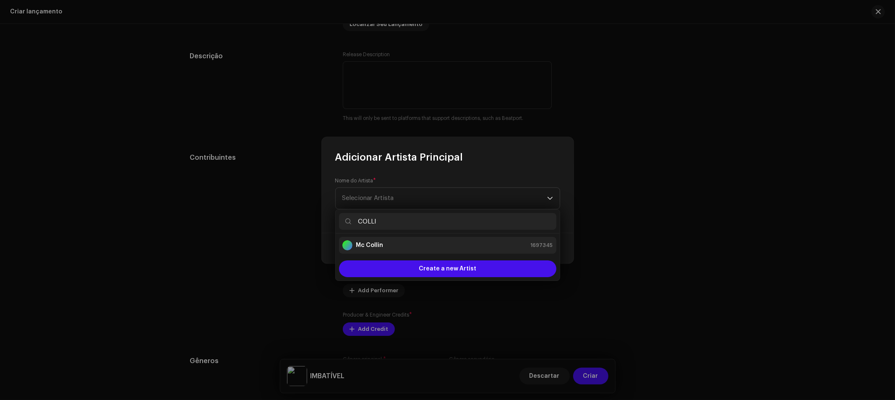
type input "COLLI"
click at [392, 252] on li "Mc Collin 1697345" at bounding box center [447, 245] width 217 height 17
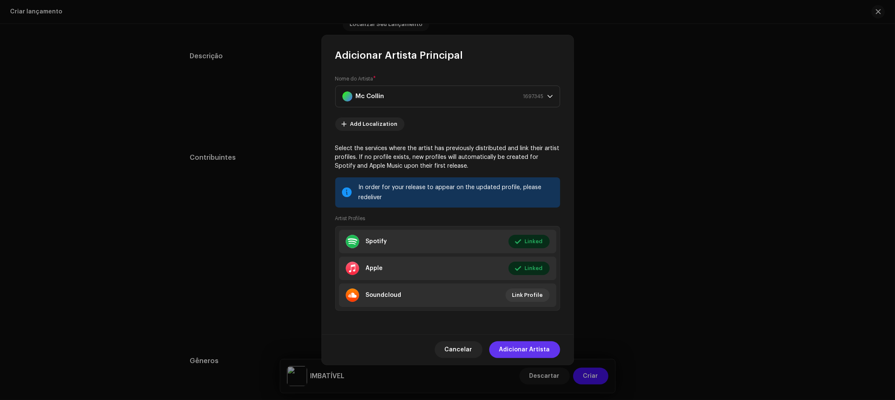
click at [532, 349] on span "Adicionar Artista" at bounding box center [524, 350] width 51 height 17
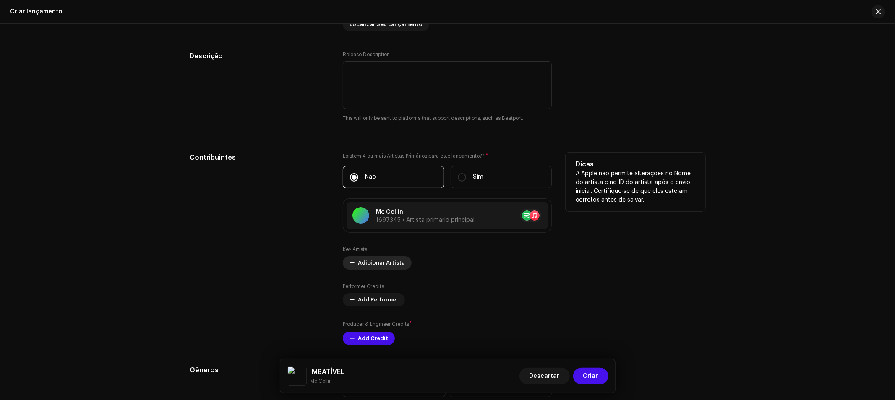
click at [366, 269] on span "Adicionar Artista" at bounding box center [381, 263] width 47 height 17
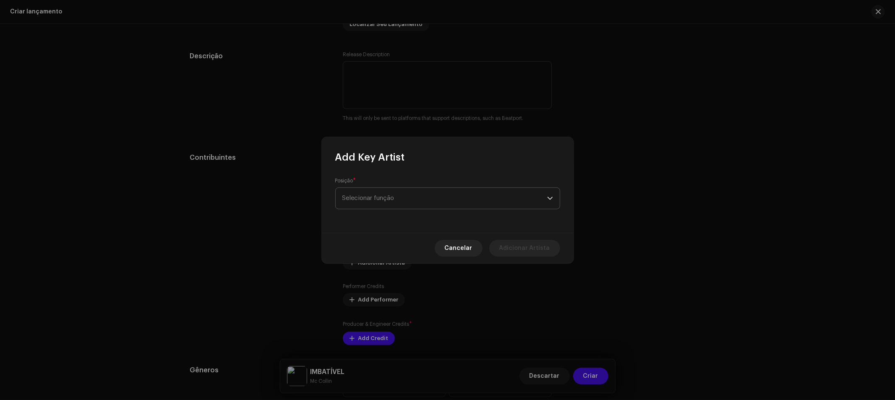
click at [396, 192] on span "Selecionar função" at bounding box center [444, 198] width 205 height 21
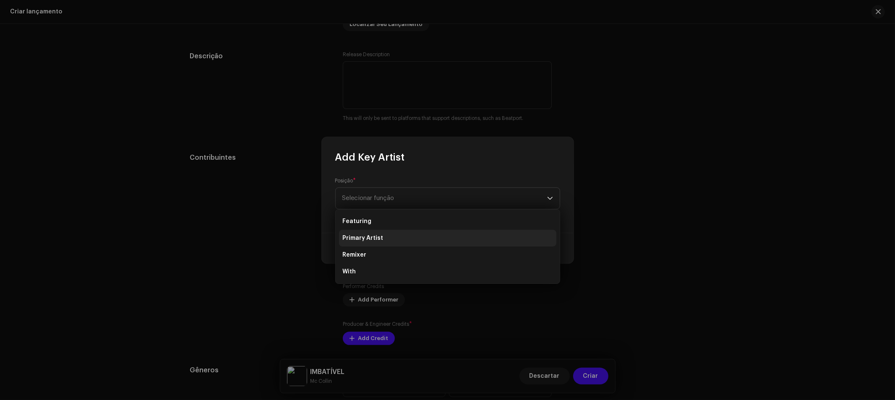
click at [384, 235] on li "Primary Artist" at bounding box center [447, 238] width 217 height 17
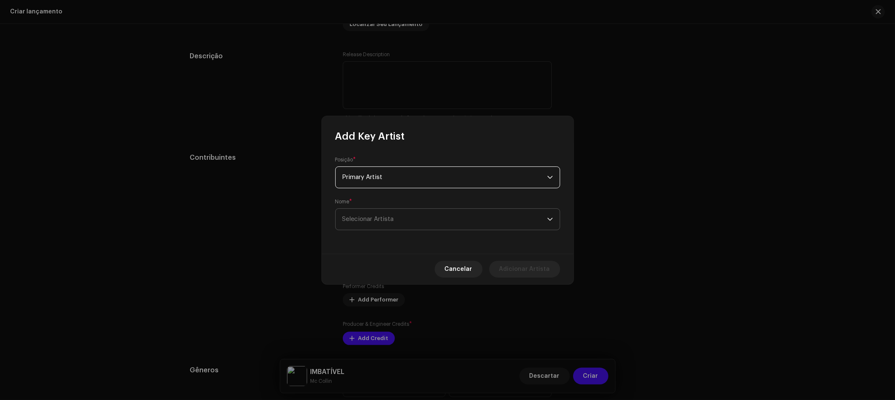
click at [473, 225] on span "Selecionar Artista" at bounding box center [444, 219] width 205 height 21
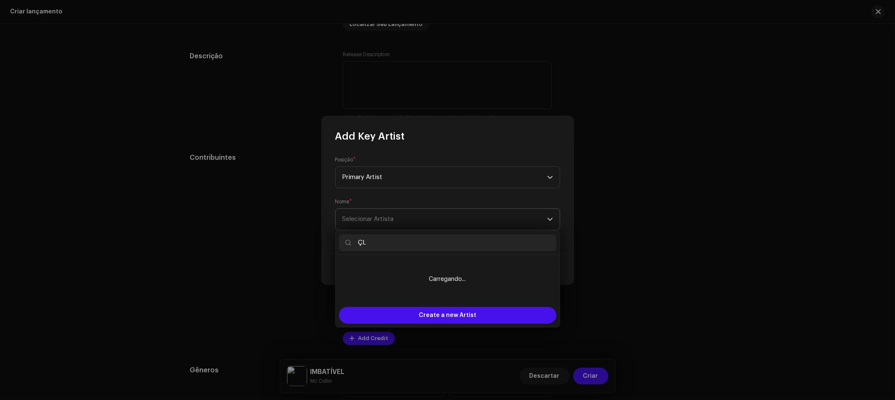
type input "Ç"
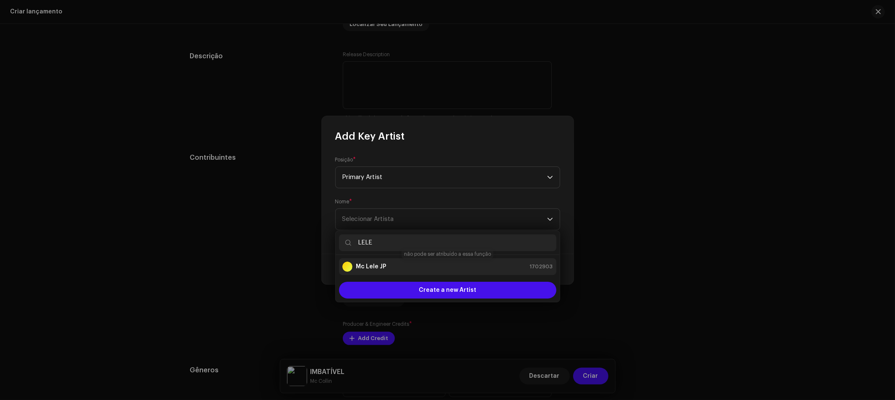
type input "LELE"
click at [377, 269] on strong "Mc Lele JP" at bounding box center [371, 267] width 31 height 8
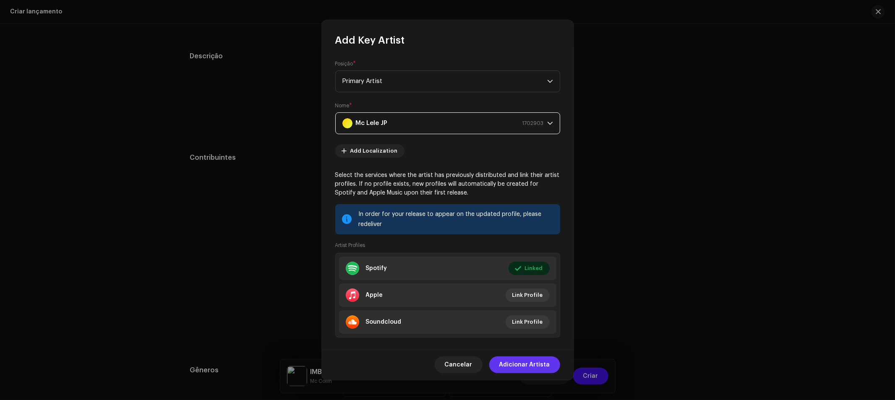
click at [530, 370] on span "Adicionar Artista" at bounding box center [524, 365] width 51 height 17
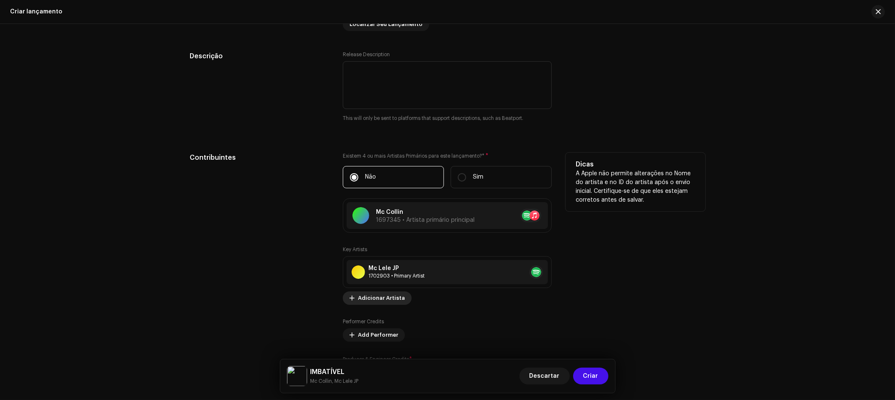
click at [385, 299] on span "Adicionar Artista" at bounding box center [381, 298] width 47 height 17
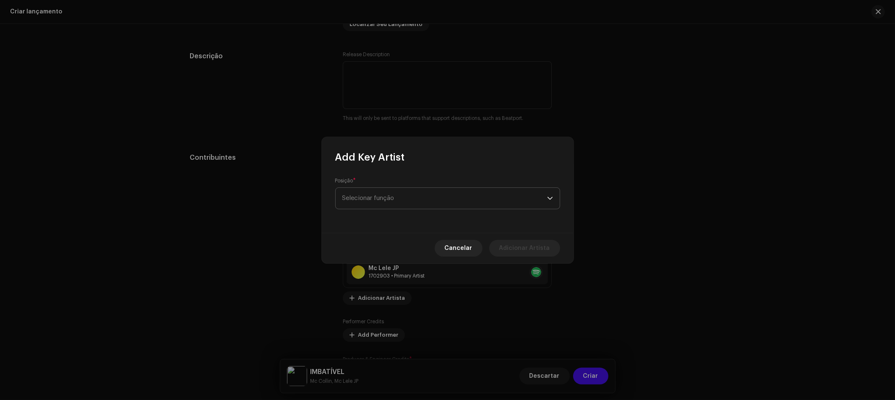
click at [379, 195] on span "Selecionar função" at bounding box center [444, 198] width 205 height 21
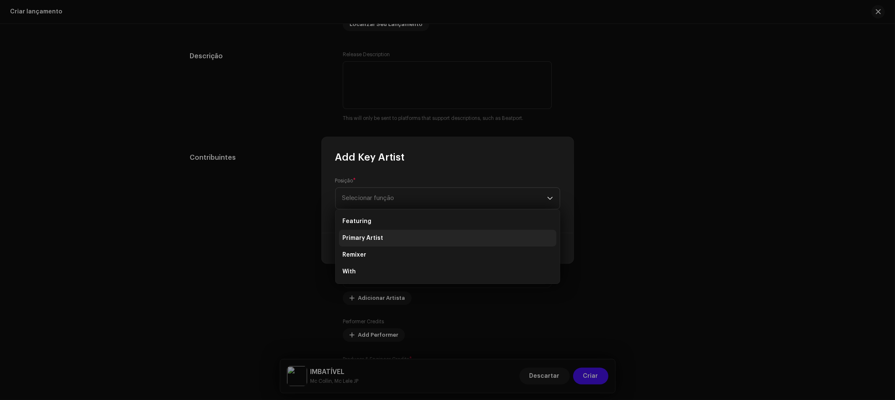
click at [379, 242] on span "Primary Artist" at bounding box center [362, 238] width 41 height 8
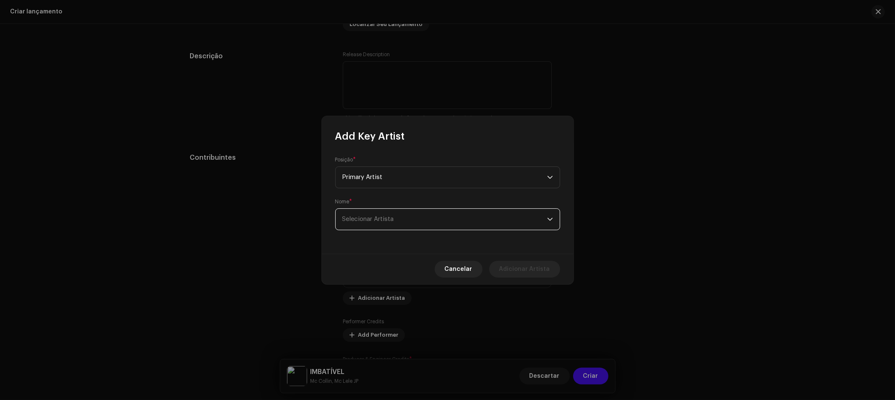
click at [391, 222] on span "Selecionar Artista" at bounding box center [368, 219] width 52 height 6
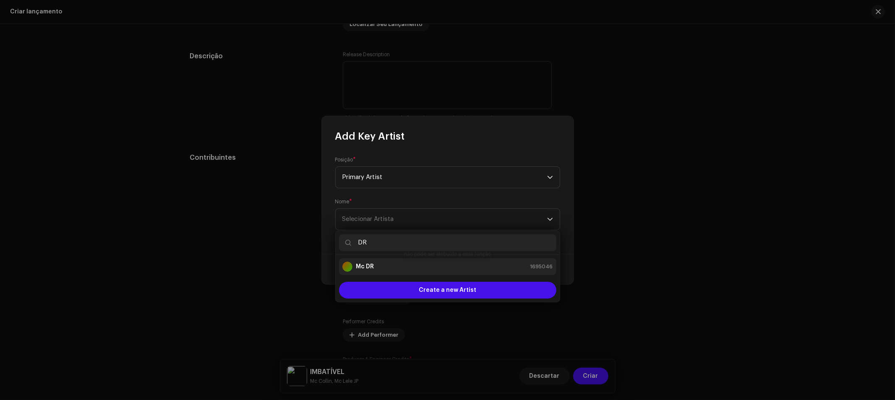
type input "DR"
click at [387, 269] on div "Mc DR 1695046" at bounding box center [447, 267] width 211 height 10
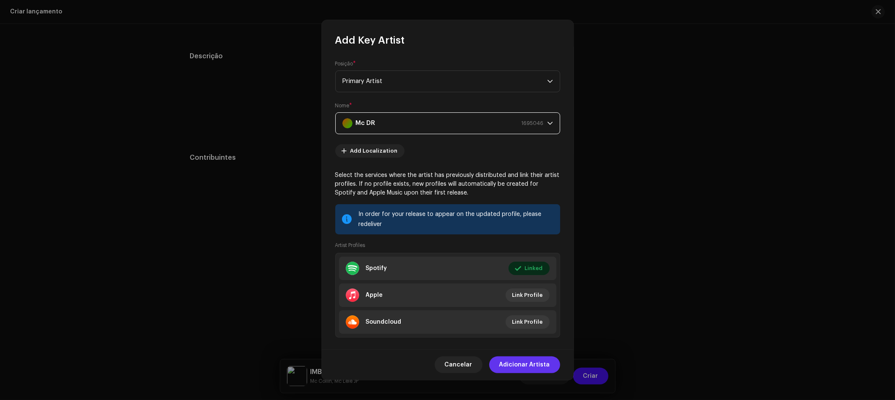
click at [538, 369] on span "Adicionar Artista" at bounding box center [524, 365] width 51 height 17
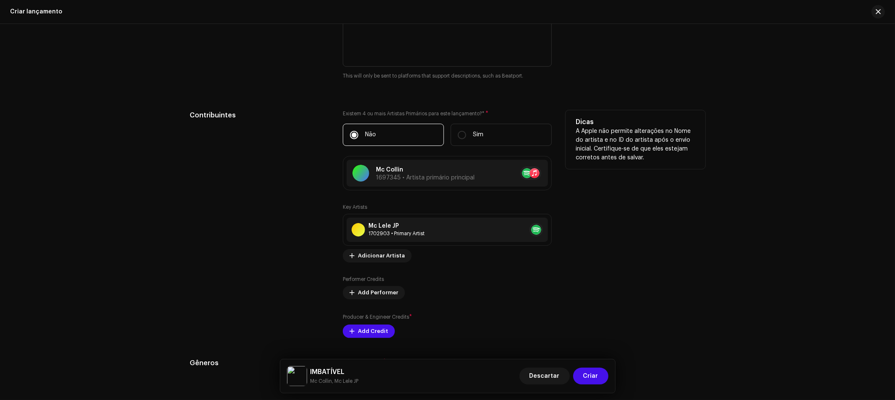
scroll to position [933, 0]
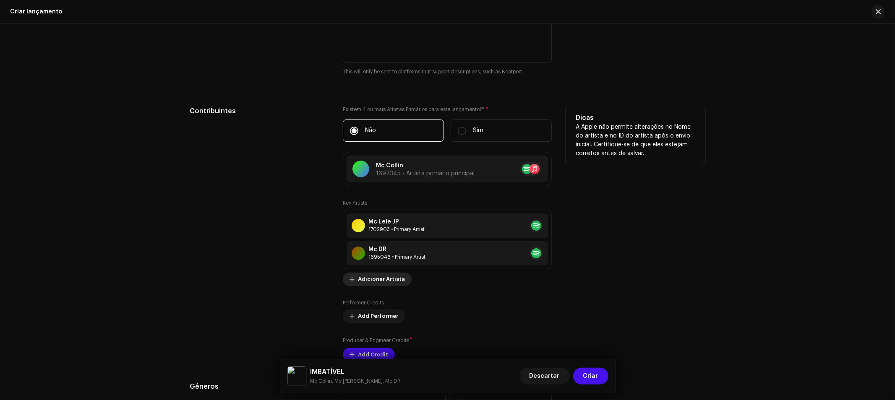
click at [383, 284] on span "Adicionar Artista" at bounding box center [381, 279] width 47 height 17
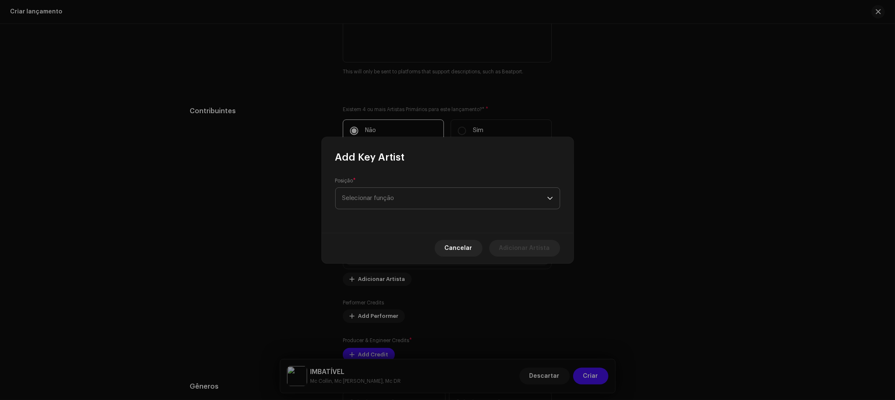
click at [399, 196] on span "Selecionar função" at bounding box center [444, 198] width 205 height 21
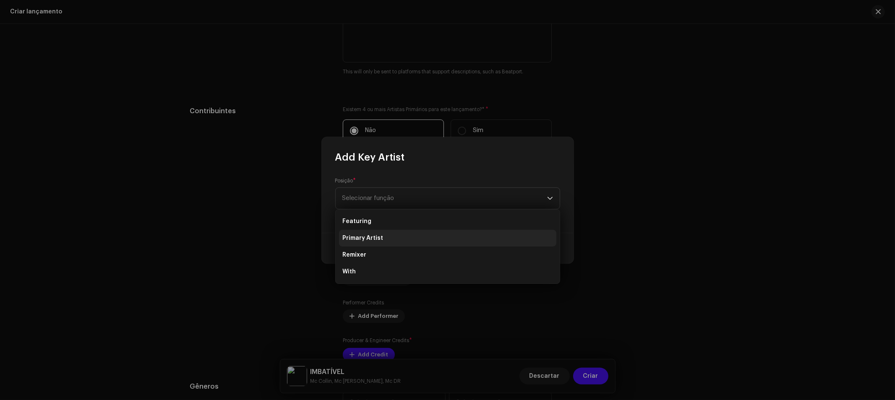
click at [381, 236] on li "Primary Artist" at bounding box center [447, 238] width 217 height 17
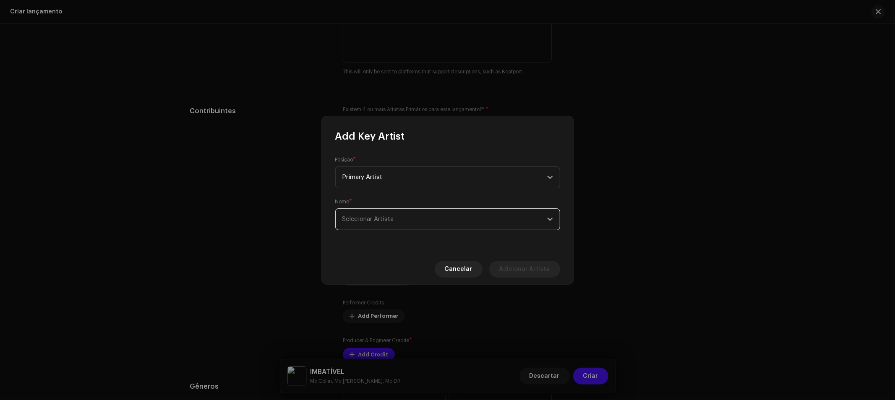
click at [434, 225] on span "Selecionar Artista" at bounding box center [444, 219] width 205 height 21
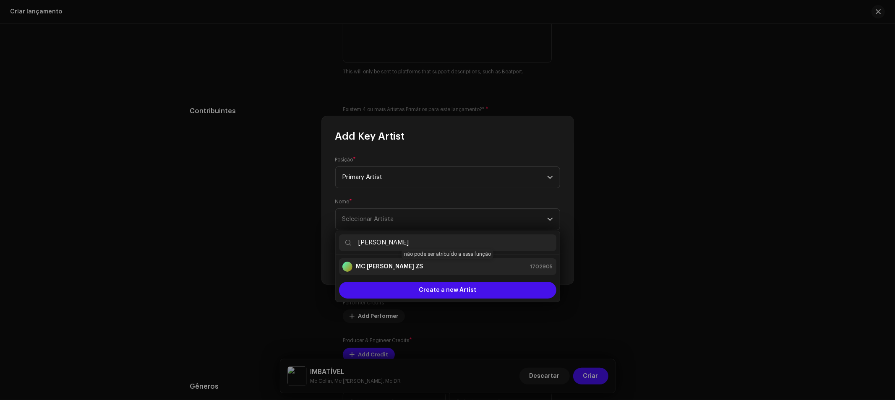
type input "LEO"
click at [410, 262] on div "MC Leozinho ZS 1702905" at bounding box center [447, 267] width 211 height 10
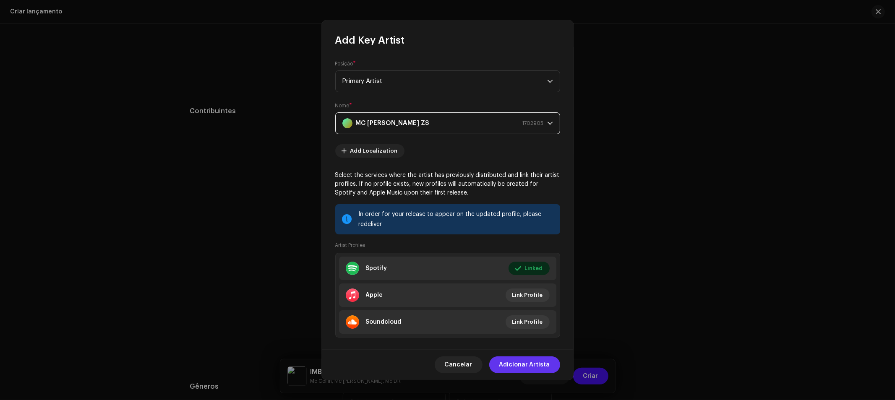
click at [536, 367] on span "Adicionar Artista" at bounding box center [524, 365] width 51 height 17
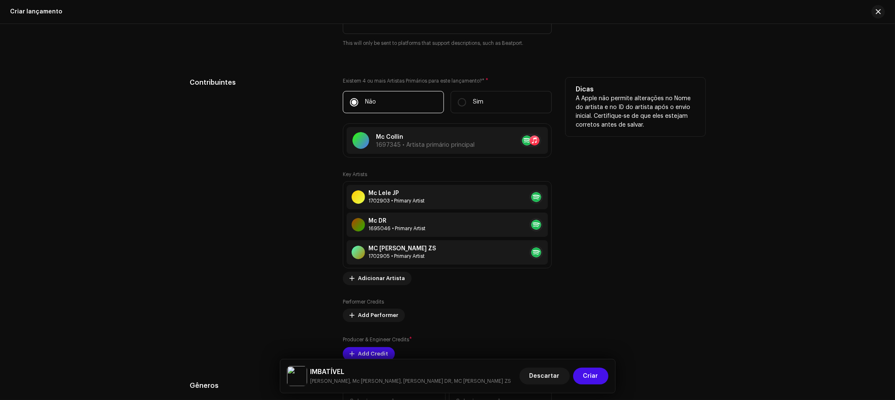
scroll to position [1026, 0]
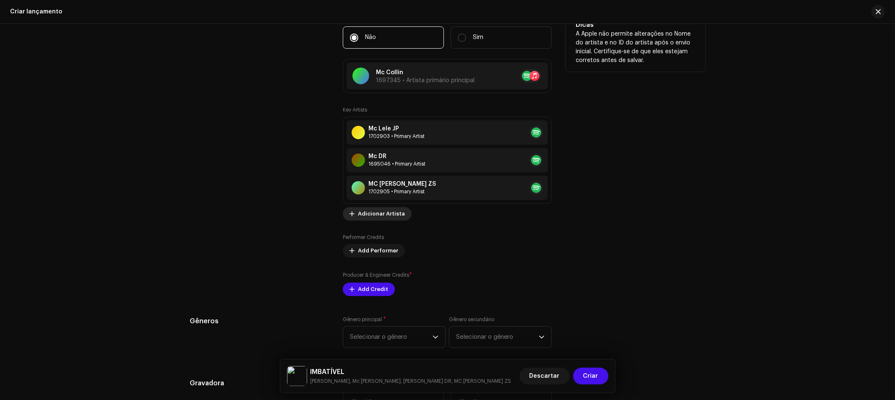
click at [383, 215] on span "Adicionar Artista" at bounding box center [381, 214] width 47 height 17
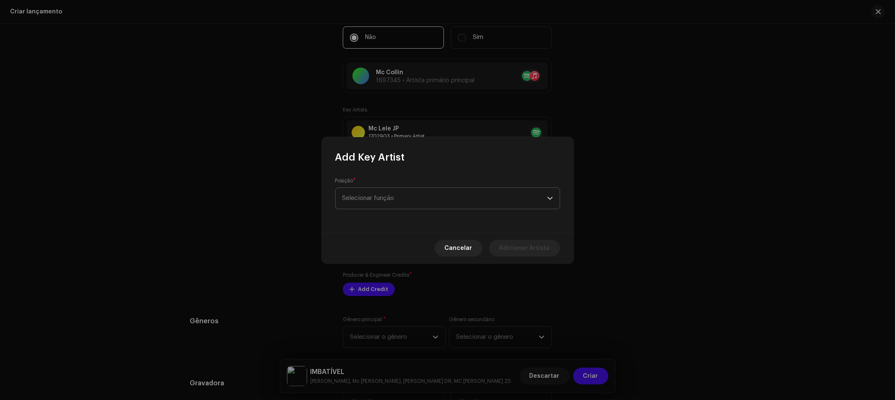
click at [397, 199] on span "Selecionar função" at bounding box center [444, 198] width 205 height 21
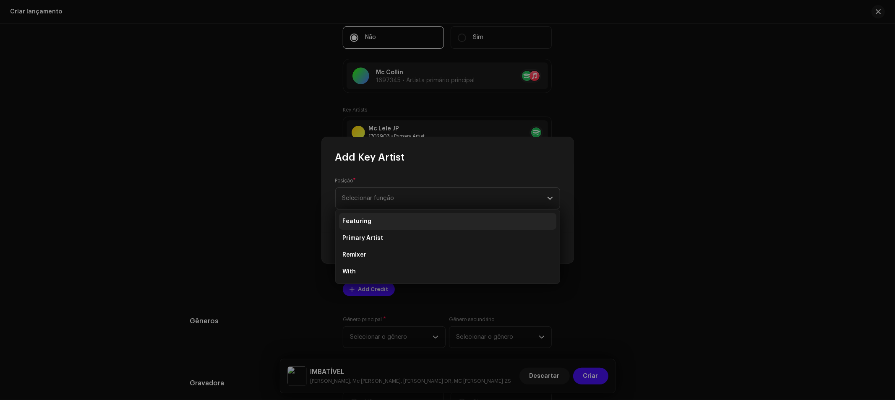
click at [363, 218] on span "Featuring" at bounding box center [356, 221] width 29 height 8
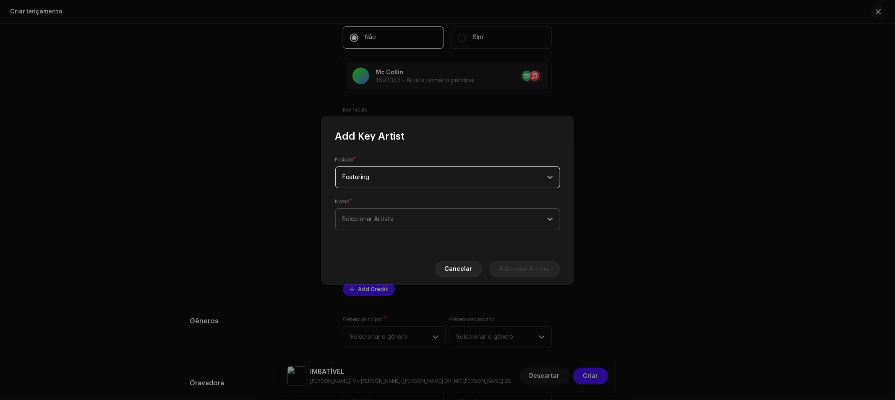
click at [397, 220] on span "Selecionar Artista" at bounding box center [444, 219] width 205 height 21
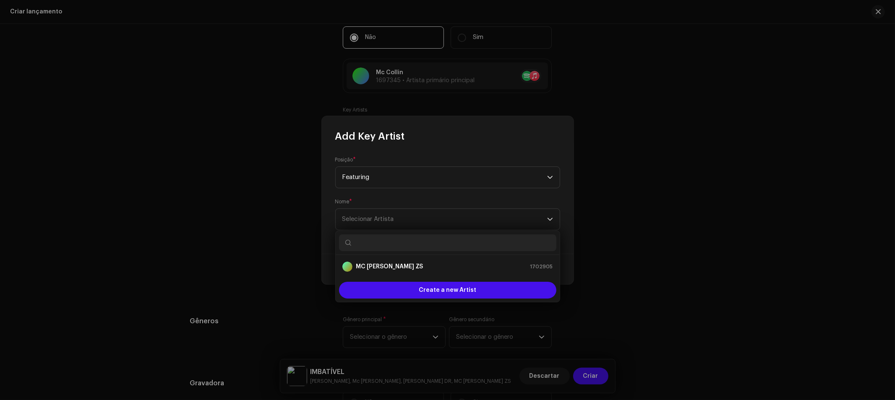
type input ","
type input "MI"
click at [378, 263] on strong "Mc Miller" at bounding box center [379, 267] width 47 height 8
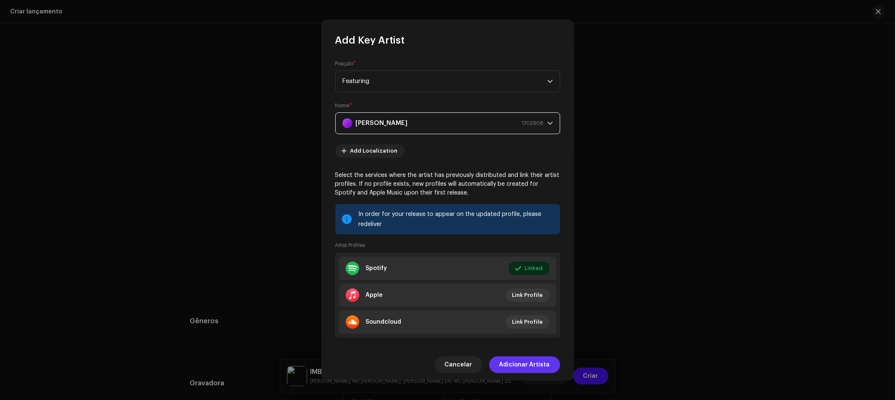
click at [532, 369] on span "Adicionar Artista" at bounding box center [524, 365] width 51 height 17
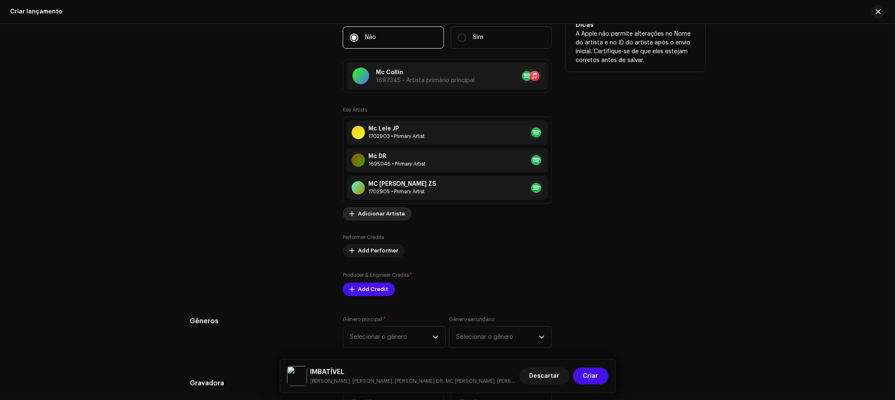
click at [366, 222] on span "Adicionar Artista" at bounding box center [381, 214] width 47 height 17
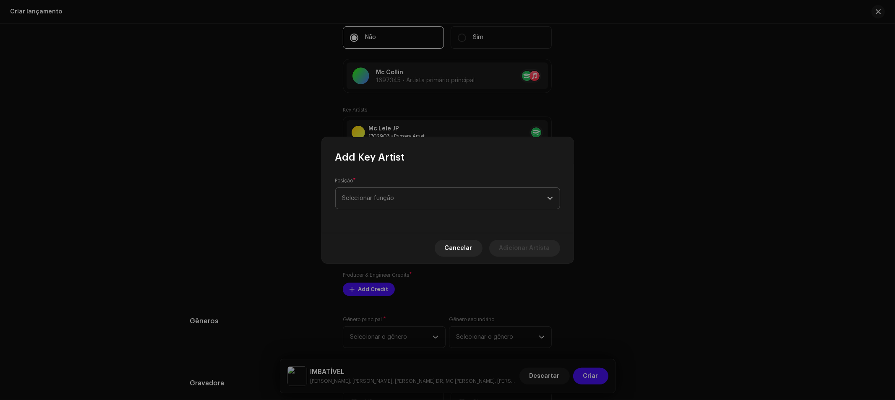
click at [397, 199] on span "Selecionar função" at bounding box center [444, 198] width 205 height 21
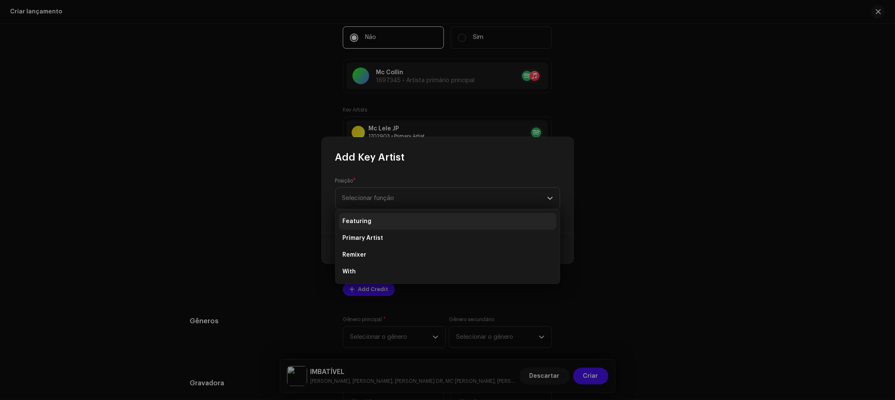
click at [374, 224] on li "Featuring" at bounding box center [447, 221] width 217 height 17
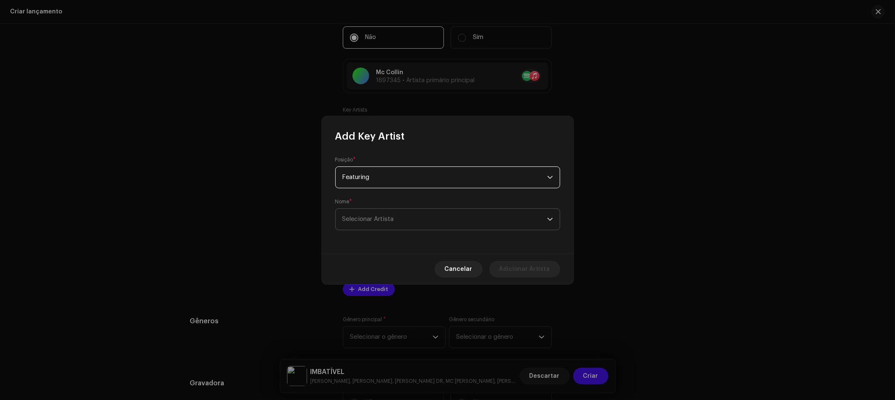
click at [385, 219] on span "Selecionar Artista" at bounding box center [368, 219] width 52 height 6
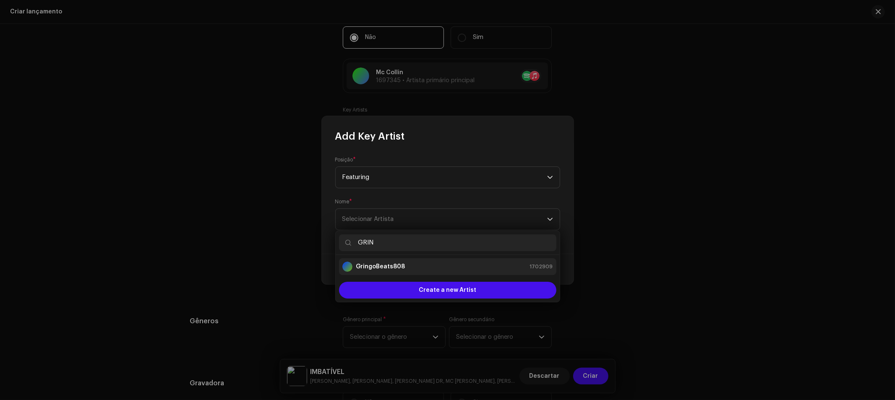
type input "GRIN"
click at [404, 263] on div "GringoBeats808 1702909" at bounding box center [447, 267] width 211 height 10
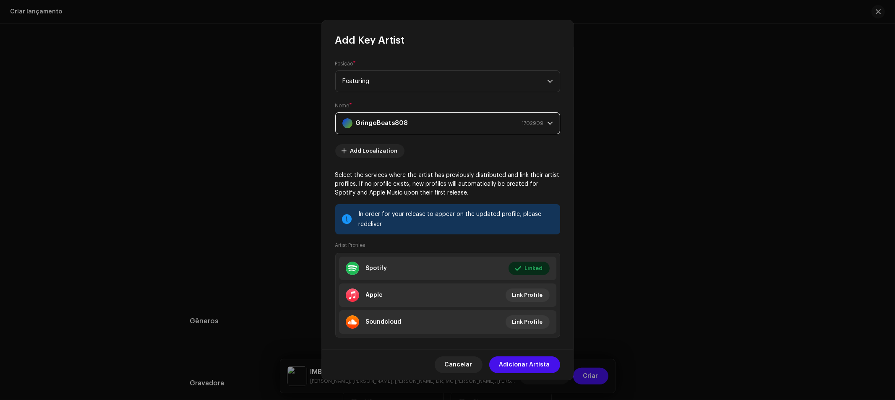
click at [518, 365] on span "Adicionar Artista" at bounding box center [524, 365] width 51 height 17
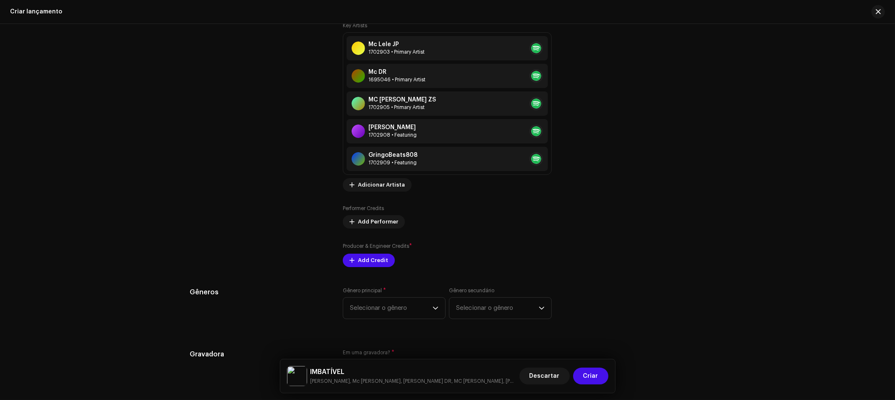
scroll to position [1119, 0]
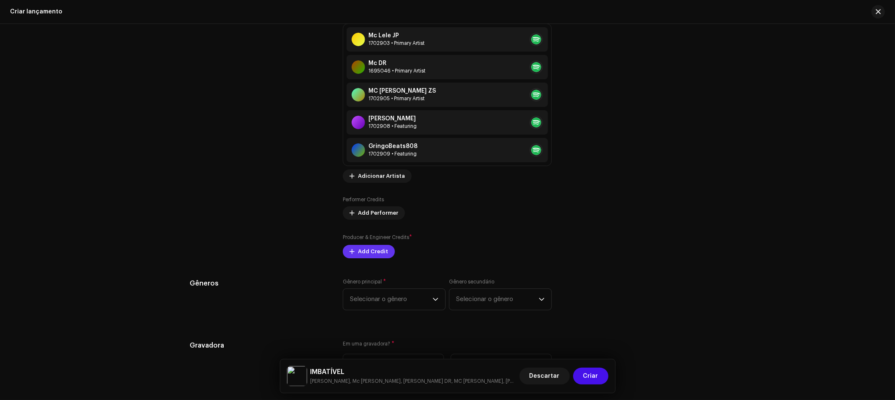
click at [376, 256] on span "Add Credit" at bounding box center [373, 251] width 30 height 17
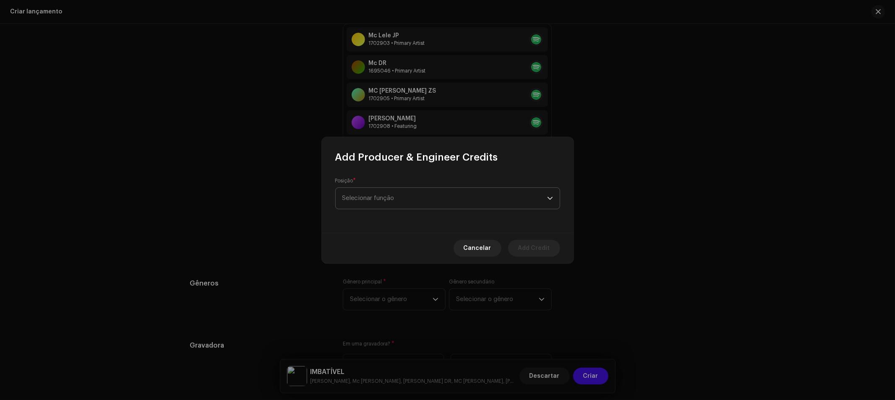
click at [392, 198] on span "Selecionar função" at bounding box center [444, 198] width 205 height 21
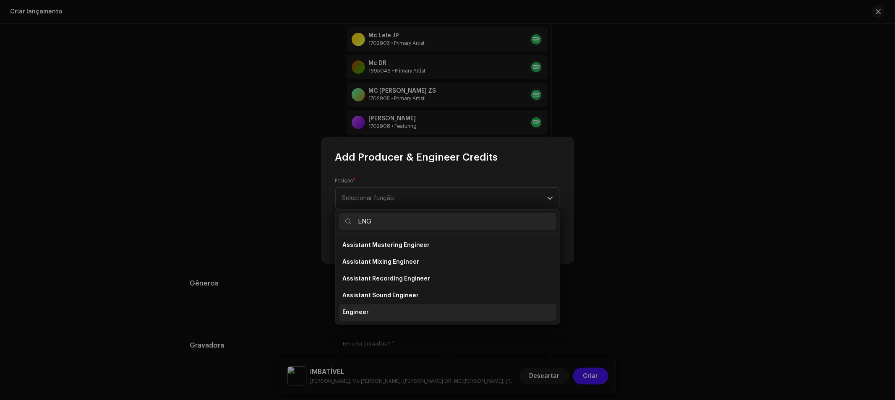
type input "ENG"
click at [366, 312] on span "Engineer" at bounding box center [355, 312] width 26 height 8
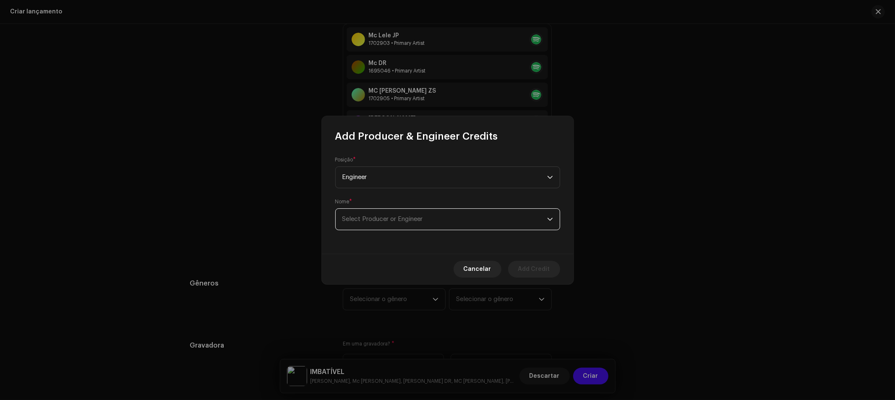
click at [419, 224] on span "Select Producer or Engineer" at bounding box center [444, 219] width 205 height 21
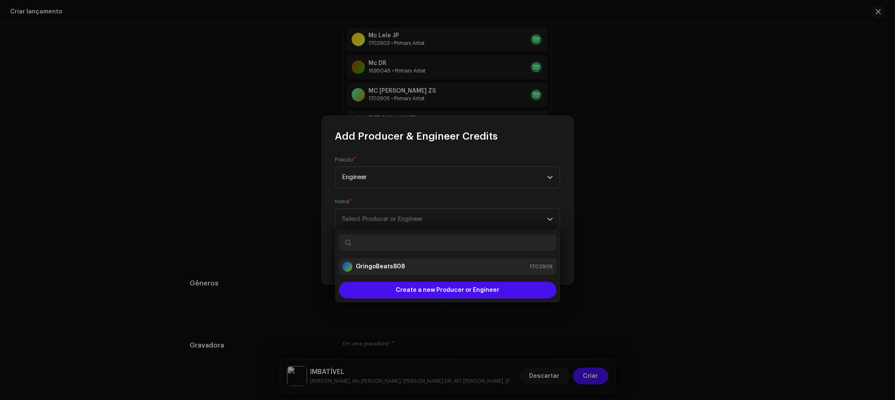
click at [398, 268] on strong "GringoBeats808" at bounding box center [380, 267] width 49 height 8
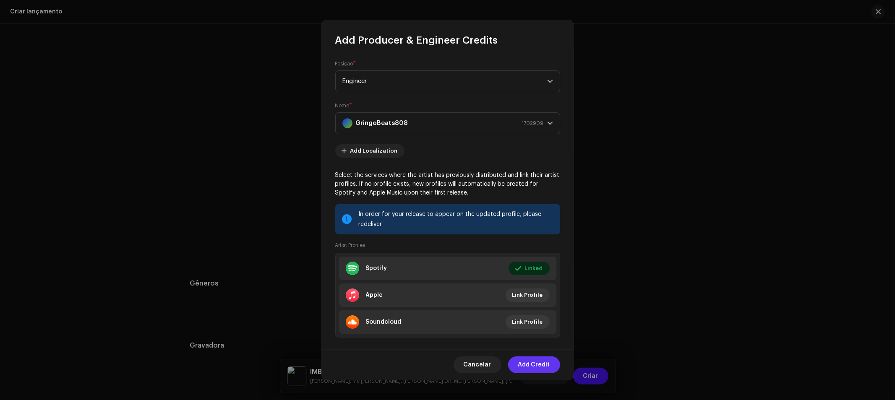
click at [552, 368] on button "Add Credit" at bounding box center [534, 365] width 52 height 17
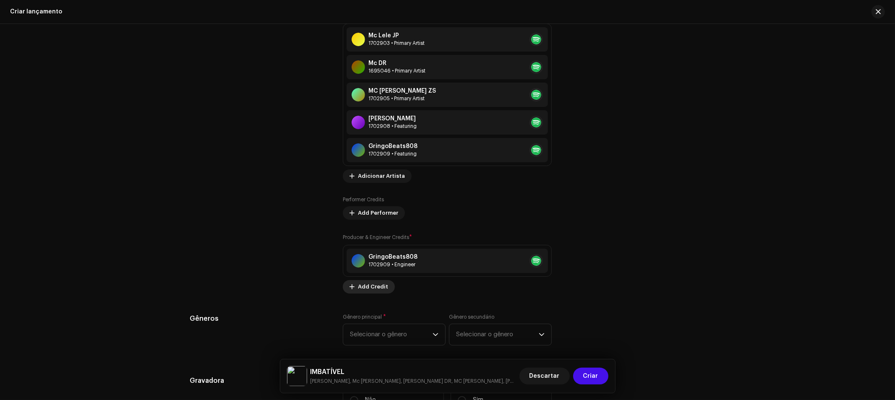
click at [369, 290] on span "Add Credit" at bounding box center [373, 287] width 30 height 17
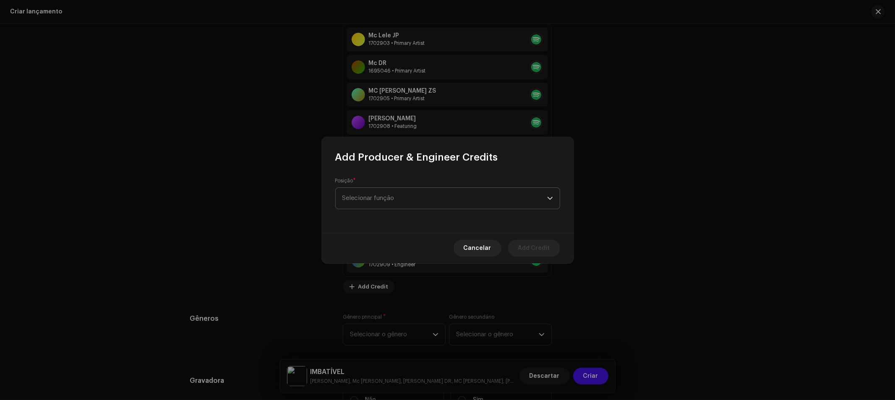
click at [376, 196] on span "Selecionar função" at bounding box center [444, 198] width 205 height 21
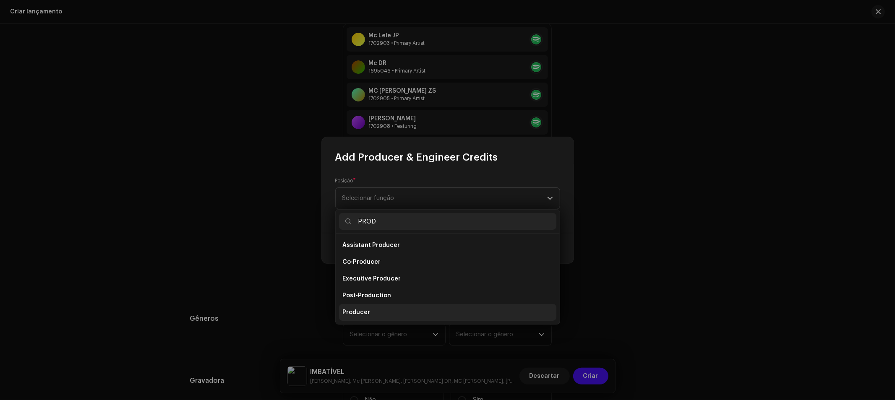
type input "PROD"
click at [364, 316] on span "Producer" at bounding box center [356, 312] width 28 height 8
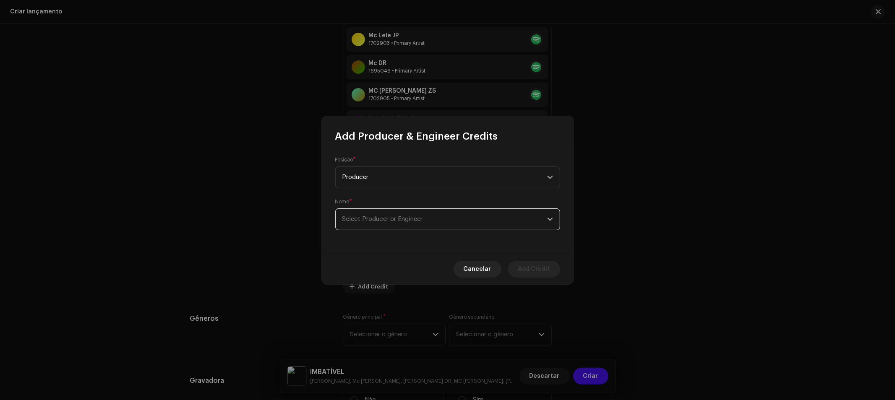
click at [498, 223] on span "Select Producer or Engineer" at bounding box center [444, 219] width 205 height 21
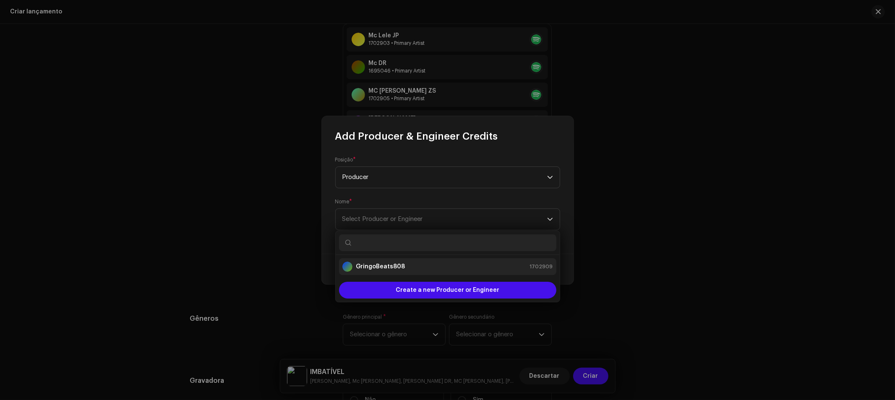
click at [387, 266] on strong "GringoBeats808" at bounding box center [380, 267] width 49 height 8
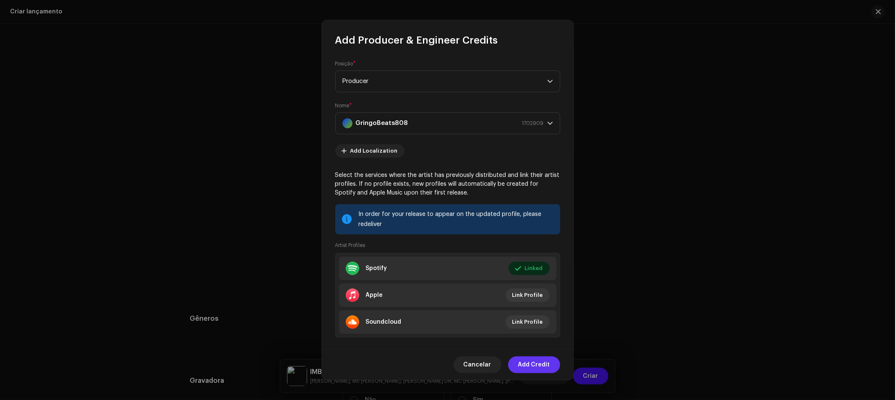
click at [535, 368] on span "Add Credit" at bounding box center [534, 365] width 32 height 17
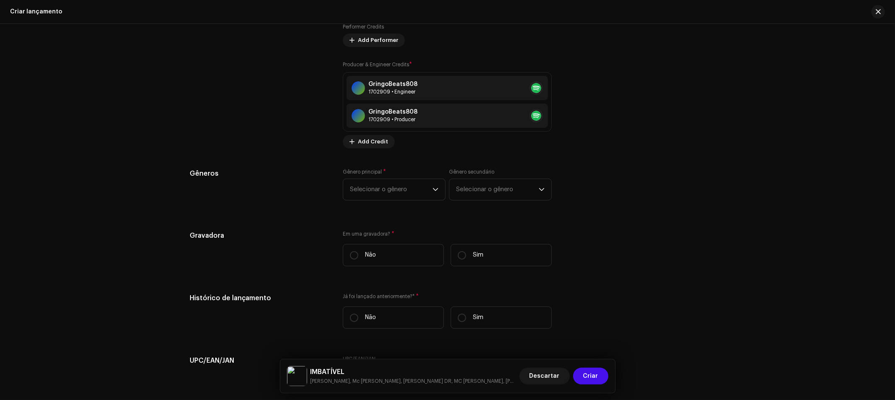
scroll to position [1306, 0]
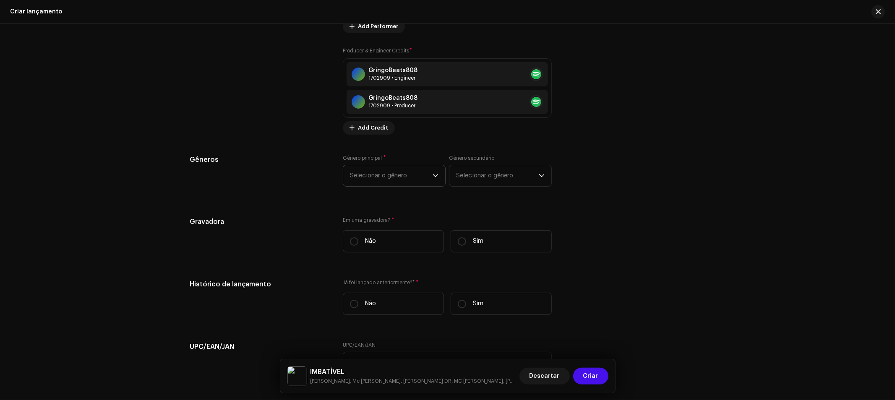
click at [388, 182] on span "Selecionar o gênero" at bounding box center [391, 175] width 83 height 21
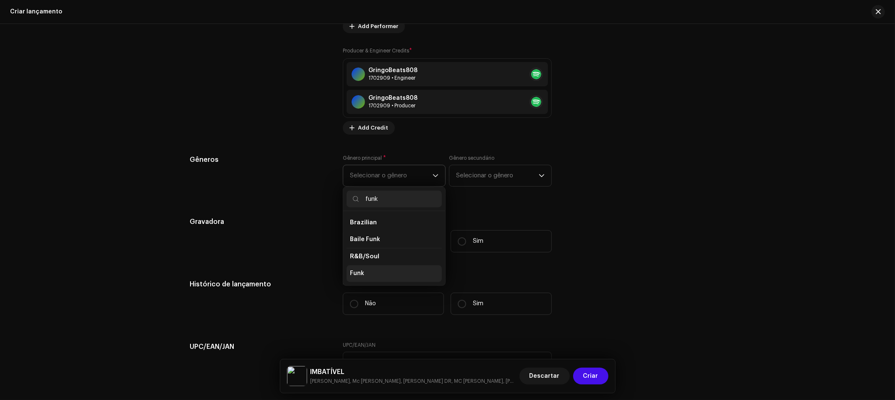
type input "funk"
click at [370, 282] on li "Funk" at bounding box center [394, 274] width 95 height 17
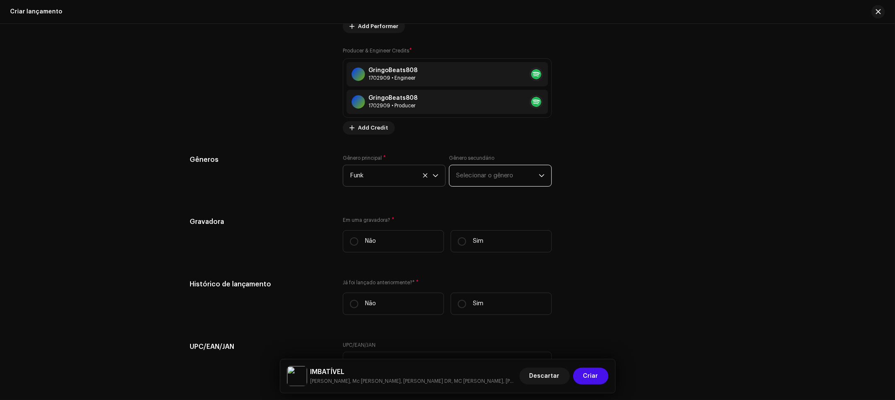
click at [510, 182] on span "Selecionar o gênero" at bounding box center [497, 175] width 83 height 21
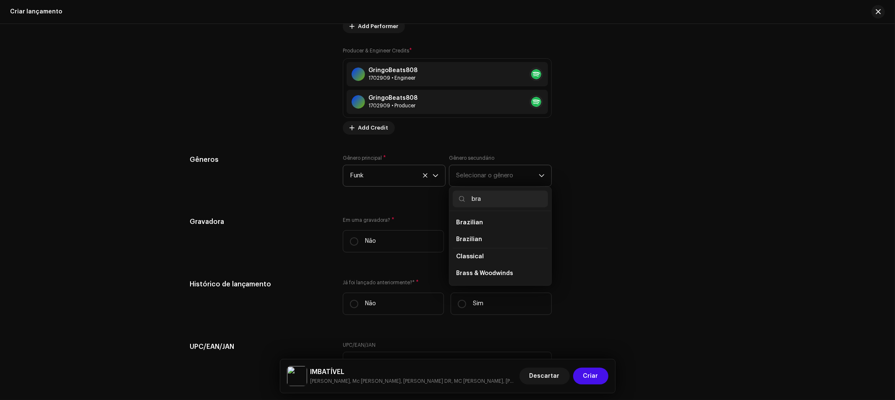
type input "bra"
click at [488, 227] on li "Brazilian" at bounding box center [500, 223] width 95 height 17
click at [476, 242] on span "Brazilian" at bounding box center [469, 240] width 26 height 8
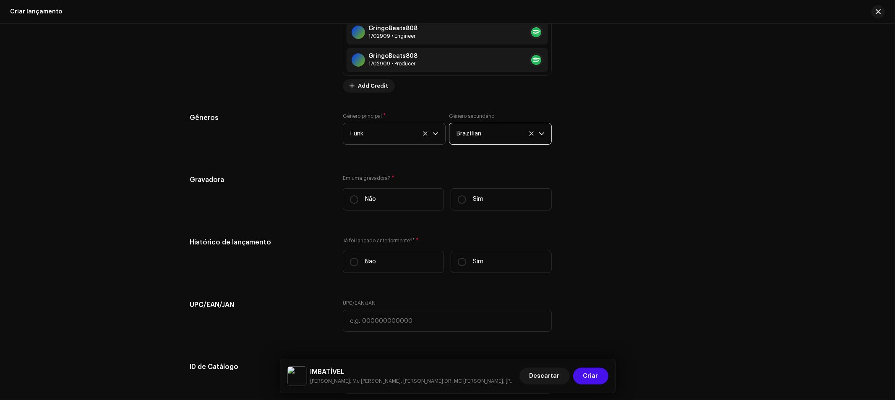
scroll to position [1352, 0]
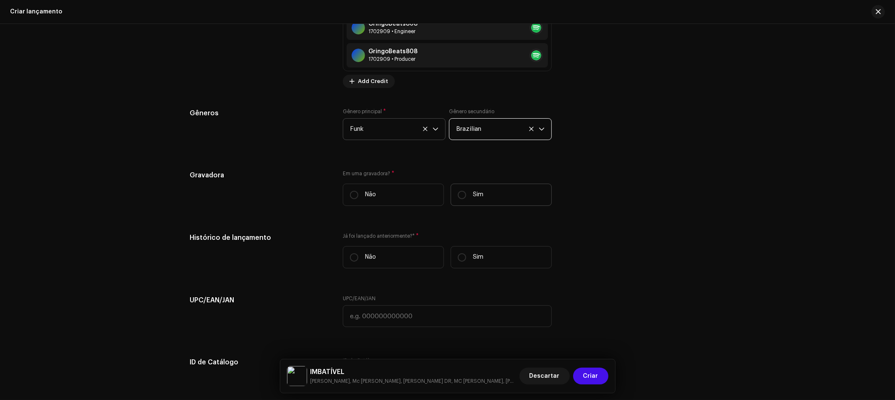
click at [465, 197] on label "Sim" at bounding box center [501, 195] width 101 height 22
click at [465, 197] on input "Sim" at bounding box center [462, 195] width 8 height 8
radio input "true"
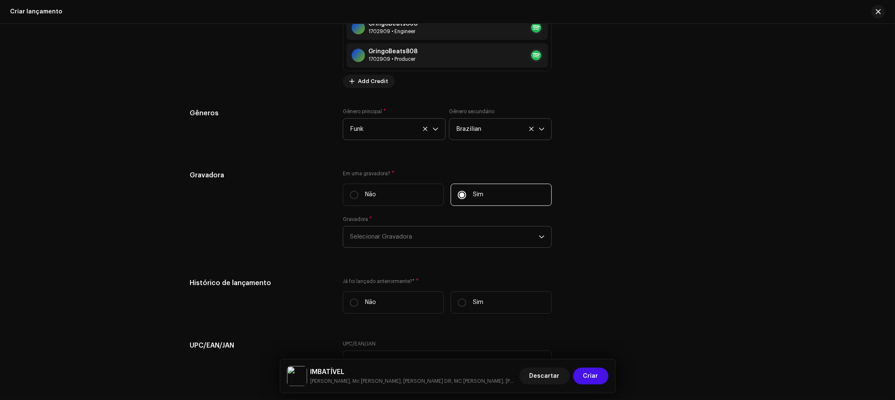
click at [478, 240] on span "Selecionar Gravadora" at bounding box center [444, 237] width 189 height 21
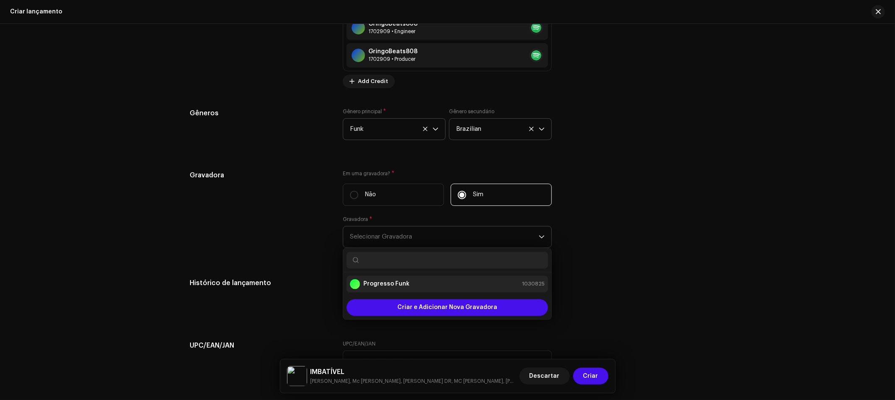
click at [402, 286] on strong "Progresso Funk" at bounding box center [386, 284] width 46 height 8
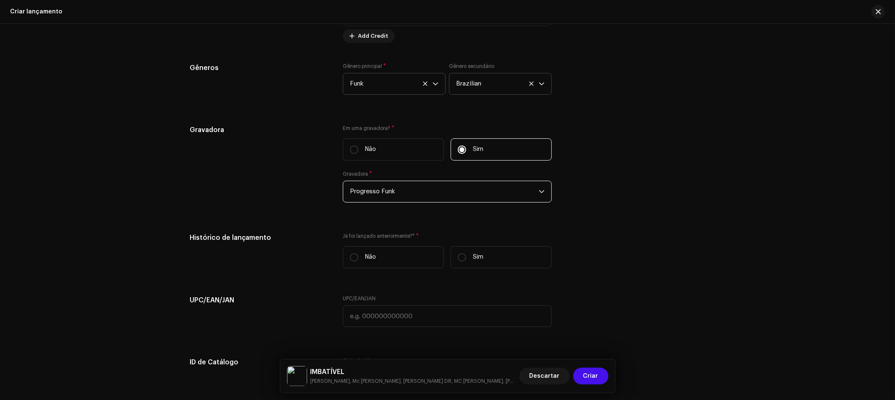
scroll to position [1399, 0]
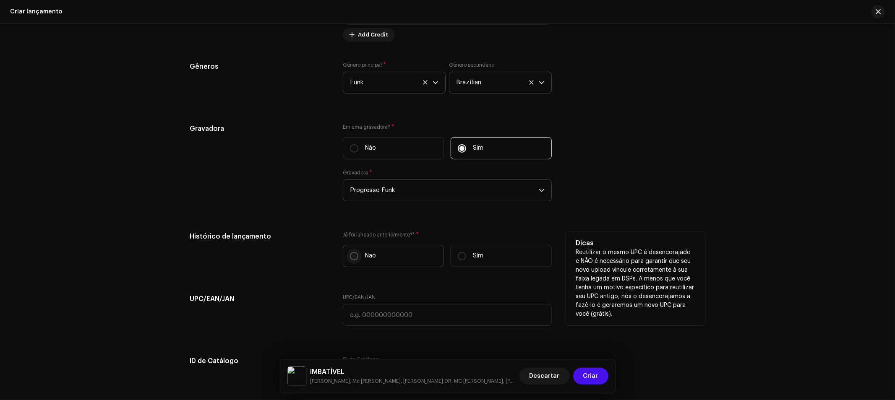
drag, startPoint x: 355, startPoint y: 261, endPoint x: 367, endPoint y: 256, distance: 12.4
click at [355, 261] on input "Não" at bounding box center [354, 256] width 8 height 8
radio input "true"
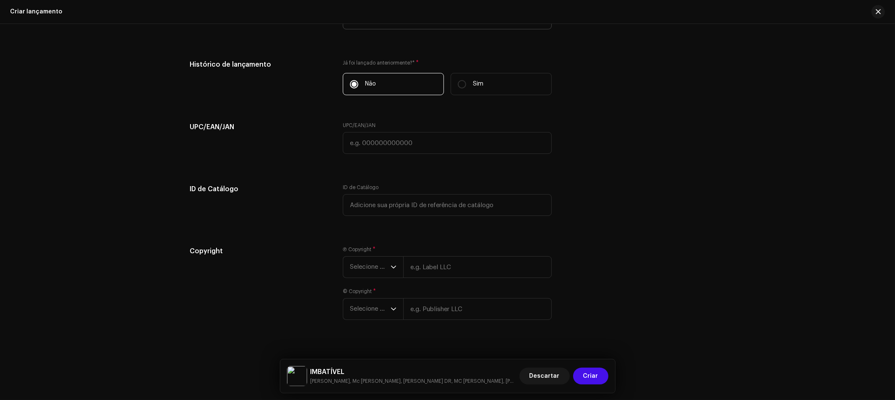
scroll to position [1588, 0]
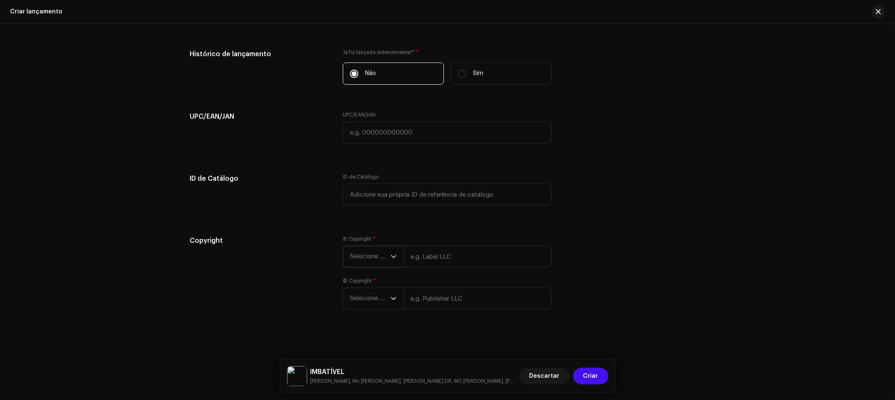
click at [391, 256] on icon "dropdown trigger" at bounding box center [393, 257] width 5 height 3
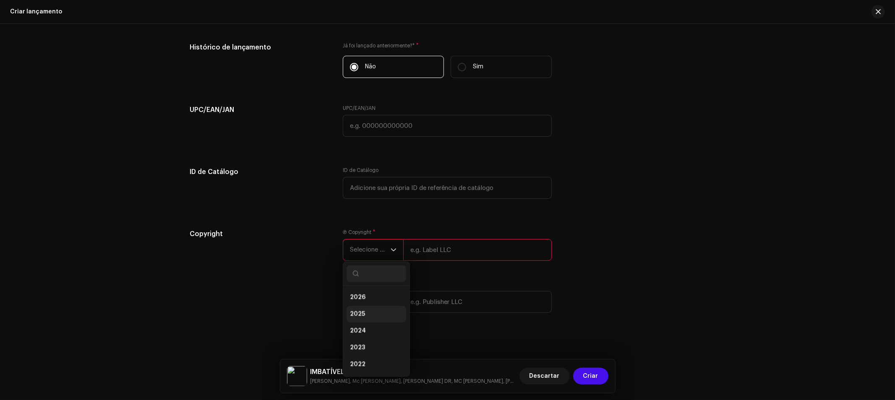
click at [371, 316] on li "2025" at bounding box center [377, 314] width 60 height 17
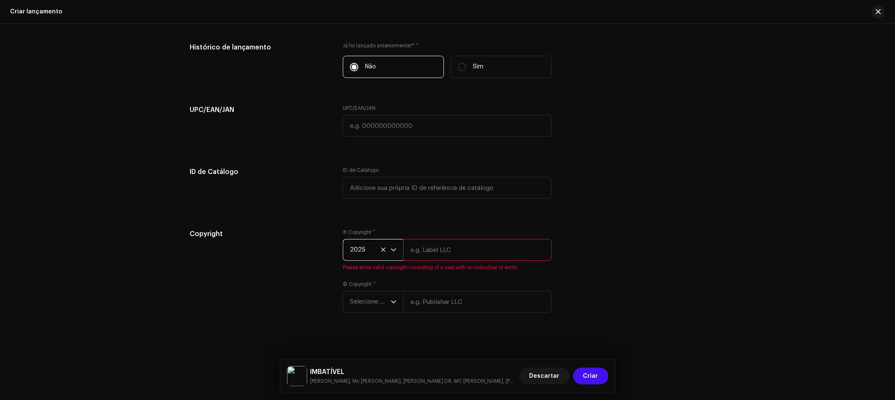
click at [451, 261] on input "text" at bounding box center [477, 250] width 149 height 22
type input "Progresso Music"
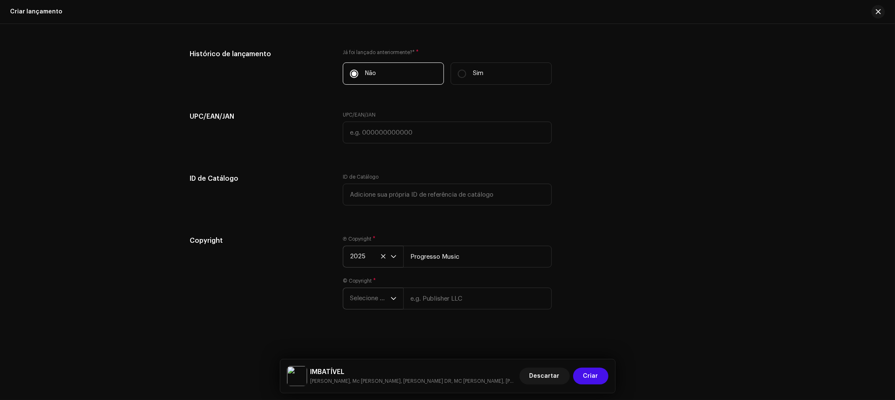
click at [393, 301] on icon "dropdown trigger" at bounding box center [394, 299] width 6 height 6
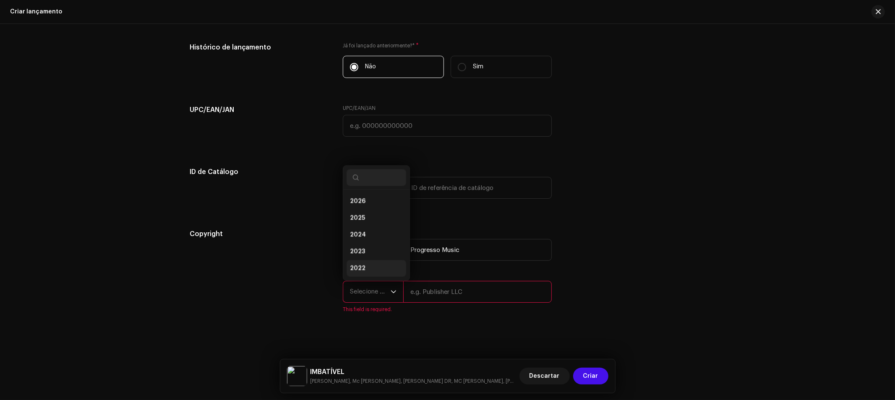
scroll to position [13, 0]
click at [374, 211] on li "2025" at bounding box center [377, 204] width 60 height 17
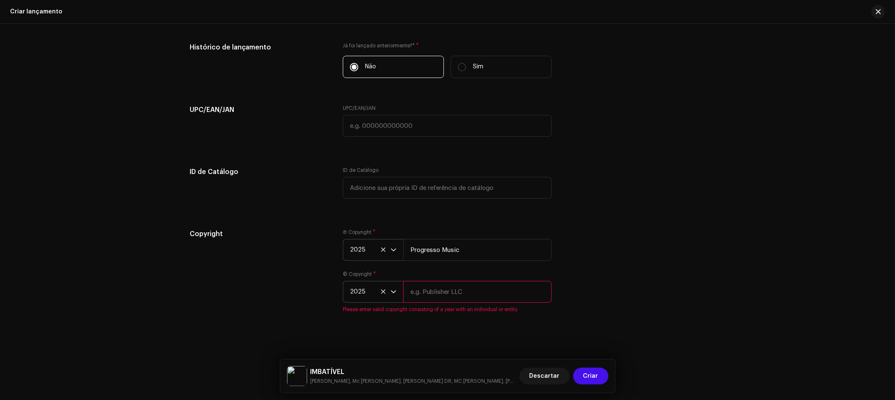
click at [466, 303] on input "text" at bounding box center [477, 292] width 149 height 22
type input "Progresso Music"
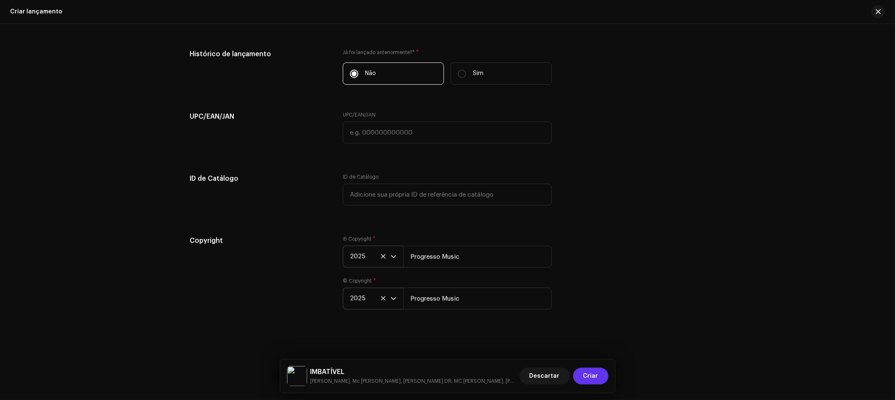
click at [596, 376] on span "Criar" at bounding box center [590, 376] width 15 height 17
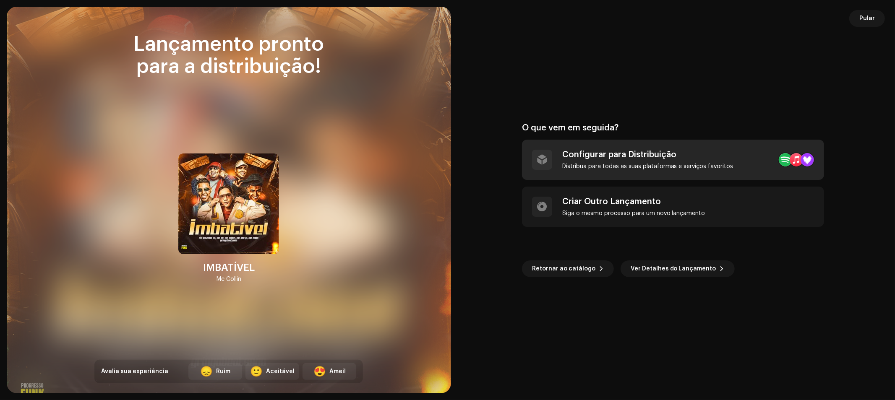
click at [651, 152] on div "Configurar para Distribuição" at bounding box center [647, 155] width 171 height 10
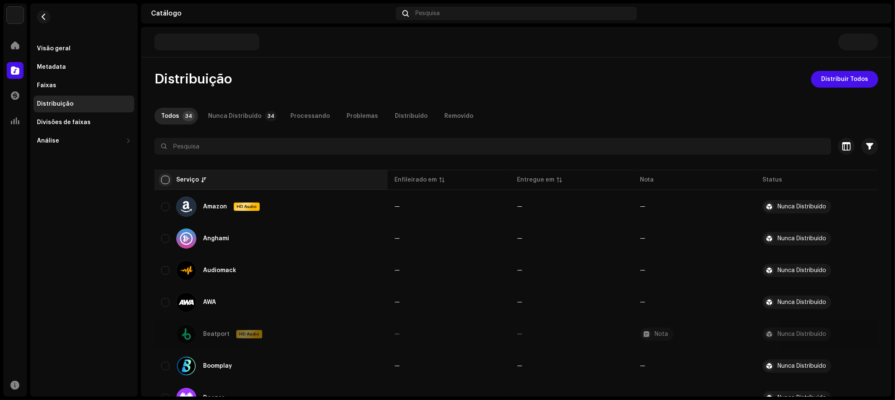
click at [164, 178] on input "checkbox" at bounding box center [165, 180] width 8 height 8
checkbox input "true"
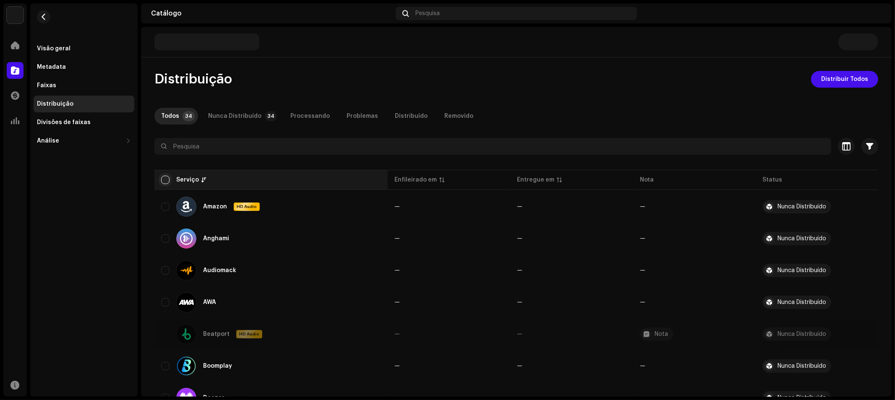
checkbox input "true"
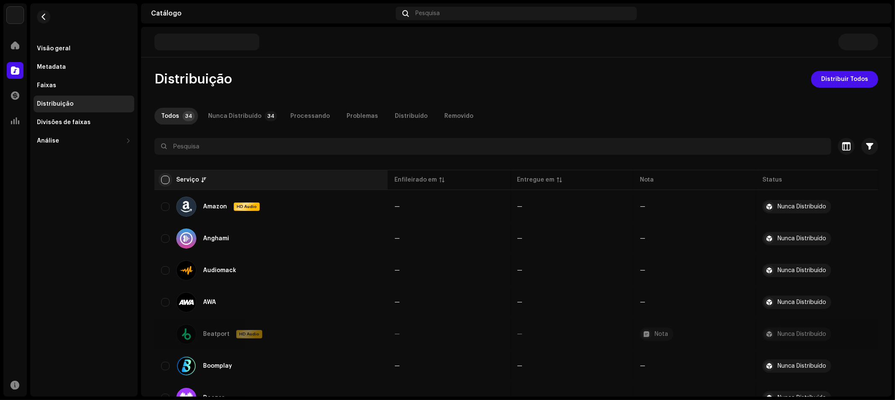
checkbox input "true"
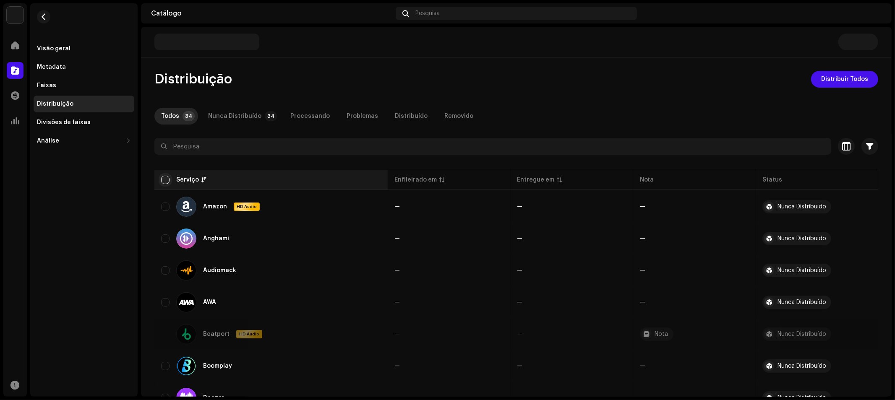
checkbox input "true"
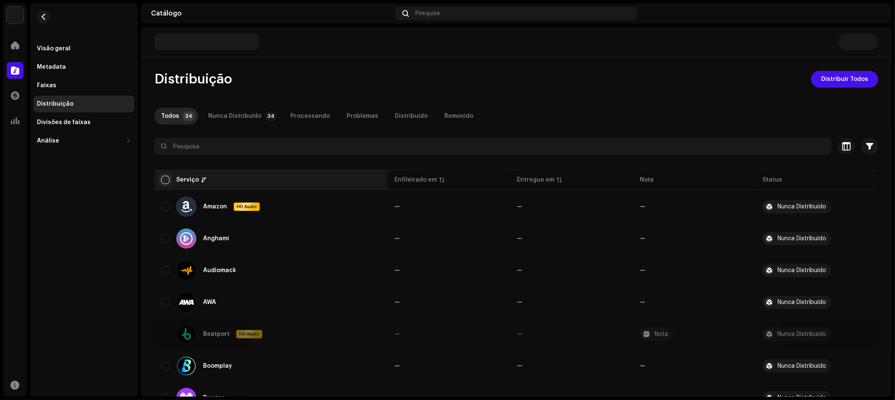
checkbox input "true"
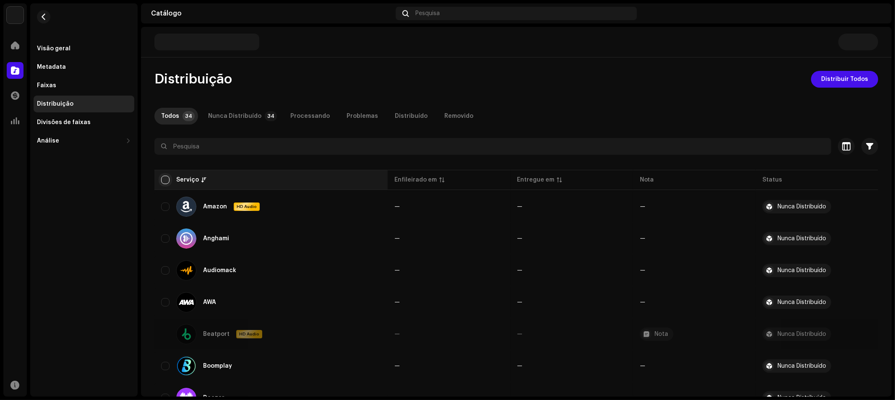
checkbox input "true"
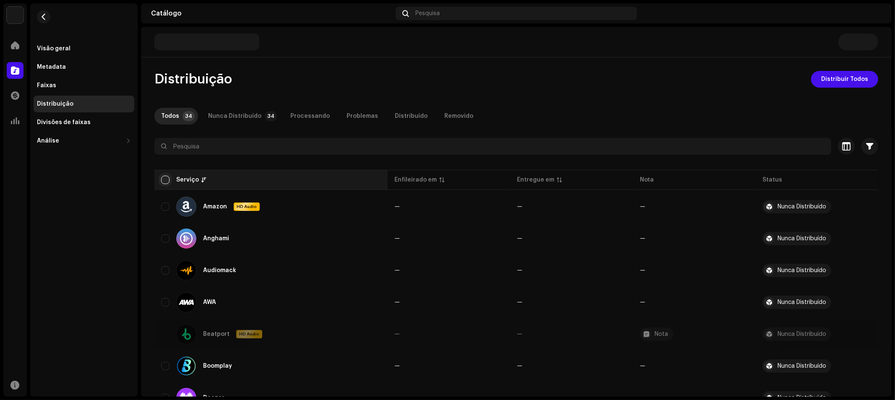
checkbox input "true"
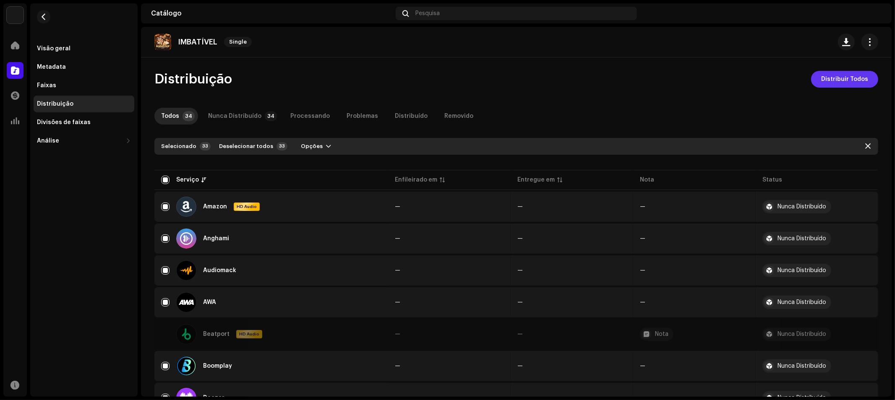
click at [844, 76] on span "Distribuir Todos" at bounding box center [844, 79] width 47 height 17
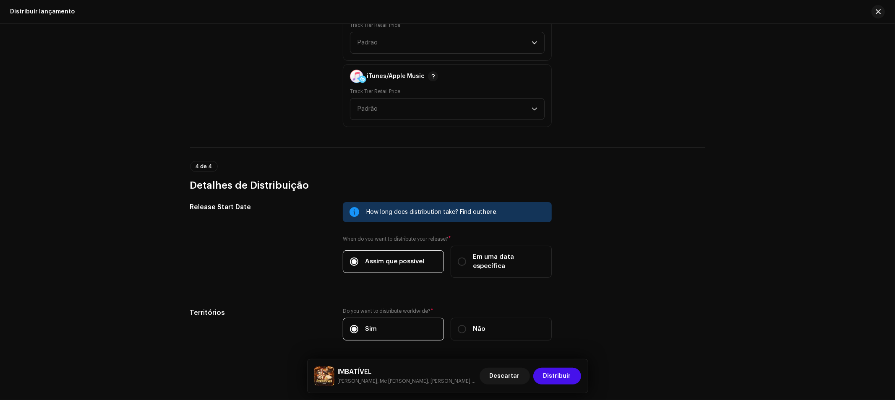
scroll to position [1354, 0]
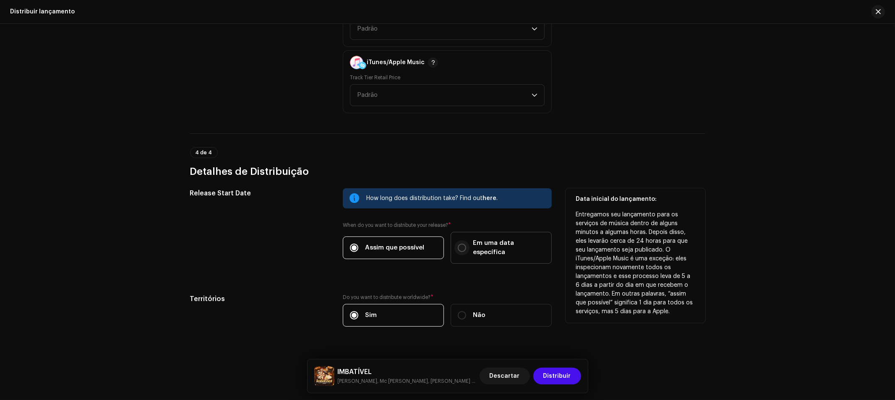
click at [458, 244] on input "Em uma data específica" at bounding box center [462, 248] width 8 height 8
radio input "true"
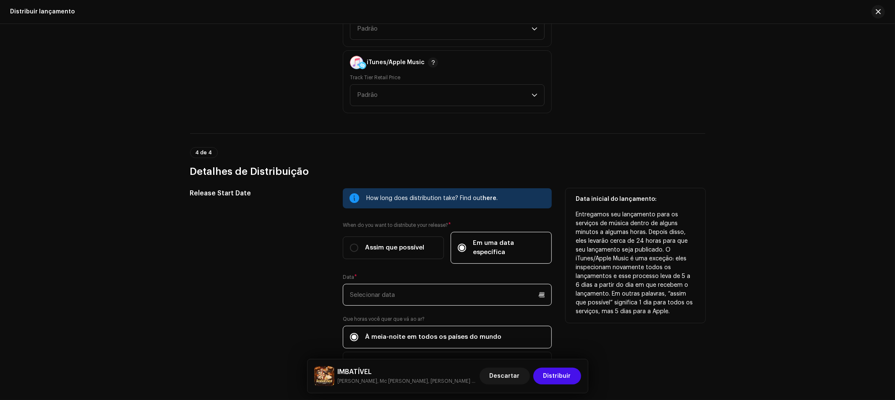
click at [457, 284] on input "text" at bounding box center [447, 295] width 209 height 22
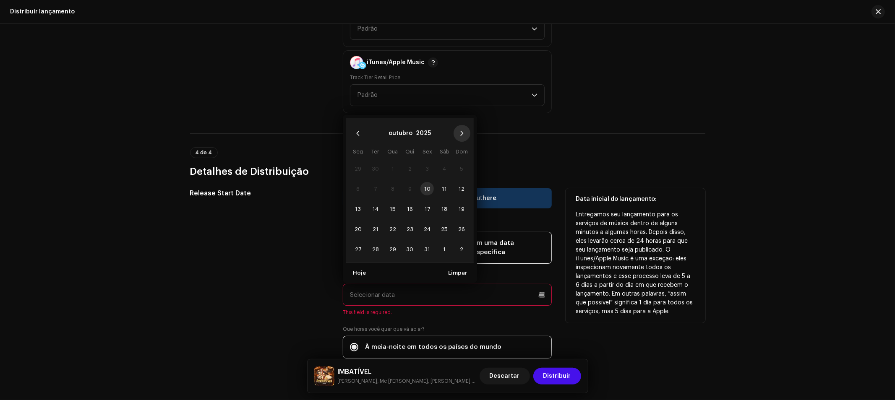
click at [461, 131] on icon "Next Month" at bounding box center [462, 133] width 3 height 5
click at [358, 182] on span "3" at bounding box center [358, 188] width 13 height 13
type input "03/11/2025"
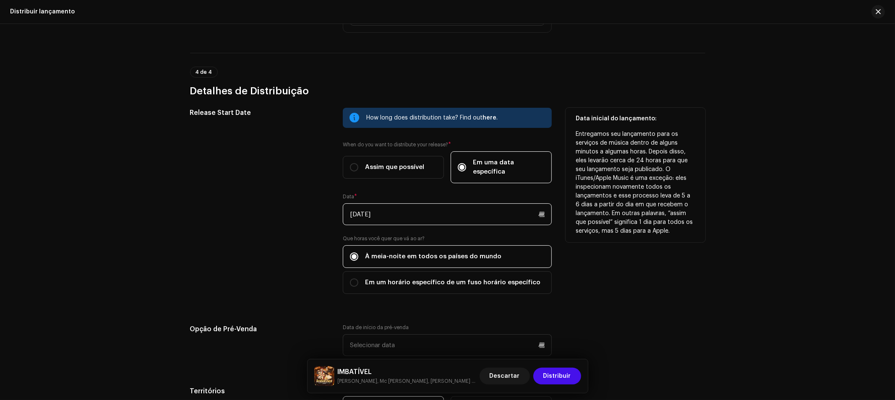
scroll to position [1447, 0]
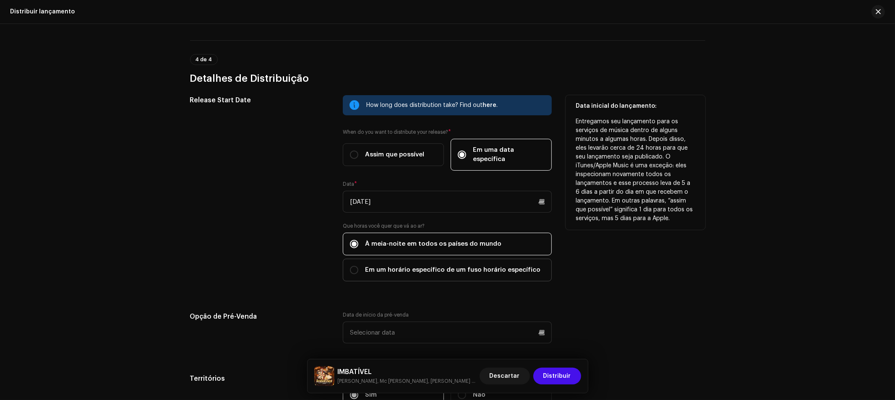
click at [472, 266] on span "Em um horário específico de um fuso horário específico" at bounding box center [452, 270] width 175 height 9
click at [358, 266] on input "Em um horário específico de um fuso horário específico" at bounding box center [354, 270] width 8 height 8
radio input "true"
click at [454, 302] on span "Selecionar fuso horário" at bounding box center [444, 312] width 189 height 21
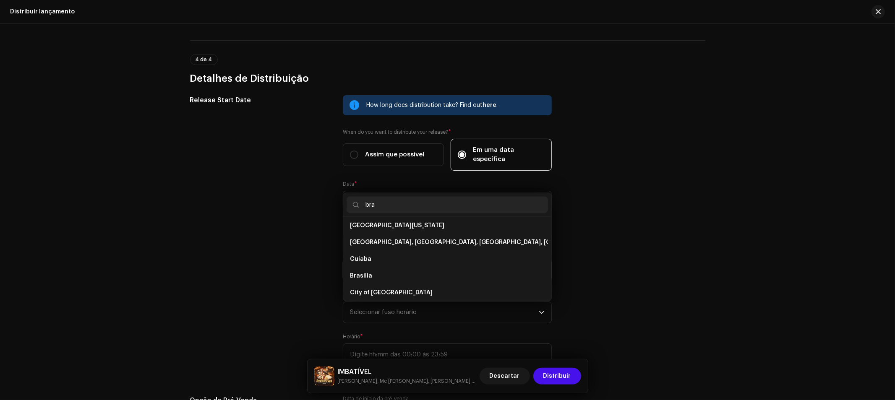
scroll to position [0, 0]
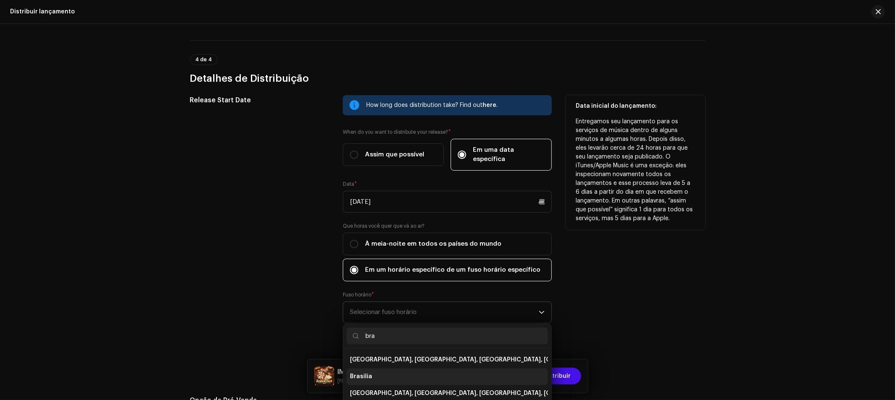
type input "bra"
click at [375, 369] on li "Brasilia" at bounding box center [447, 377] width 201 height 17
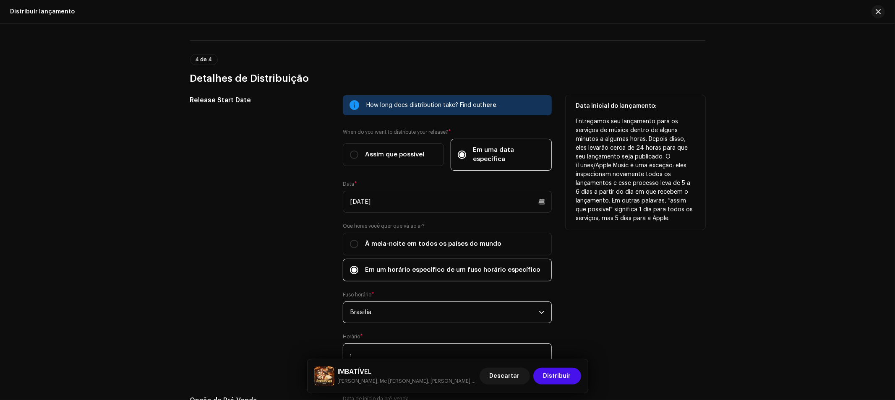
click at [392, 344] on input ":" at bounding box center [447, 355] width 209 height 22
type input "18:00"
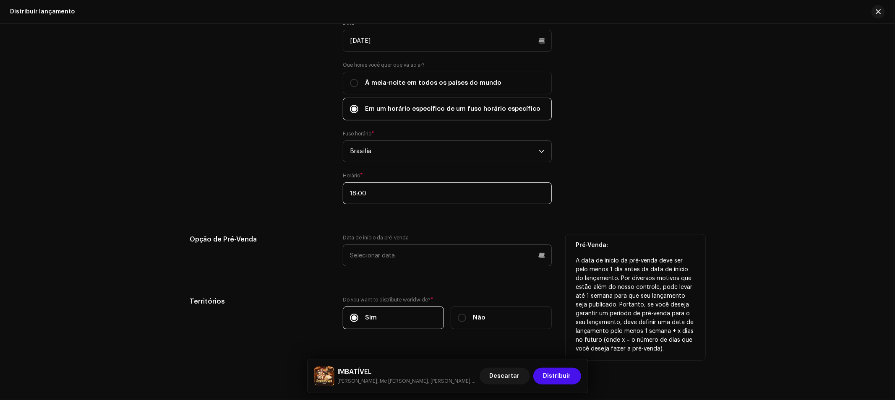
scroll to position [1613, 0]
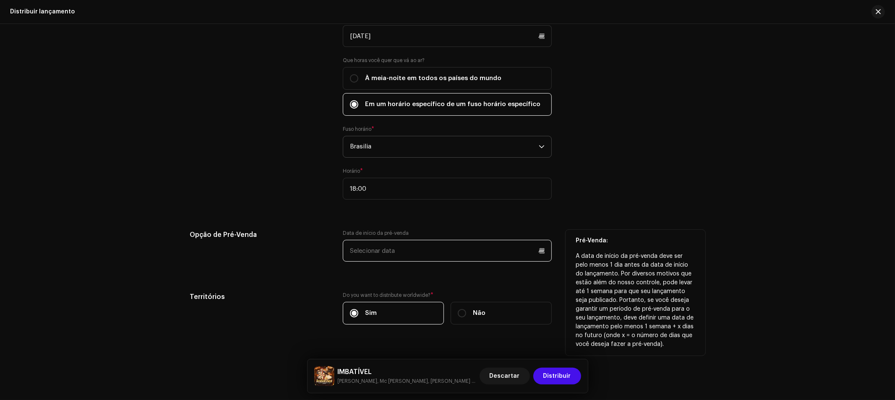
click at [418, 242] on input "text" at bounding box center [447, 251] width 209 height 22
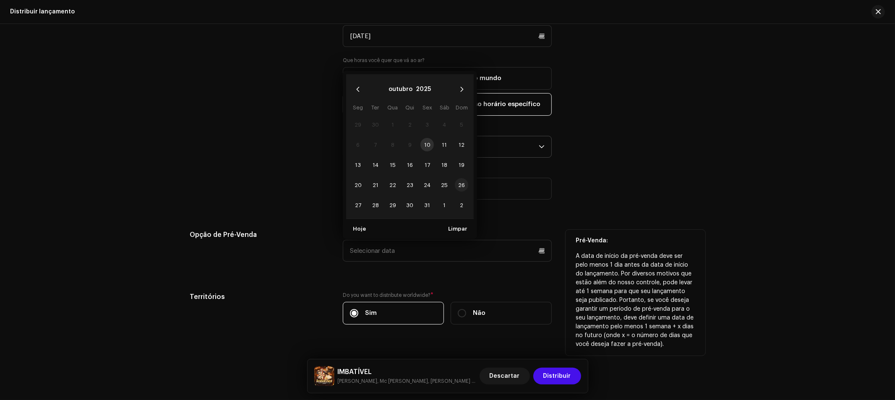
click at [463, 178] on span "26" at bounding box center [461, 184] width 13 height 13
type input "26/10/2025"
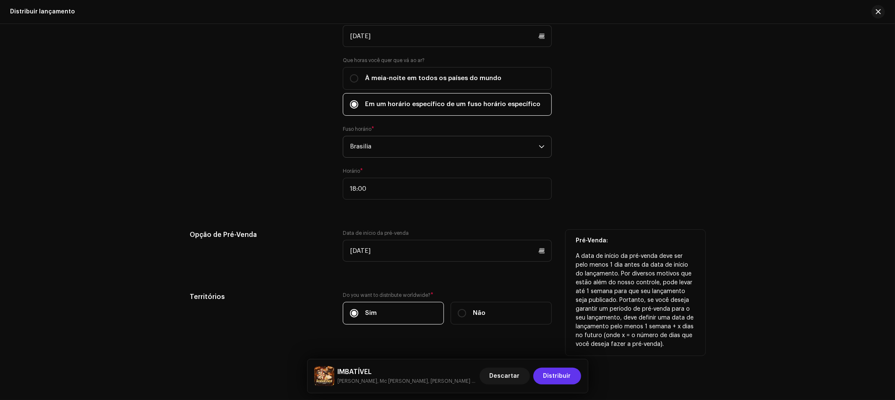
click at [568, 376] on span "Distribuir" at bounding box center [558, 376] width 28 height 17
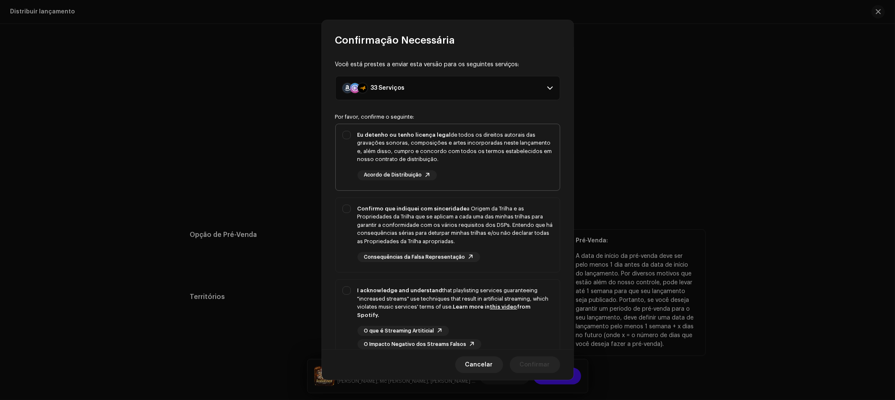
click at [349, 133] on div "Eu detenho ou tenho licença legal de todos os direitos autorais das gravações s…" at bounding box center [448, 155] width 224 height 63
checkbox input "true"
click at [350, 209] on div "Confirmo que indiquei com sinceridade a Origem da Trilha e as Propriedades da T…" at bounding box center [448, 233] width 224 height 71
checkbox input "true"
click at [353, 287] on div "I acknowledge and understand that playlisting services guaranteeing "increased …" at bounding box center [448, 318] width 224 height 76
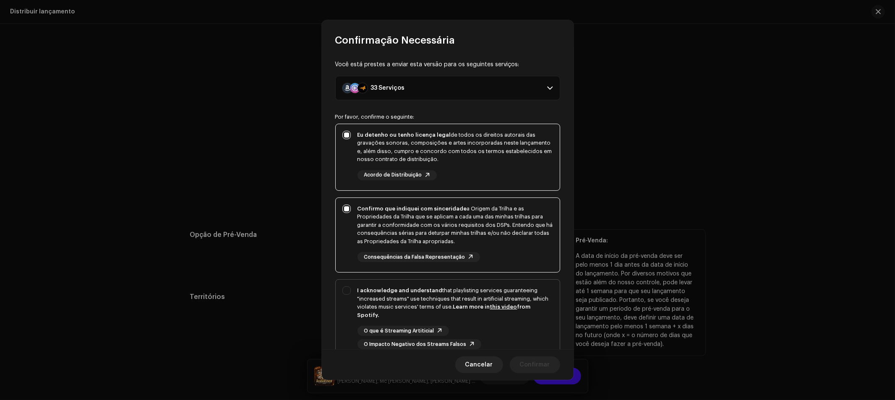
checkbox input "true"
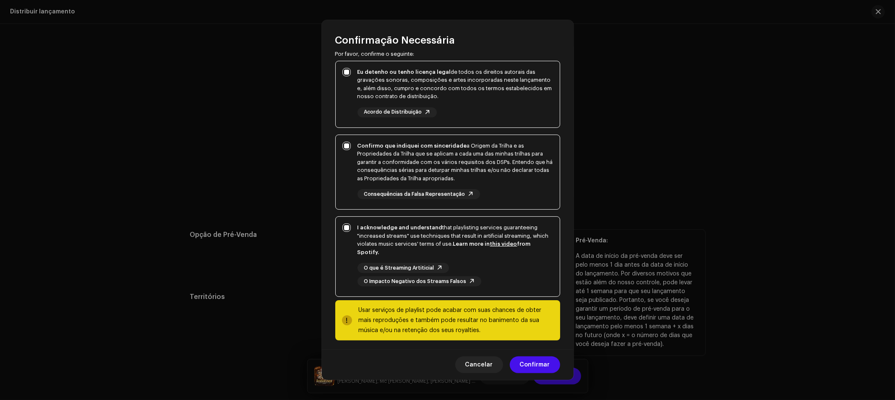
scroll to position [68, 0]
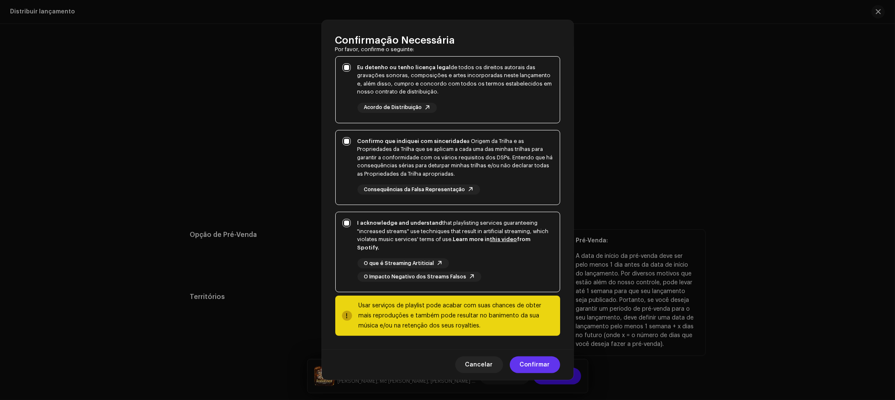
click at [536, 365] on span "Confirmar" at bounding box center [535, 365] width 30 height 17
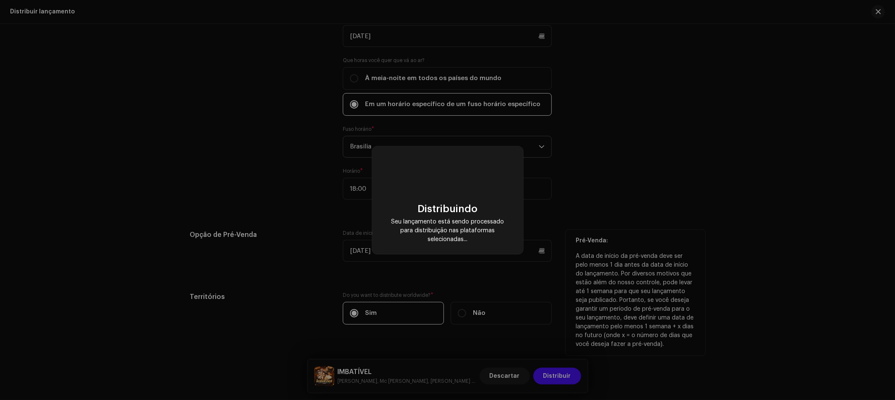
checkbox input "false"
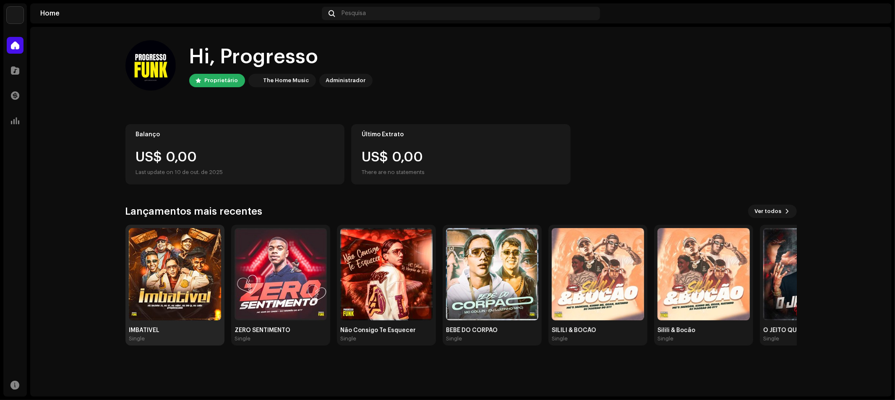
click at [183, 287] on img at bounding box center [175, 274] width 92 height 92
click at [13, 43] on span at bounding box center [15, 45] width 8 height 7
click at [19, 76] on div at bounding box center [15, 70] width 17 height 17
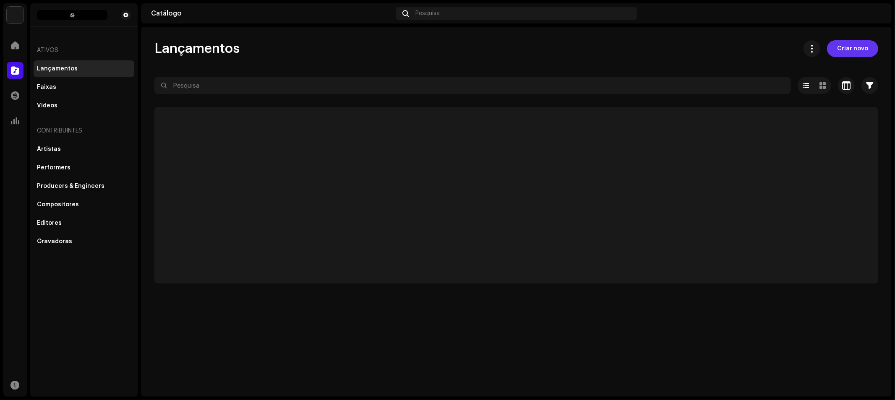
click at [849, 50] on span "Criar novo" at bounding box center [852, 48] width 31 height 17
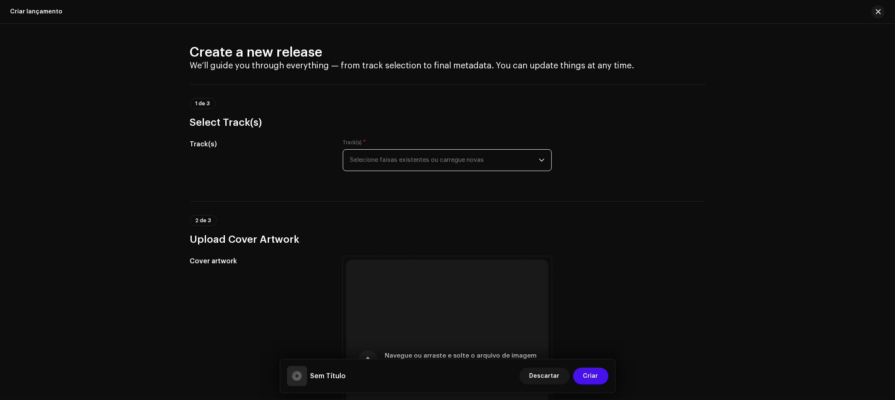
click at [392, 158] on span "Selecione faixas existentes ou carregue novas" at bounding box center [444, 160] width 189 height 21
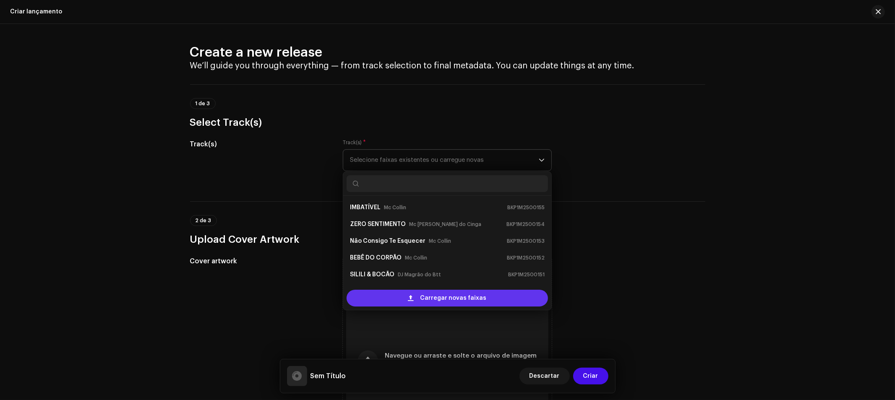
scroll to position [13, 0]
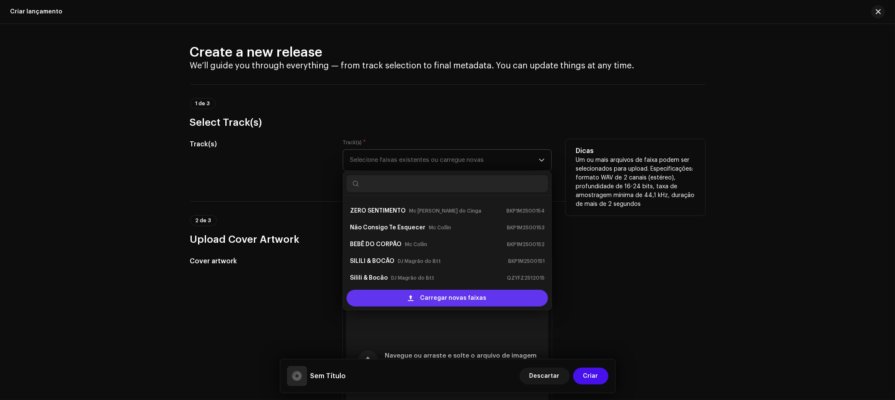
click at [421, 299] on span "Carregar novas faixas" at bounding box center [454, 298] width 66 height 17
